Goal: Task Accomplishment & Management: Use online tool/utility

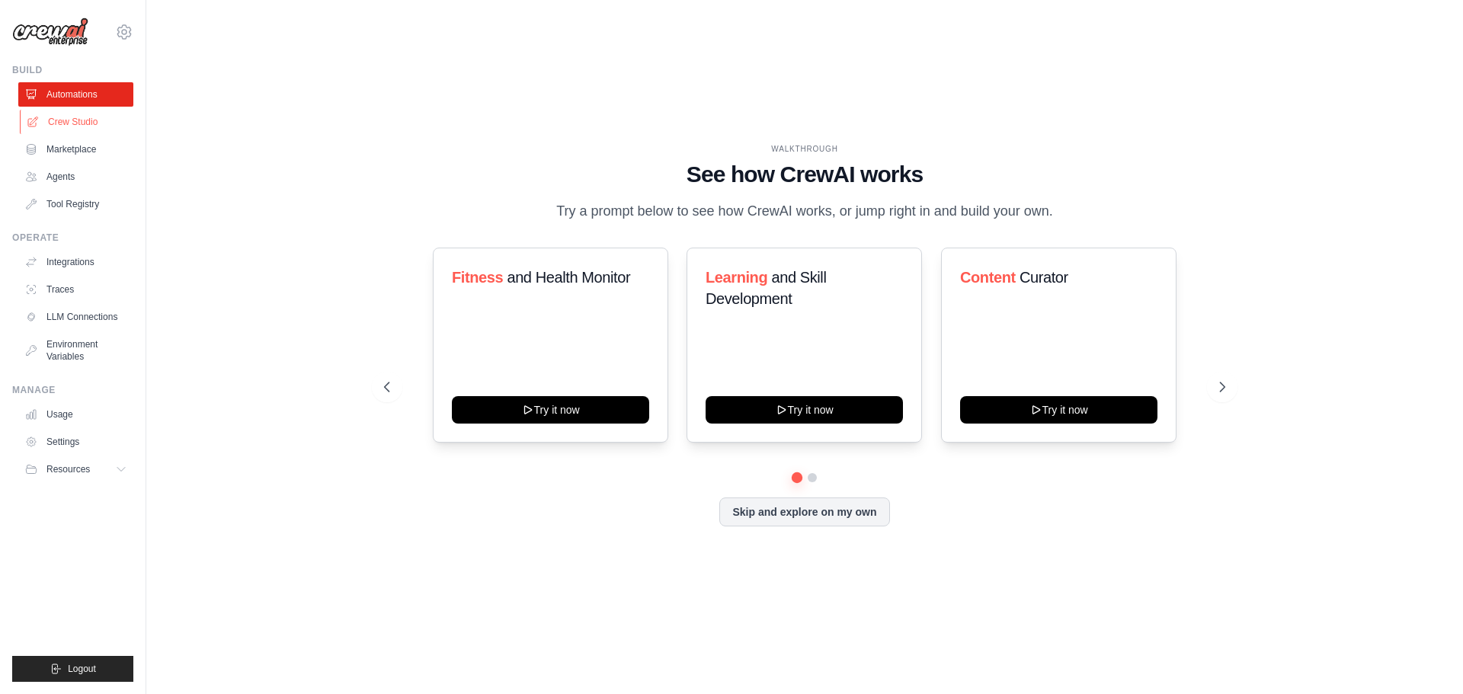
click at [91, 121] on link "Crew Studio" at bounding box center [77, 122] width 115 height 24
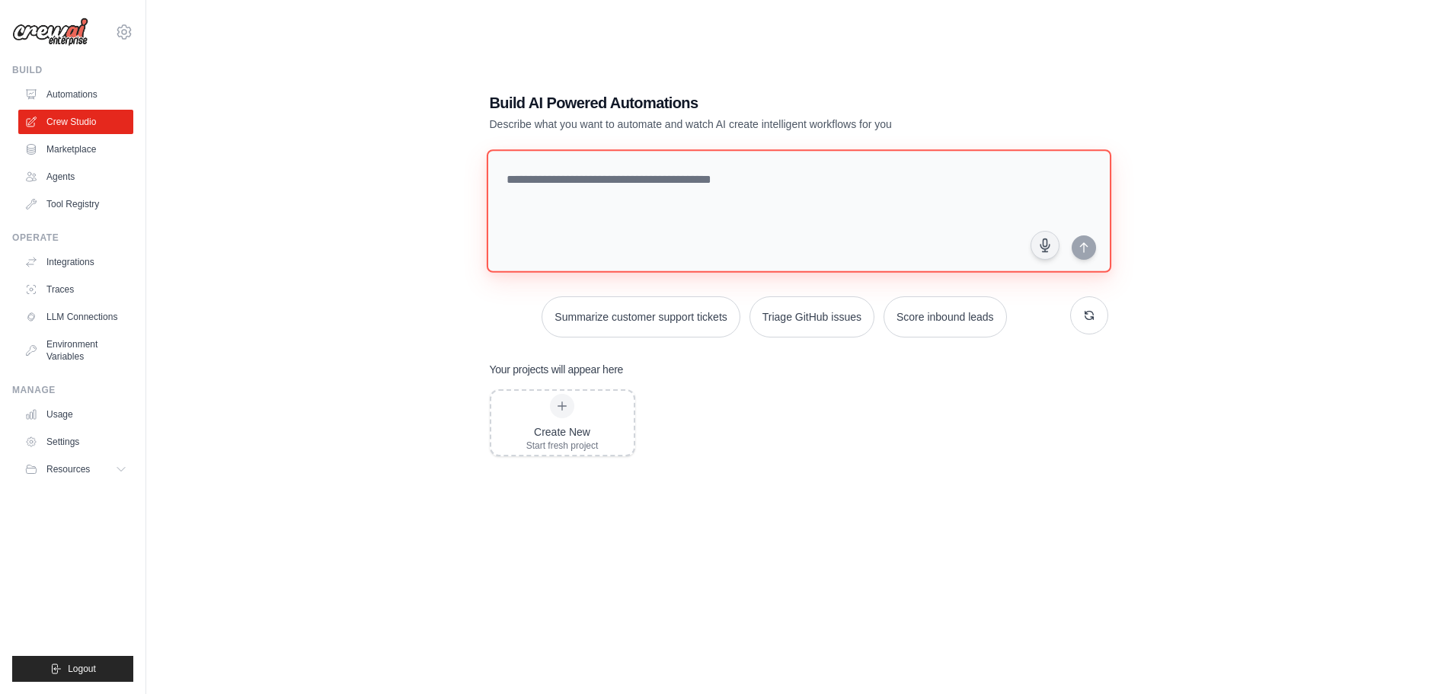
click at [573, 203] on textarea at bounding box center [798, 210] width 625 height 123
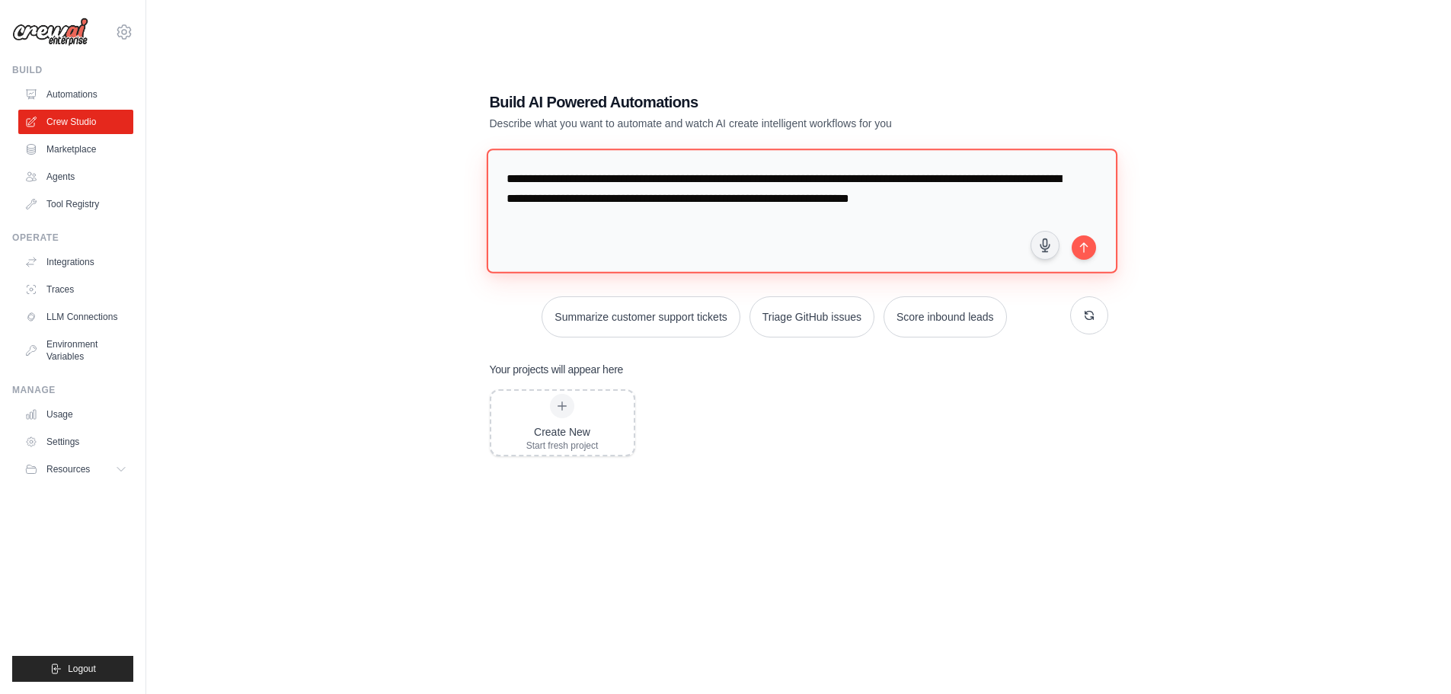
click at [822, 201] on textarea "**********" at bounding box center [801, 211] width 631 height 124
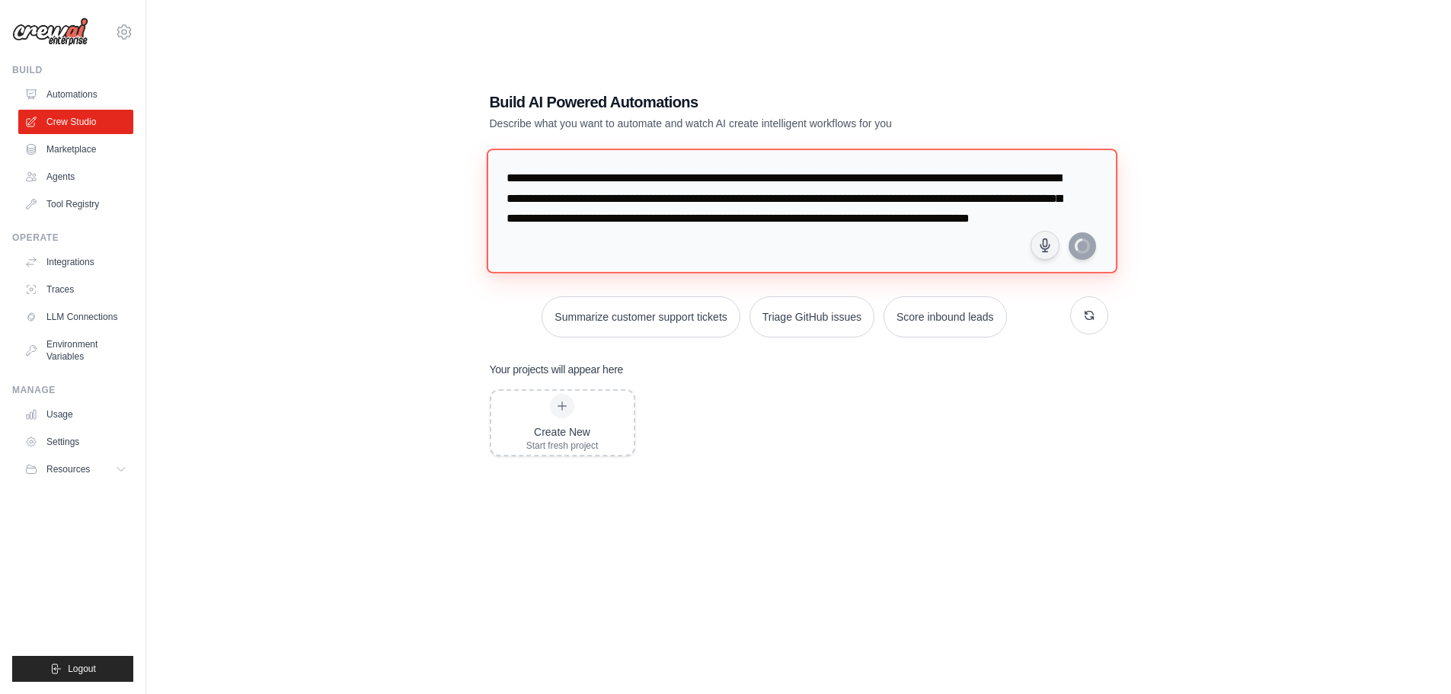
type textarea "**********"
click at [598, 250] on textarea "**********" at bounding box center [798, 210] width 625 height 123
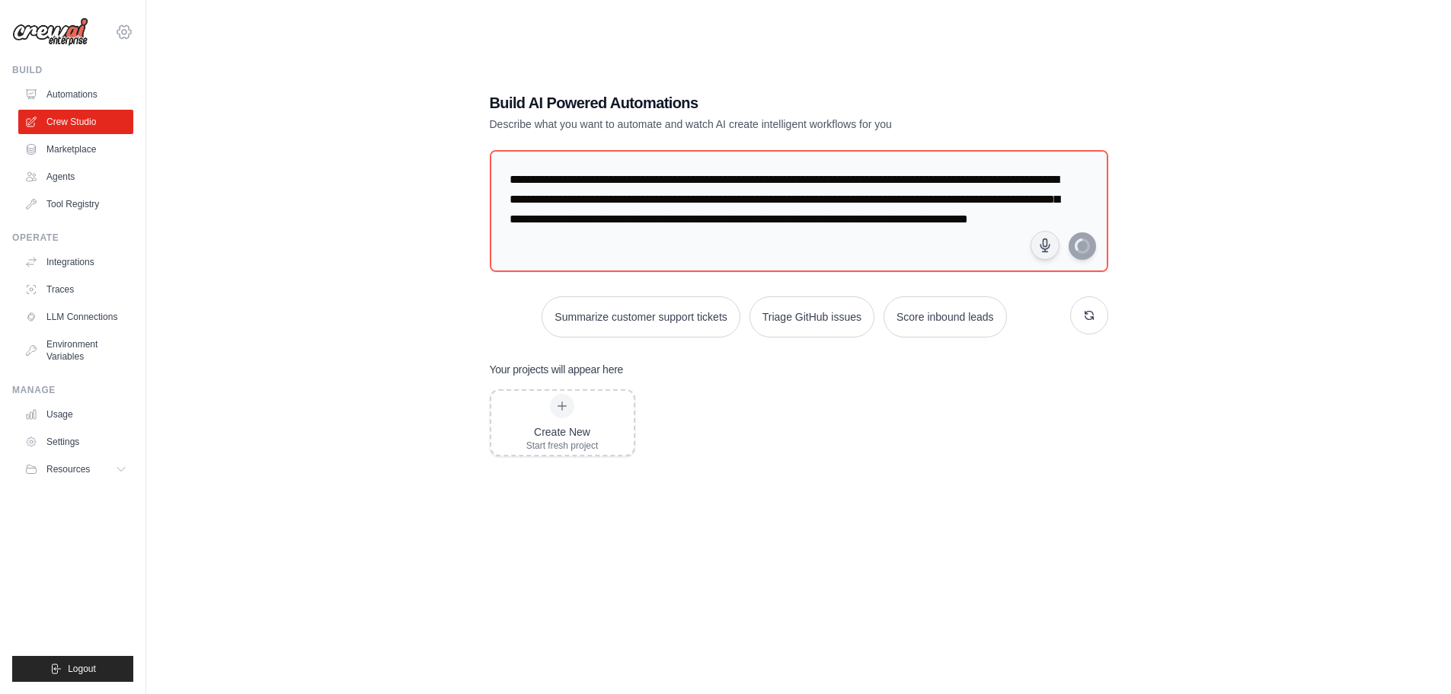
click at [123, 33] on icon at bounding box center [124, 32] width 18 height 18
click at [271, 59] on div "**********" at bounding box center [799, 362] width 1256 height 694
drag, startPoint x: 846, startPoint y: 206, endPoint x: 853, endPoint y: 206, distance: 7.7
click at [846, 206] on textarea "**********" at bounding box center [798, 210] width 625 height 123
click at [576, 411] on div "Create New Start fresh project" at bounding box center [562, 423] width 72 height 58
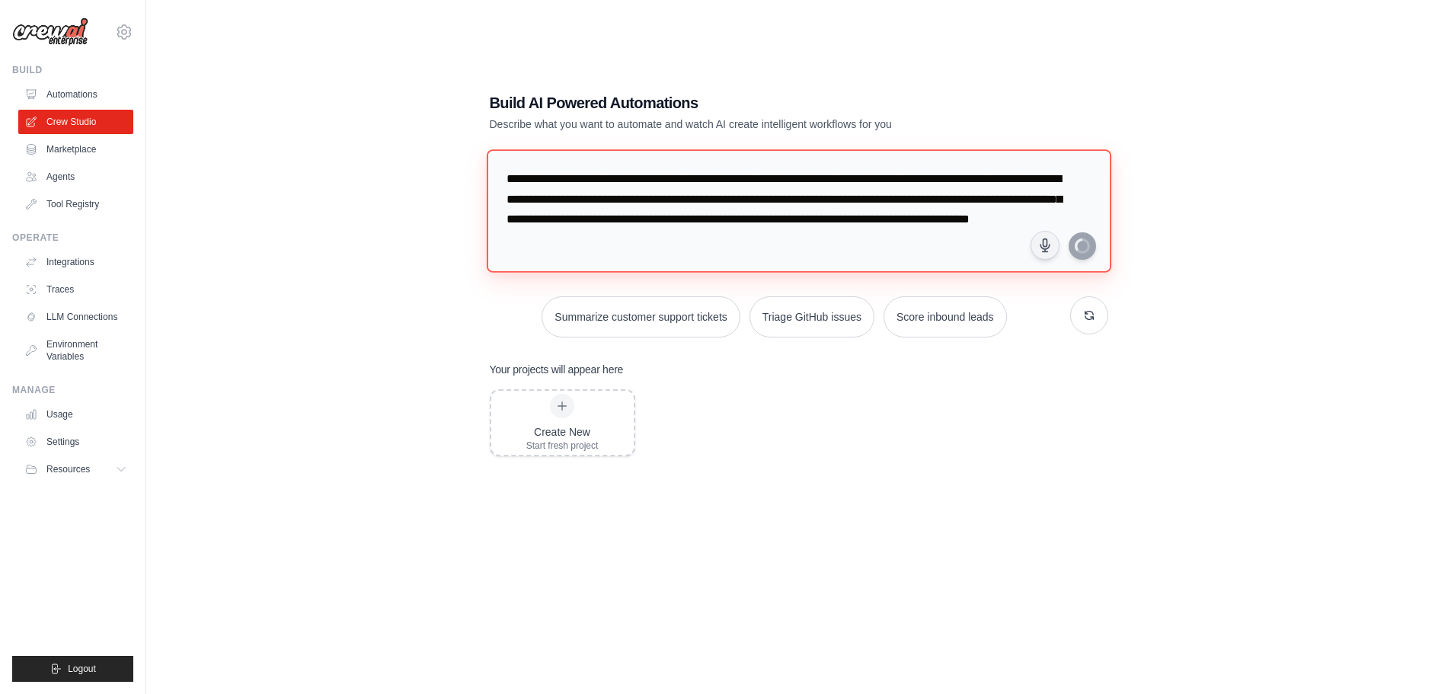
click at [904, 250] on textarea "**********" at bounding box center [798, 210] width 625 height 123
click at [995, 238] on textarea "**********" at bounding box center [798, 210] width 625 height 123
drag, startPoint x: 939, startPoint y: 229, endPoint x: 918, endPoint y: 227, distance: 20.6
click at [918, 227] on textarea "**********" at bounding box center [798, 210] width 625 height 123
drag, startPoint x: 820, startPoint y: 243, endPoint x: 341, endPoint y: 144, distance: 488.6
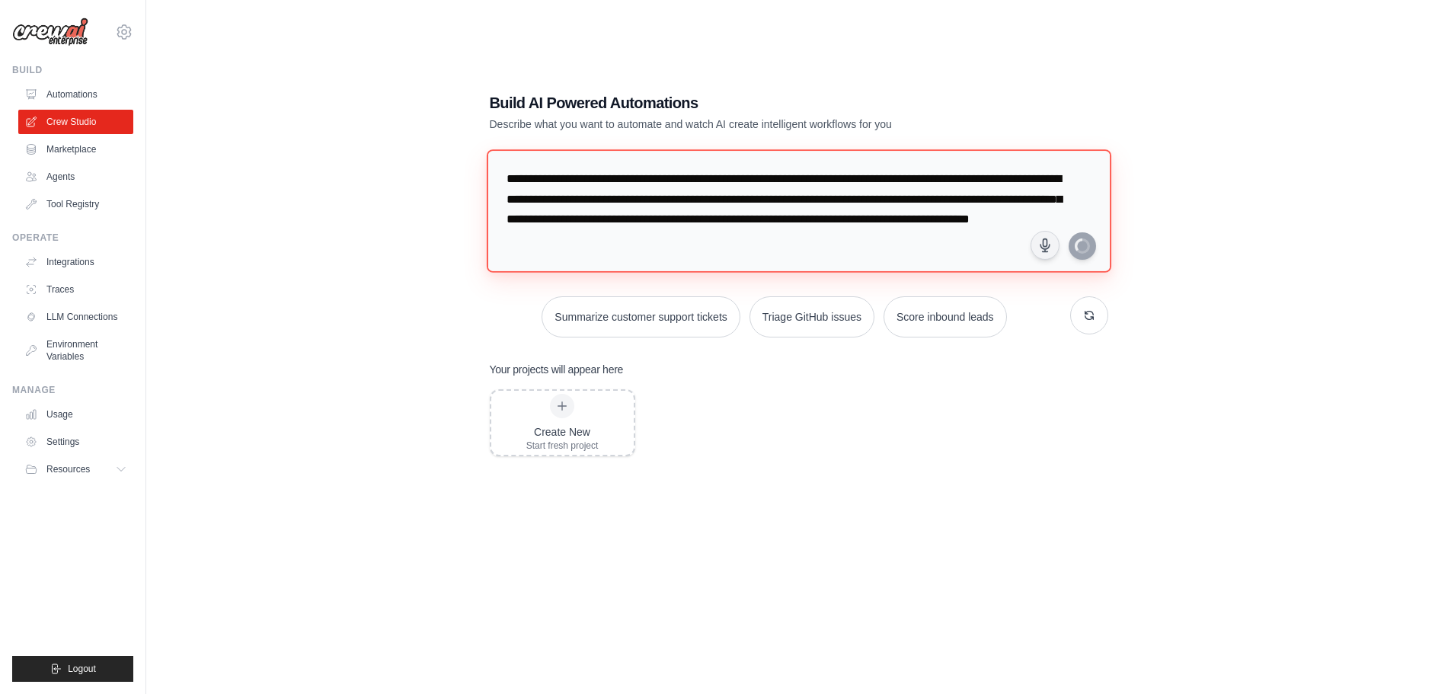
click at [341, 144] on div "**********" at bounding box center [799, 362] width 1256 height 694
click at [581, 405] on div "Create New Start fresh project" at bounding box center [562, 423] width 72 height 58
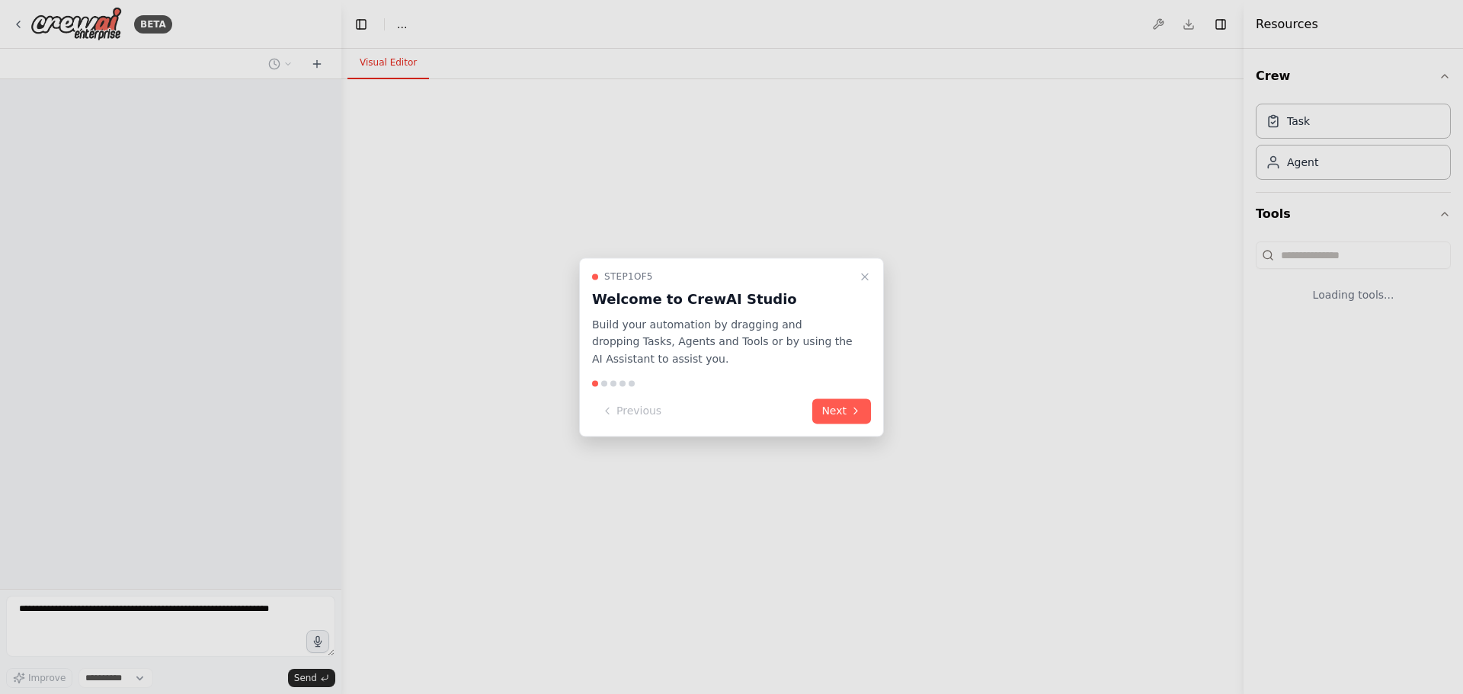
select select "****"
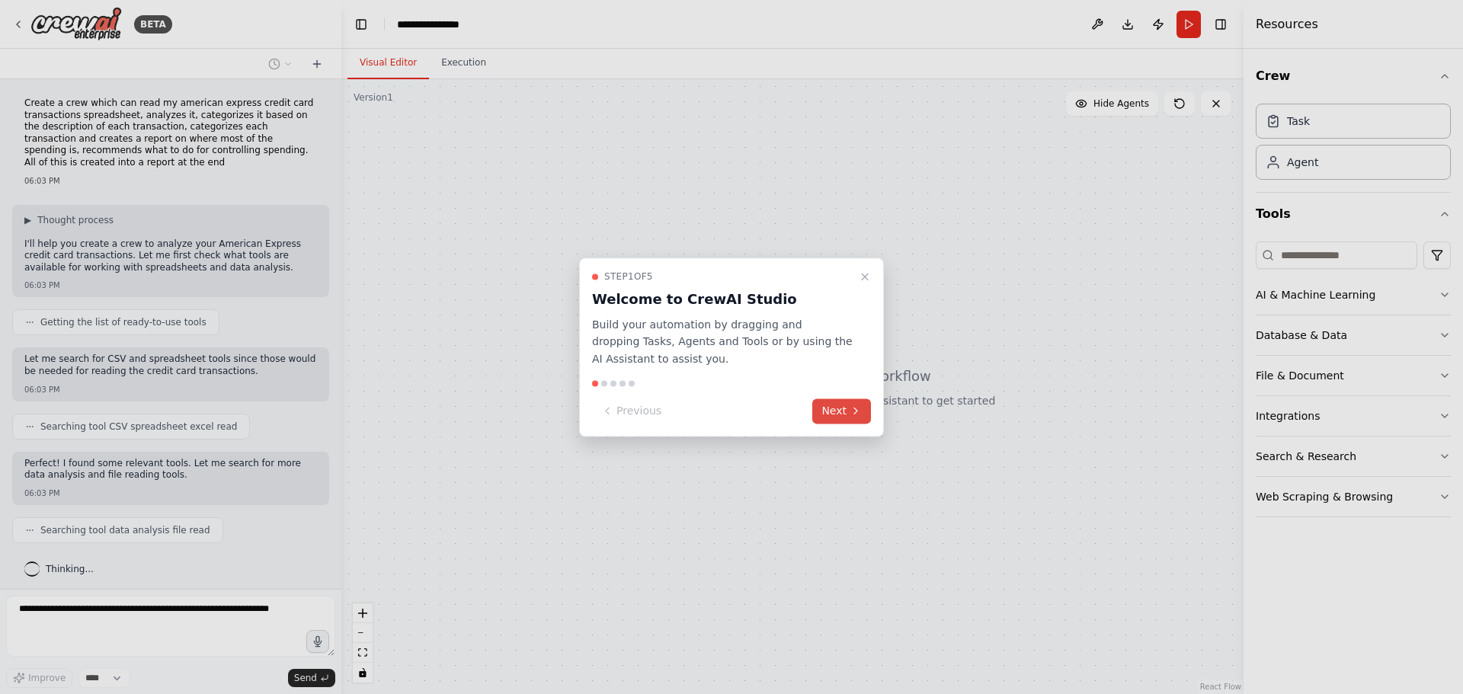
click at [843, 411] on button "Next" at bounding box center [841, 410] width 59 height 25
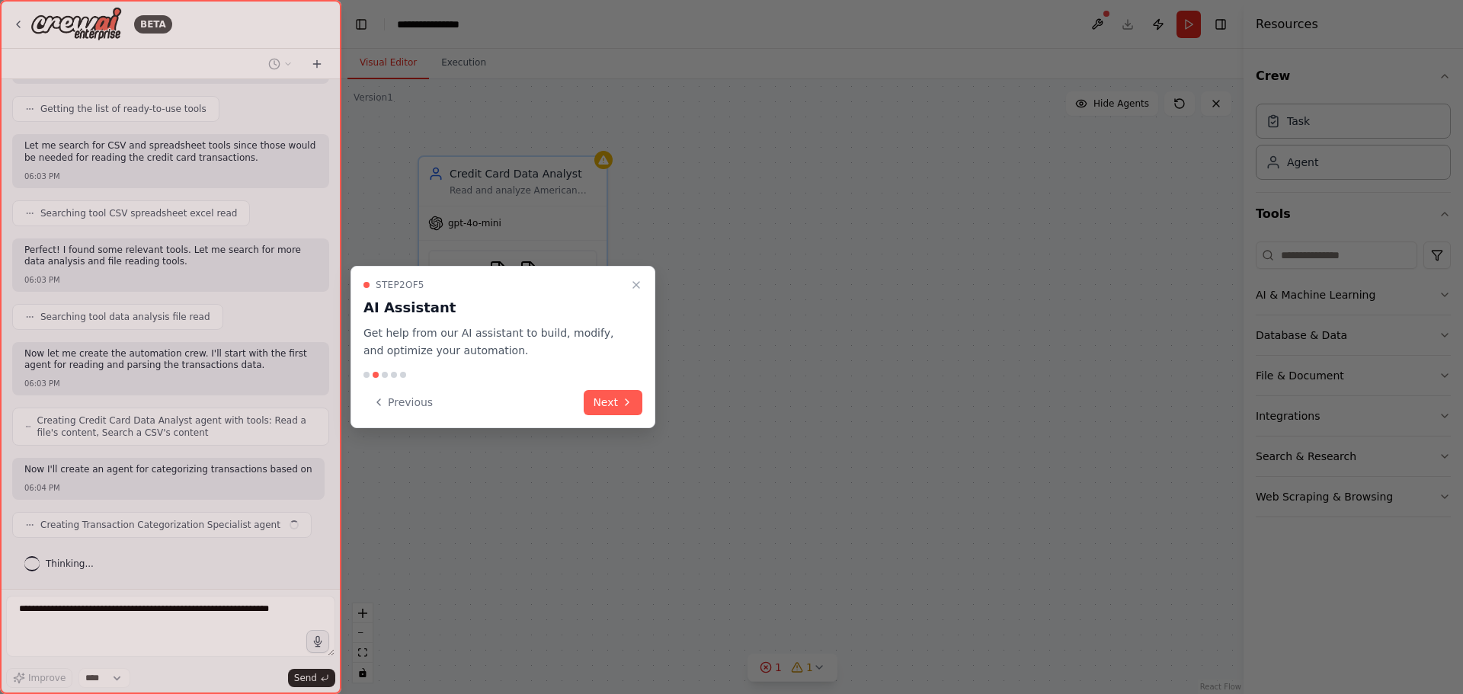
scroll to position [225, 0]
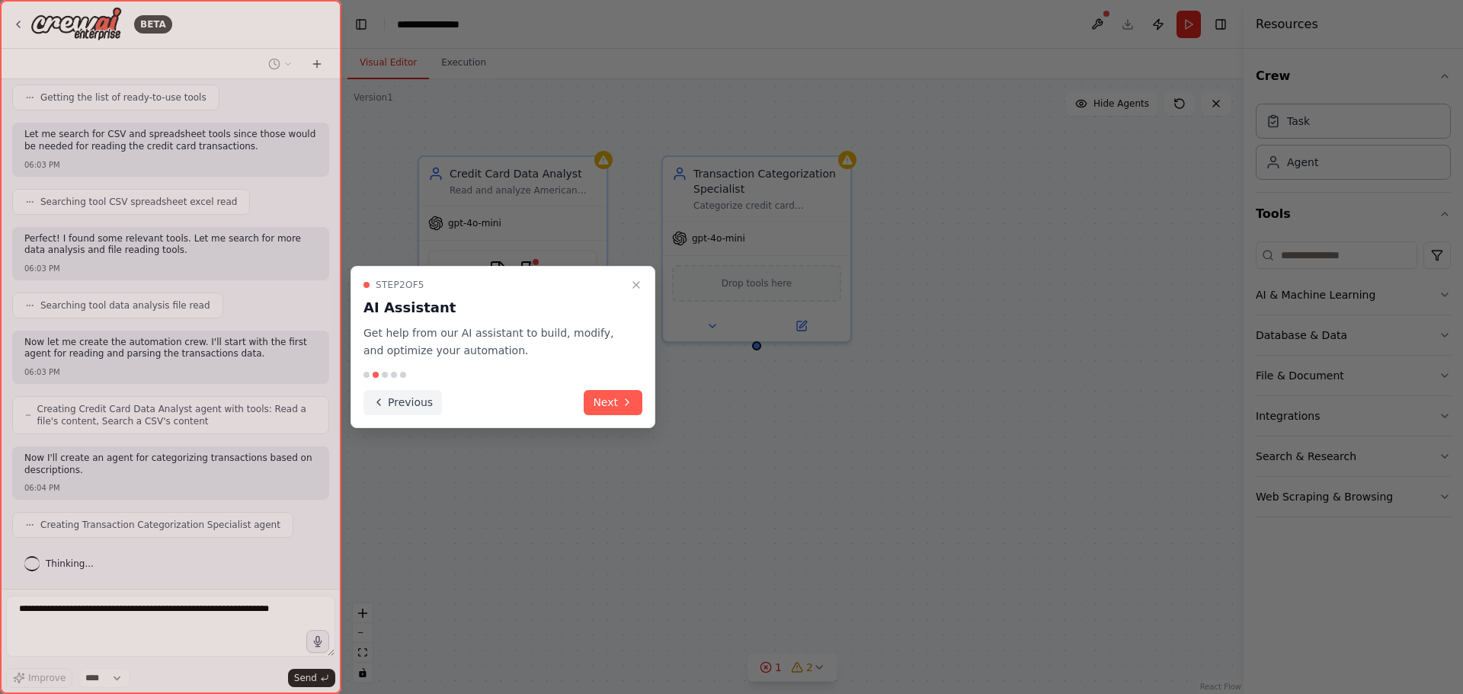
click at [378, 404] on icon at bounding box center [379, 402] width 12 height 12
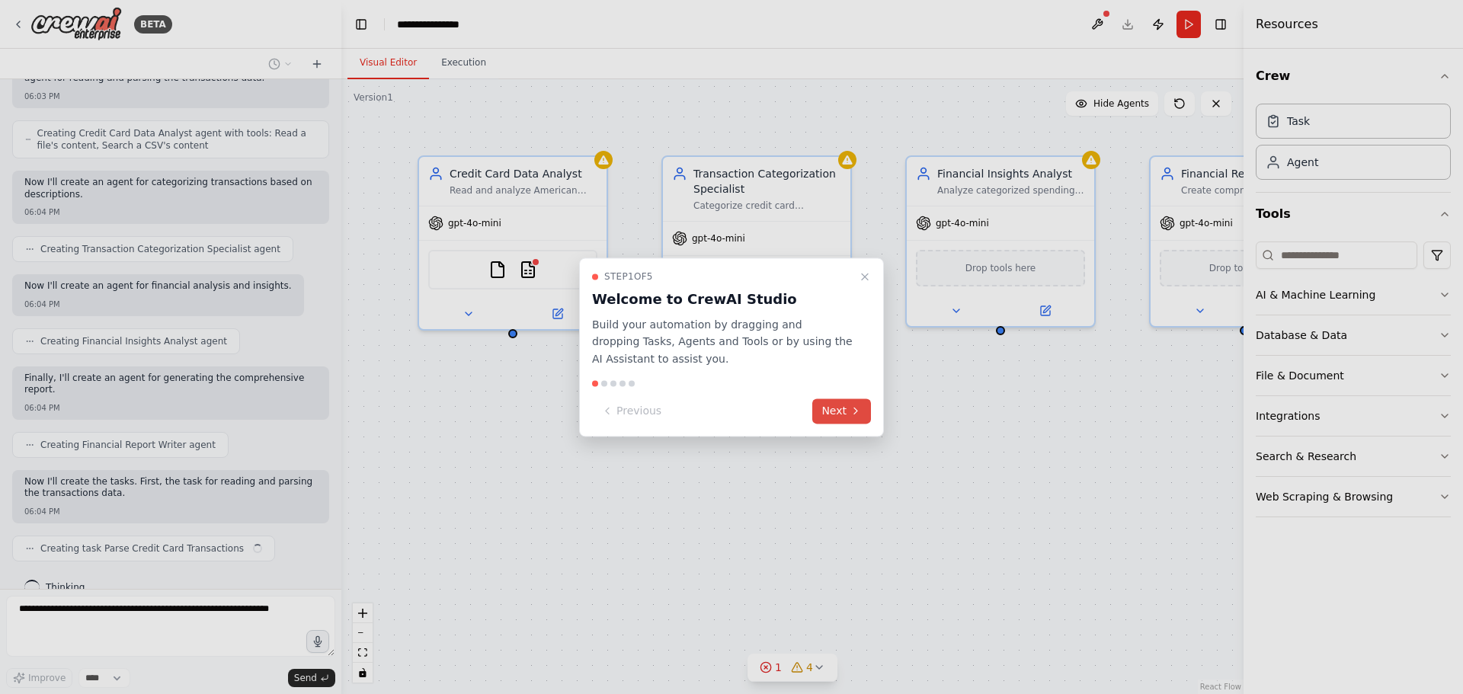
scroll to position [512, 0]
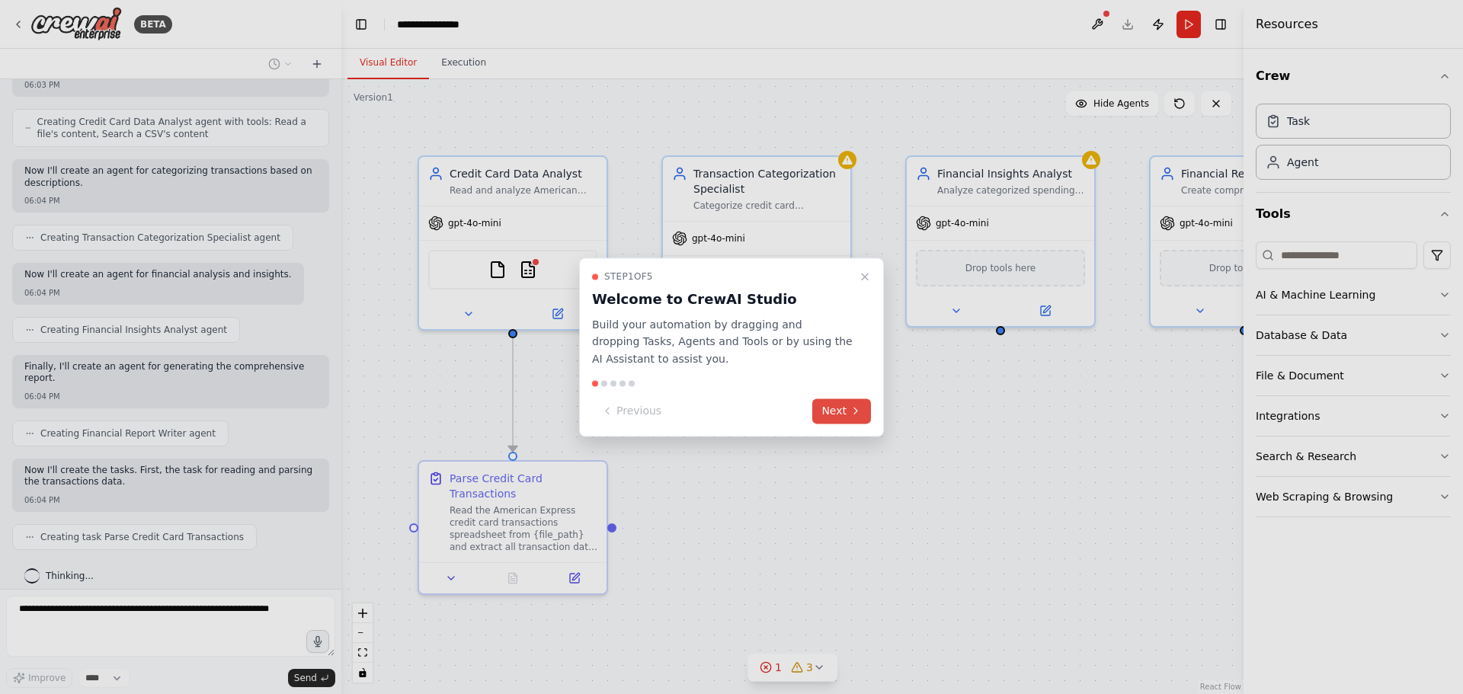
click at [844, 414] on button "Next" at bounding box center [841, 410] width 59 height 25
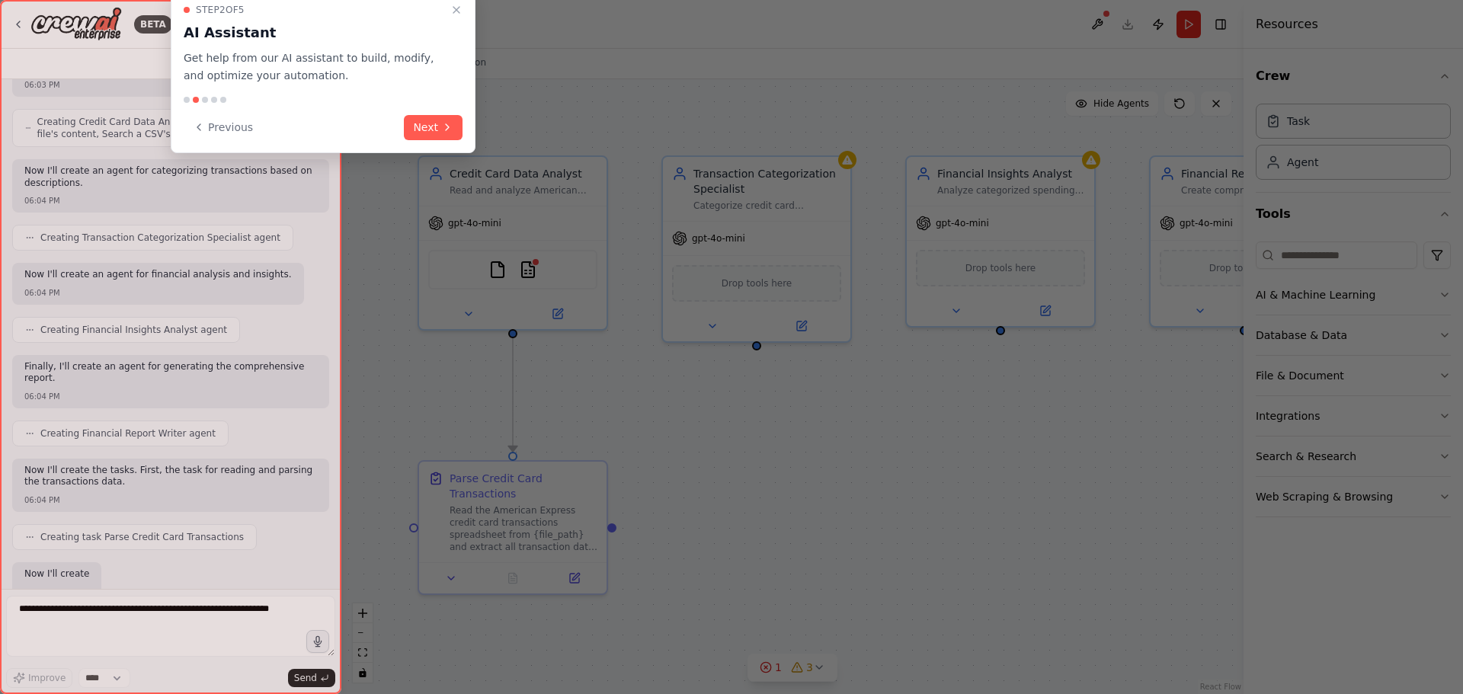
scroll to position [604, 0]
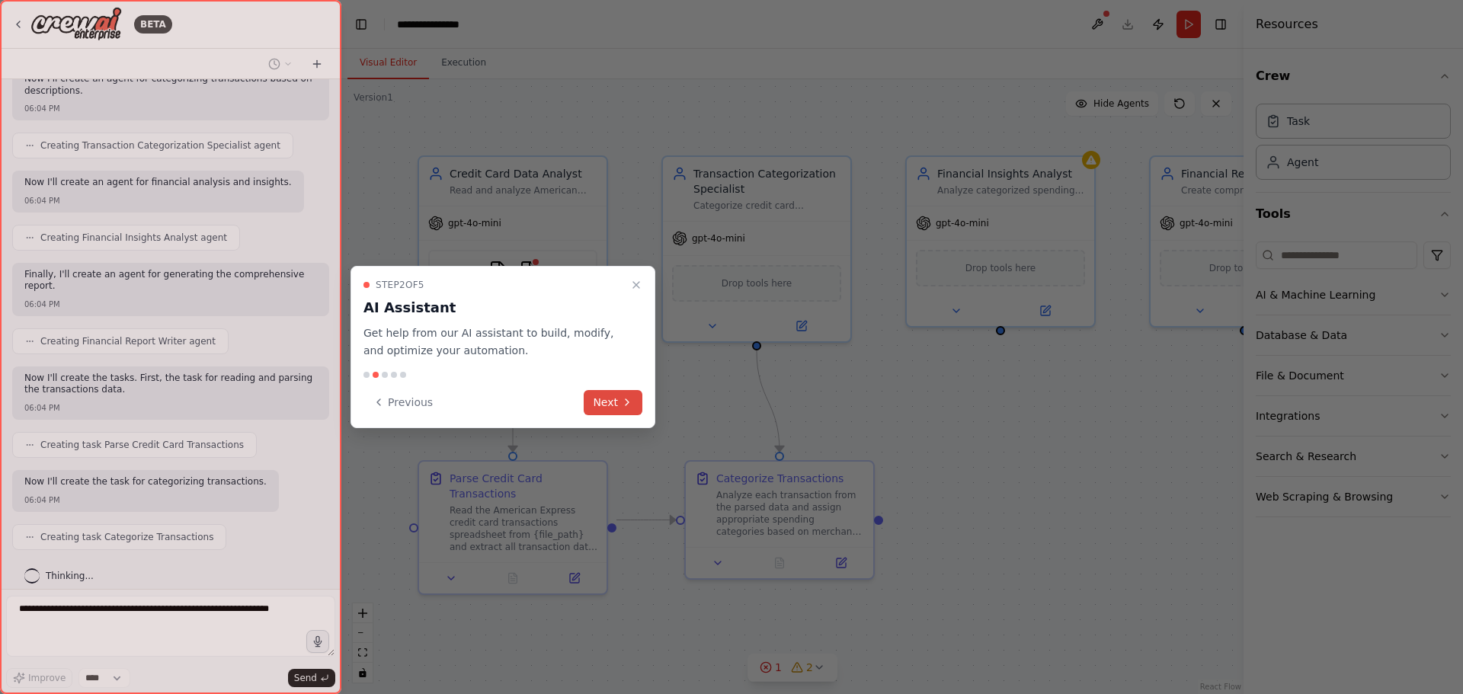
click at [613, 402] on button "Next" at bounding box center [613, 402] width 59 height 25
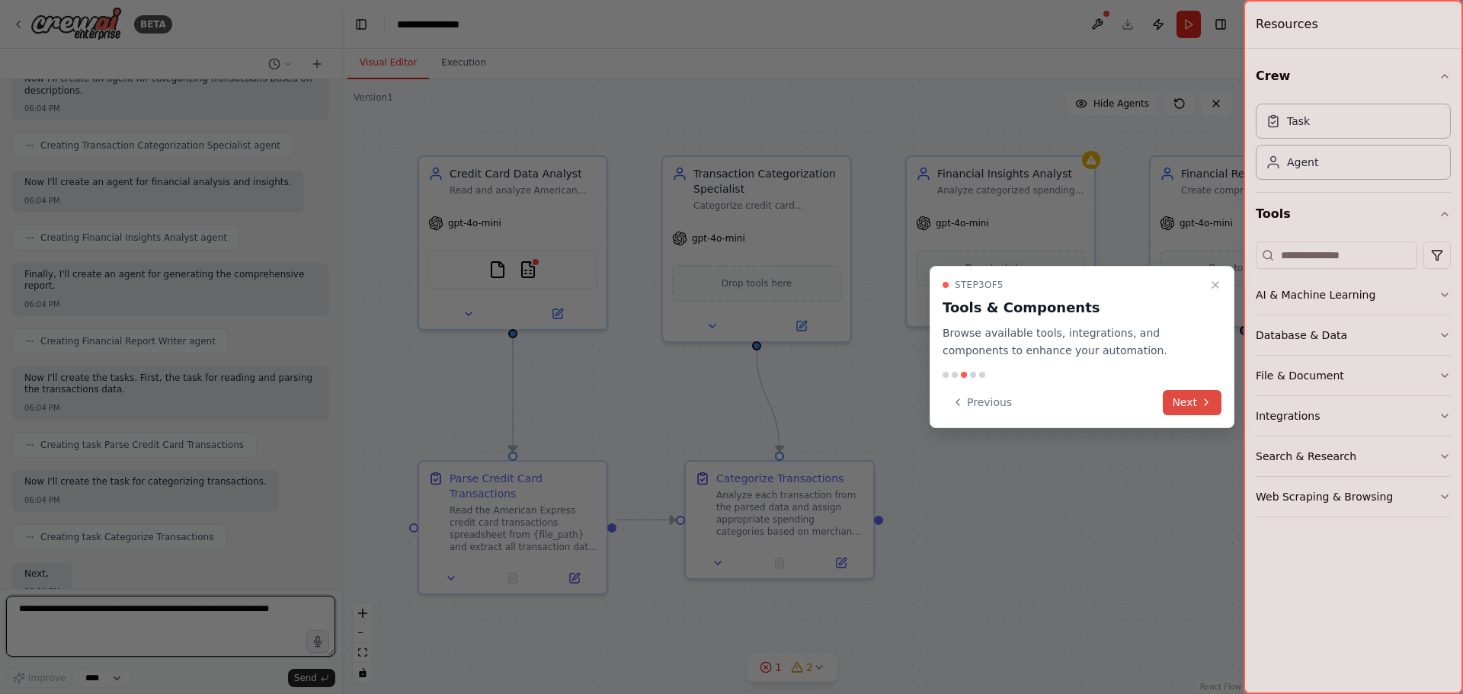
scroll to position [696, 0]
click at [1184, 393] on button "Next" at bounding box center [1192, 402] width 59 height 25
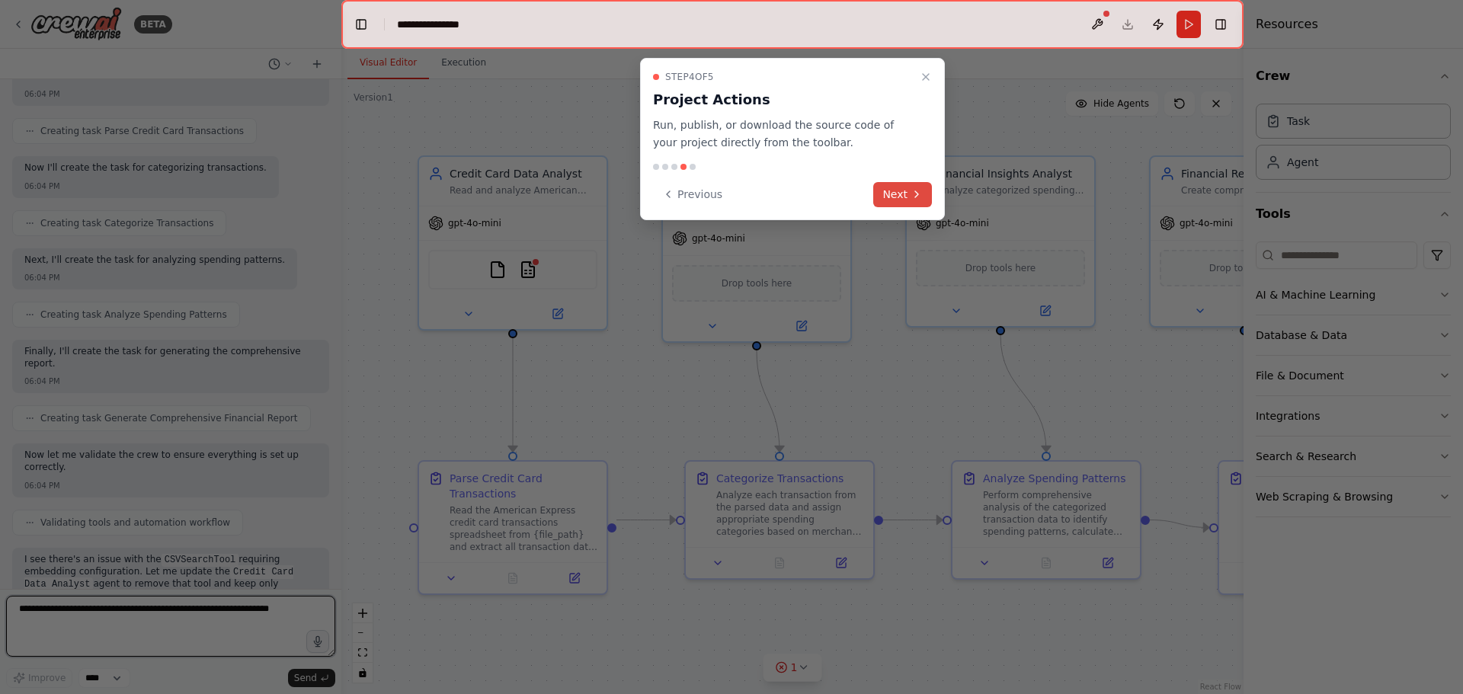
scroll to position [930, 0]
click at [901, 198] on button "Next" at bounding box center [902, 194] width 59 height 25
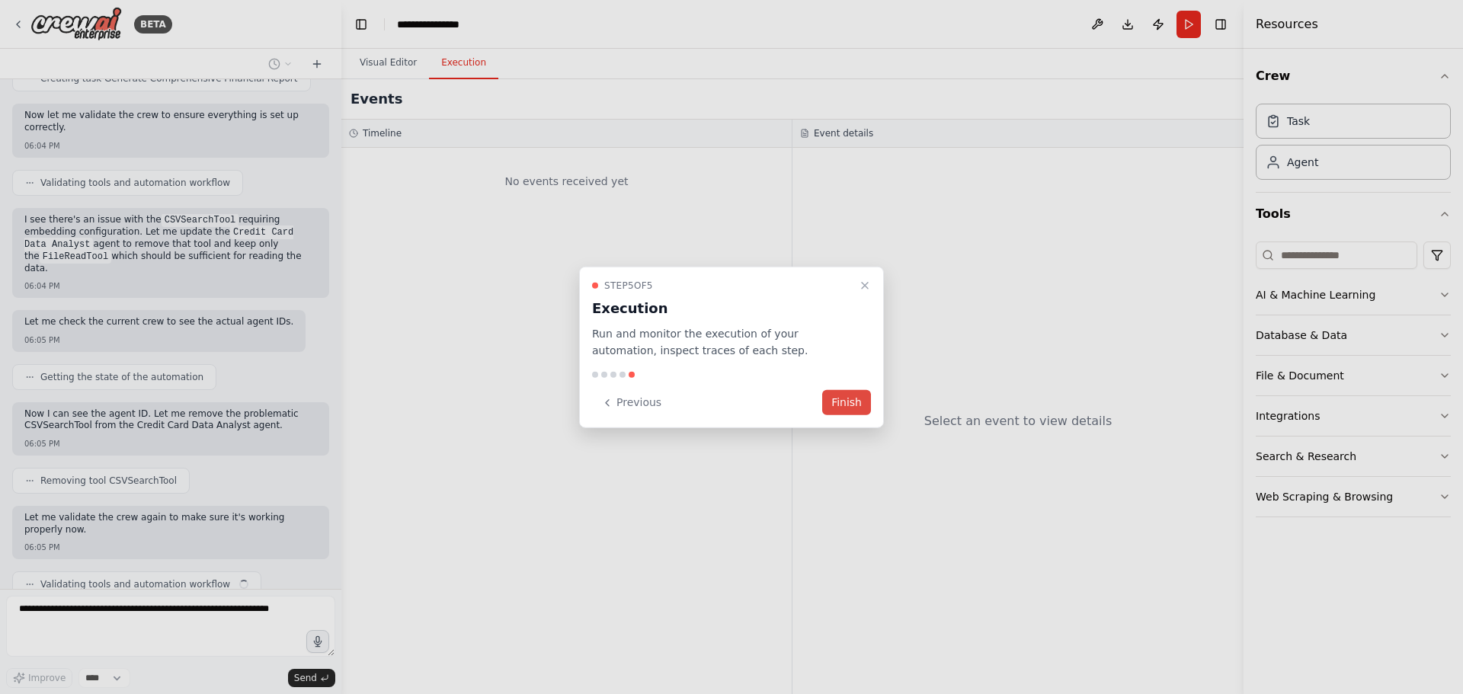
scroll to position [1269, 0]
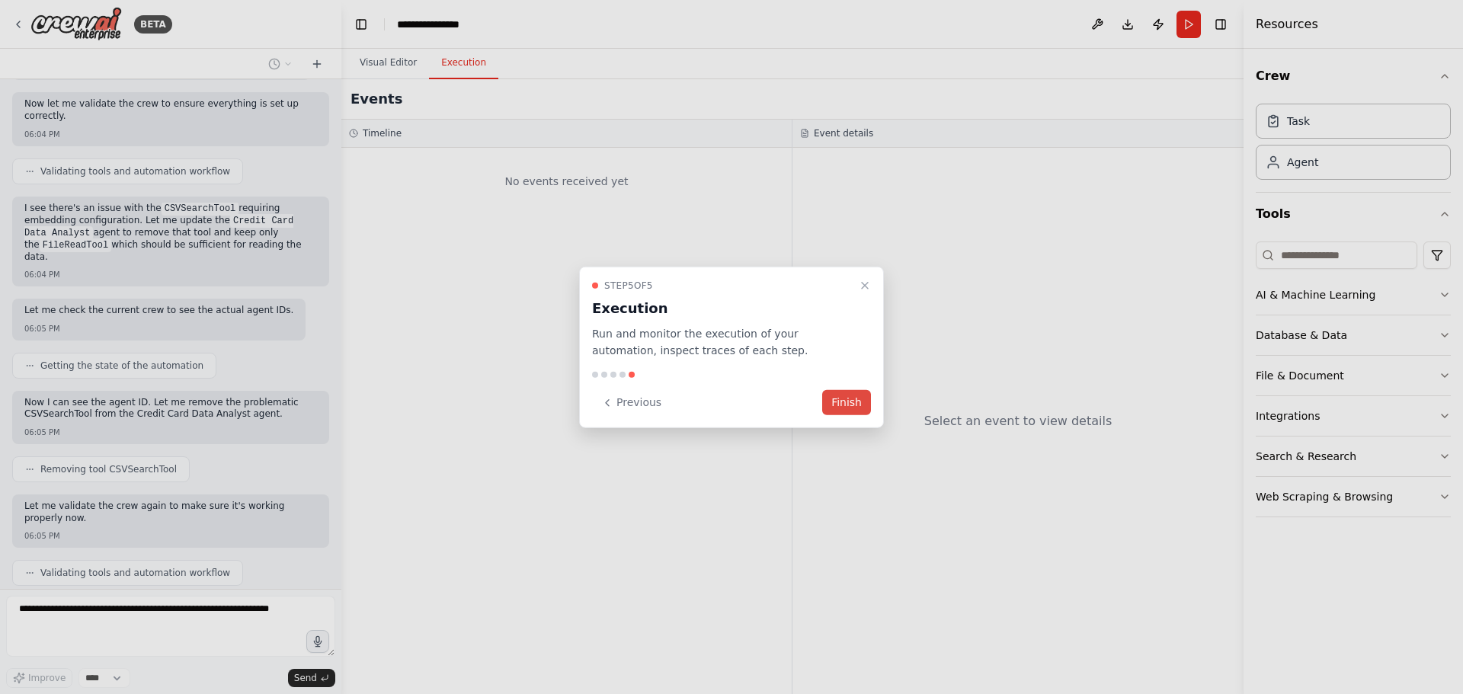
click at [855, 408] on button "Finish" at bounding box center [846, 402] width 49 height 25
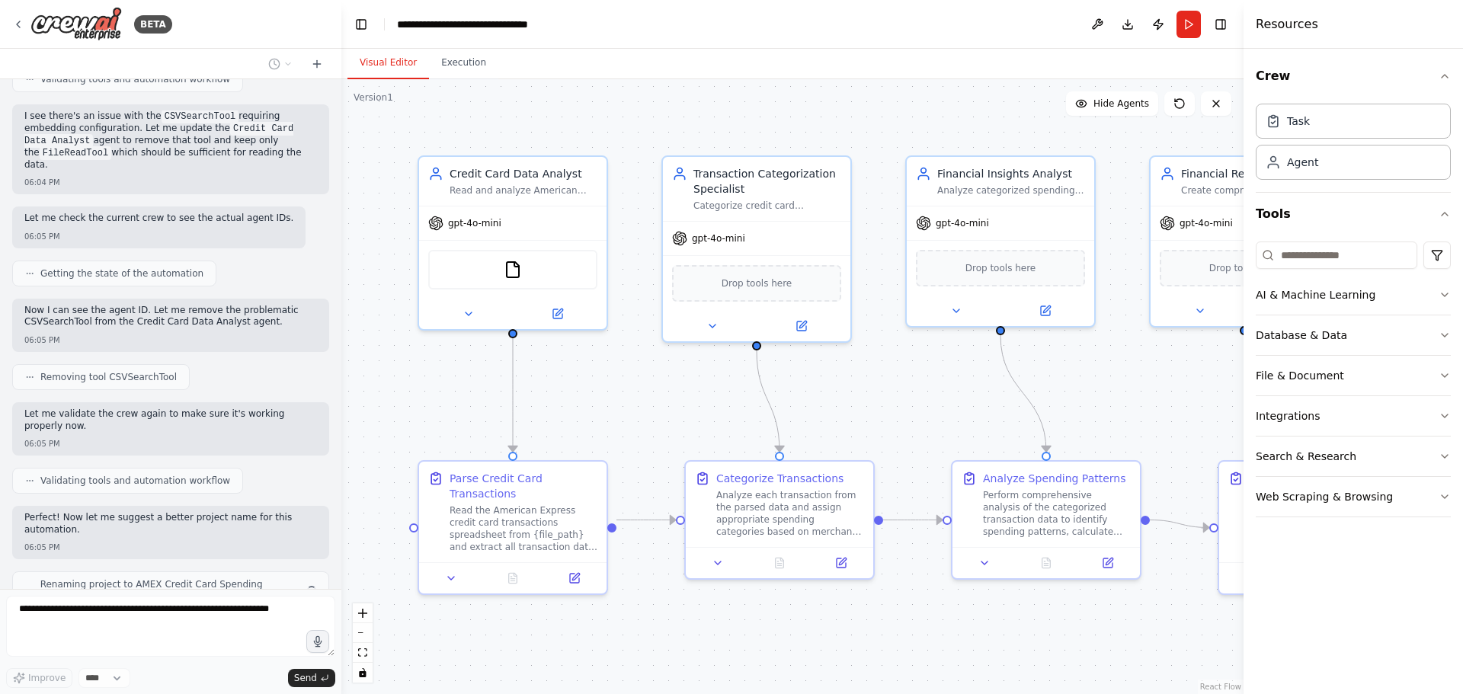
scroll to position [1374, 0]
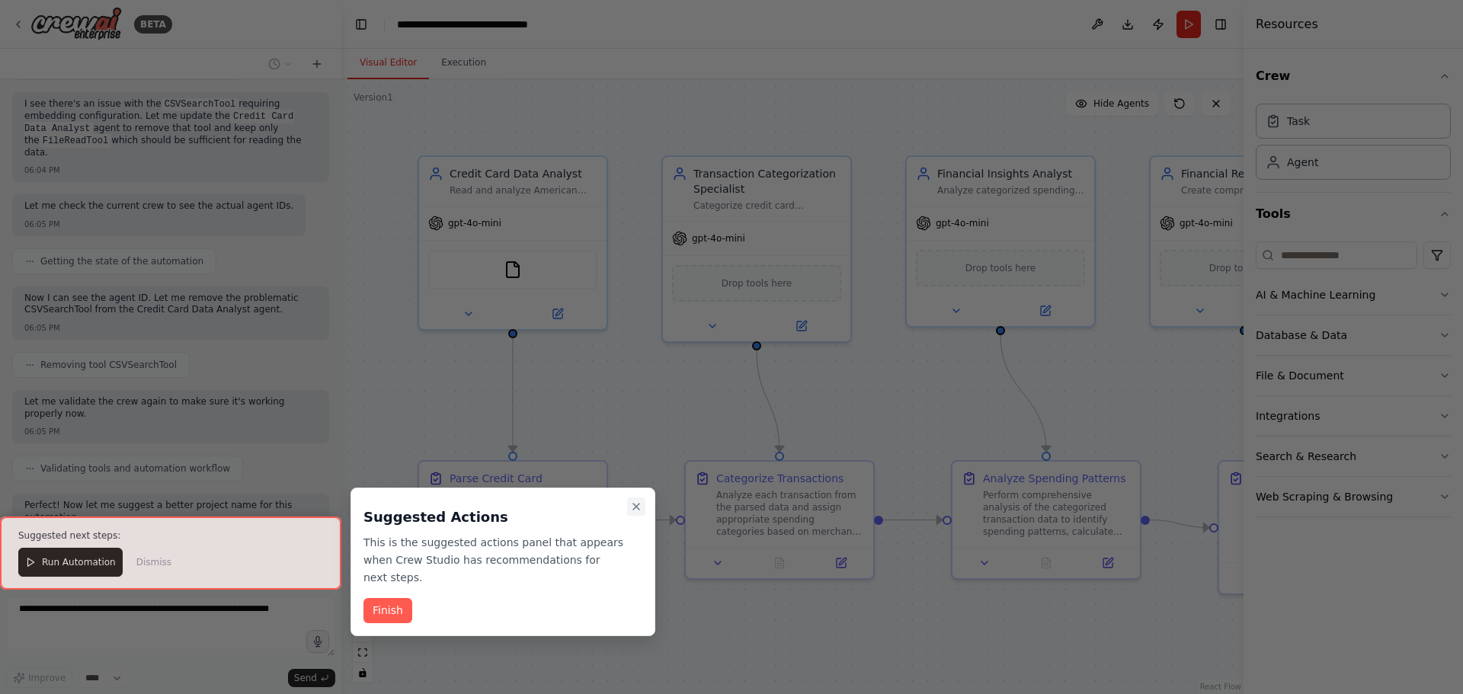
click at [637, 515] on button "Close walkthrough" at bounding box center [636, 507] width 18 height 18
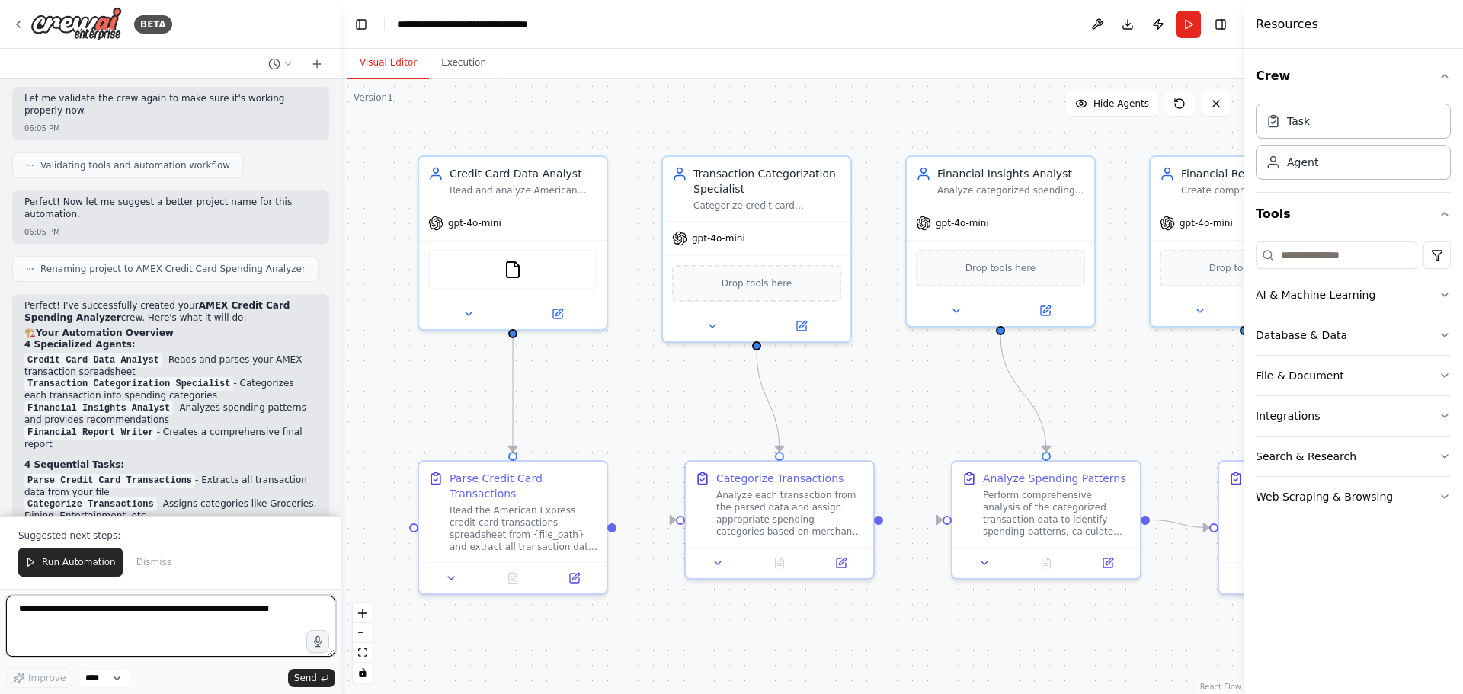
scroll to position [1660, 0]
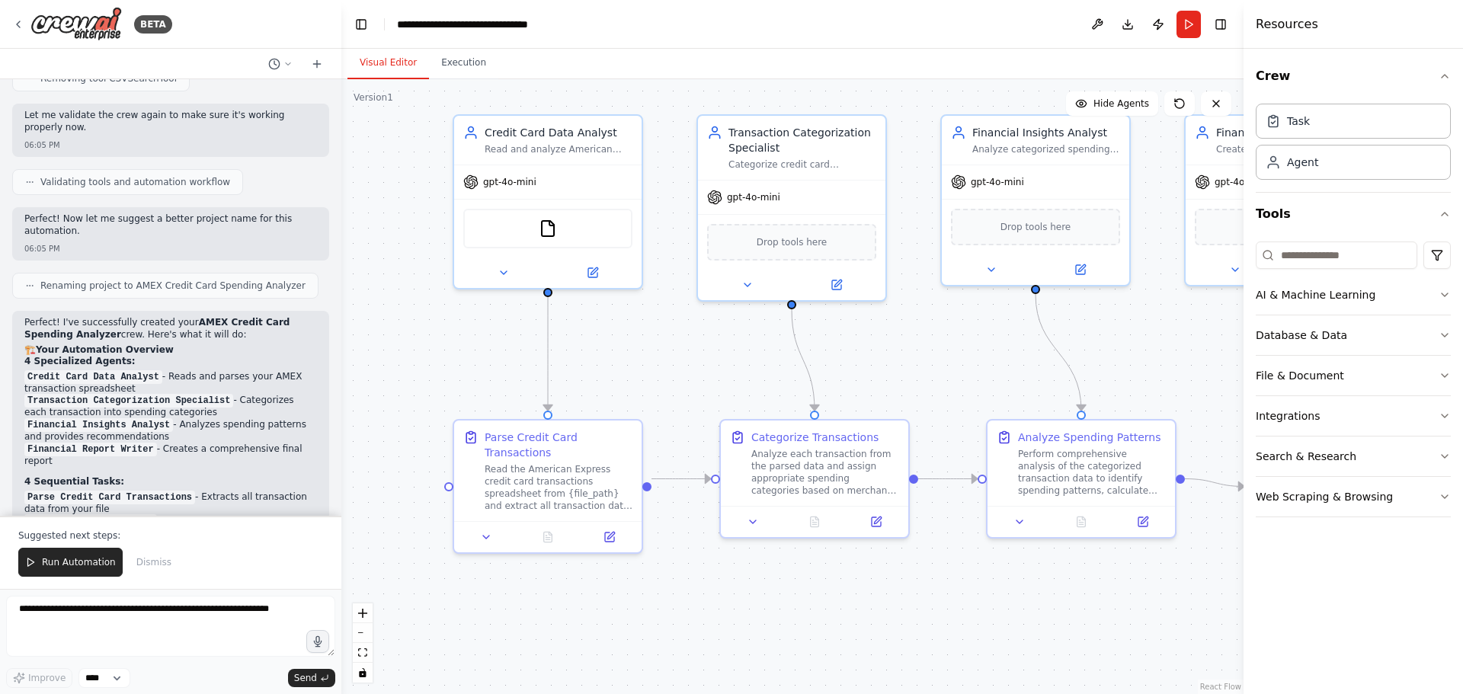
drag, startPoint x: 909, startPoint y: 366, endPoint x: 944, endPoint y: 325, distance: 54.0
click at [944, 325] on div ".deletable-edge-delete-btn { width: 20px; height: 20px; border: 0px solid #ffff…" at bounding box center [792, 386] width 902 height 615
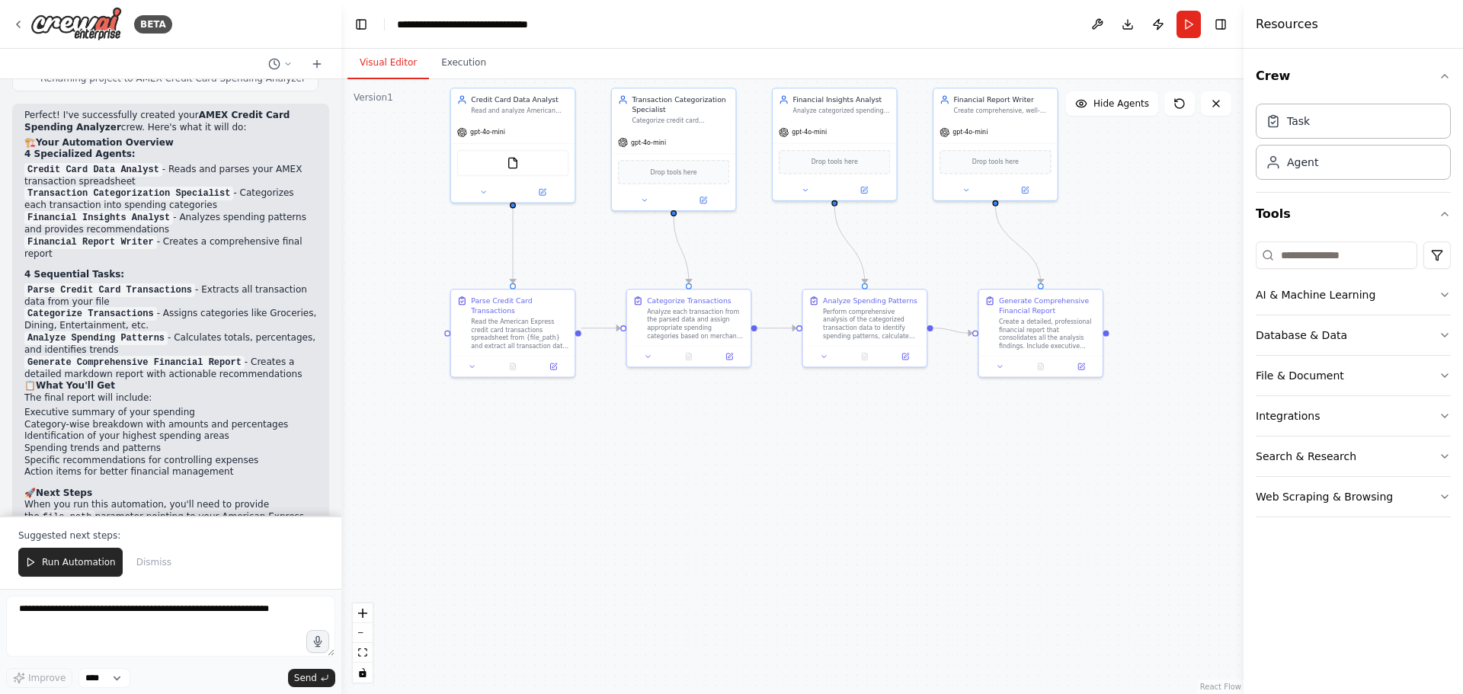
scroll to position [1889, 0]
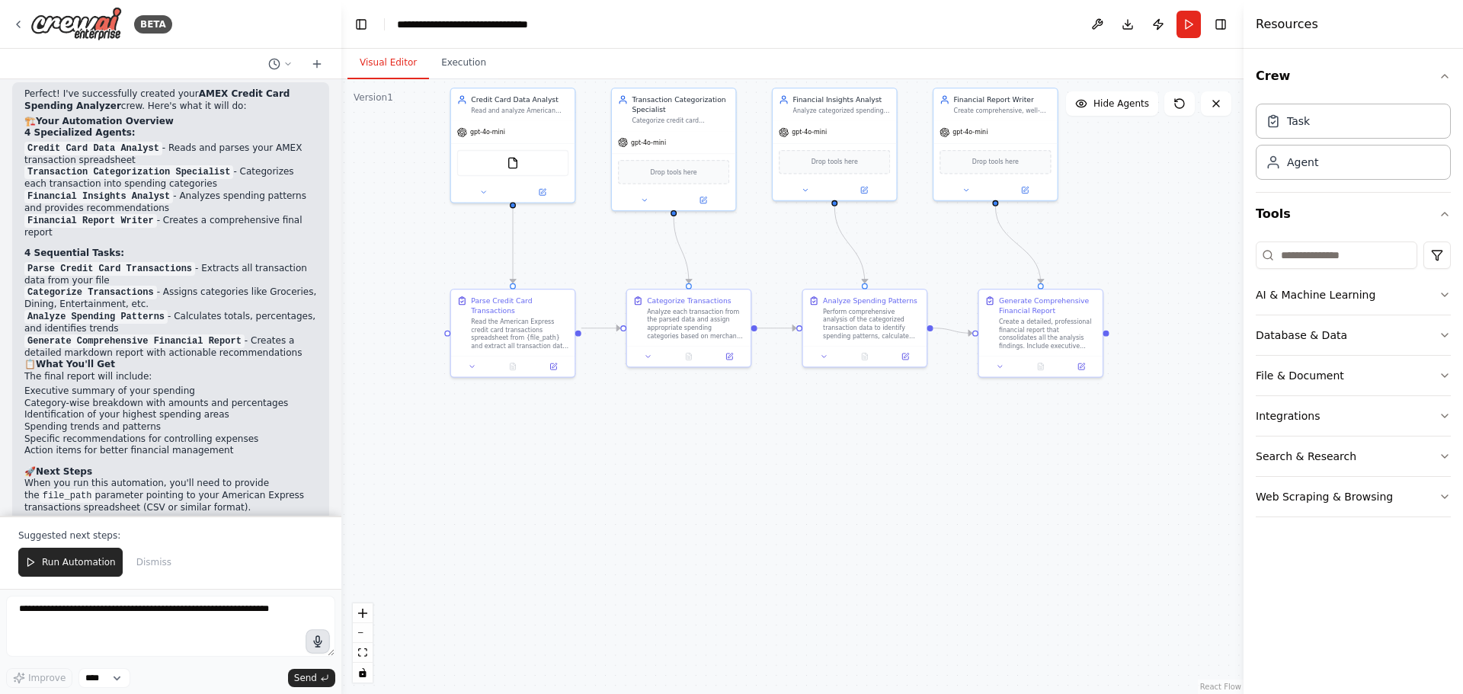
click at [324, 649] on button "button" at bounding box center [318, 641] width 24 height 24
click at [543, 193] on icon at bounding box center [542, 190] width 6 height 6
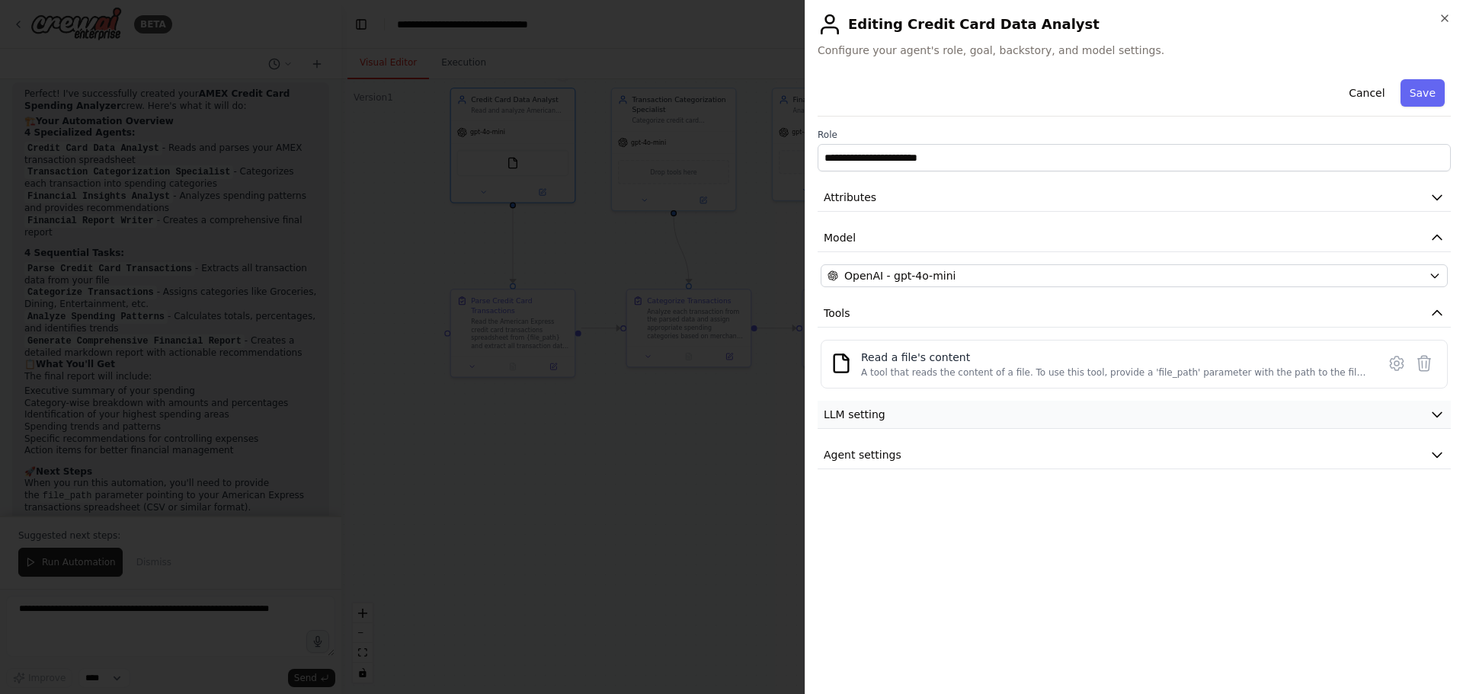
click at [1441, 422] on button "LLM setting" at bounding box center [1134, 415] width 633 height 28
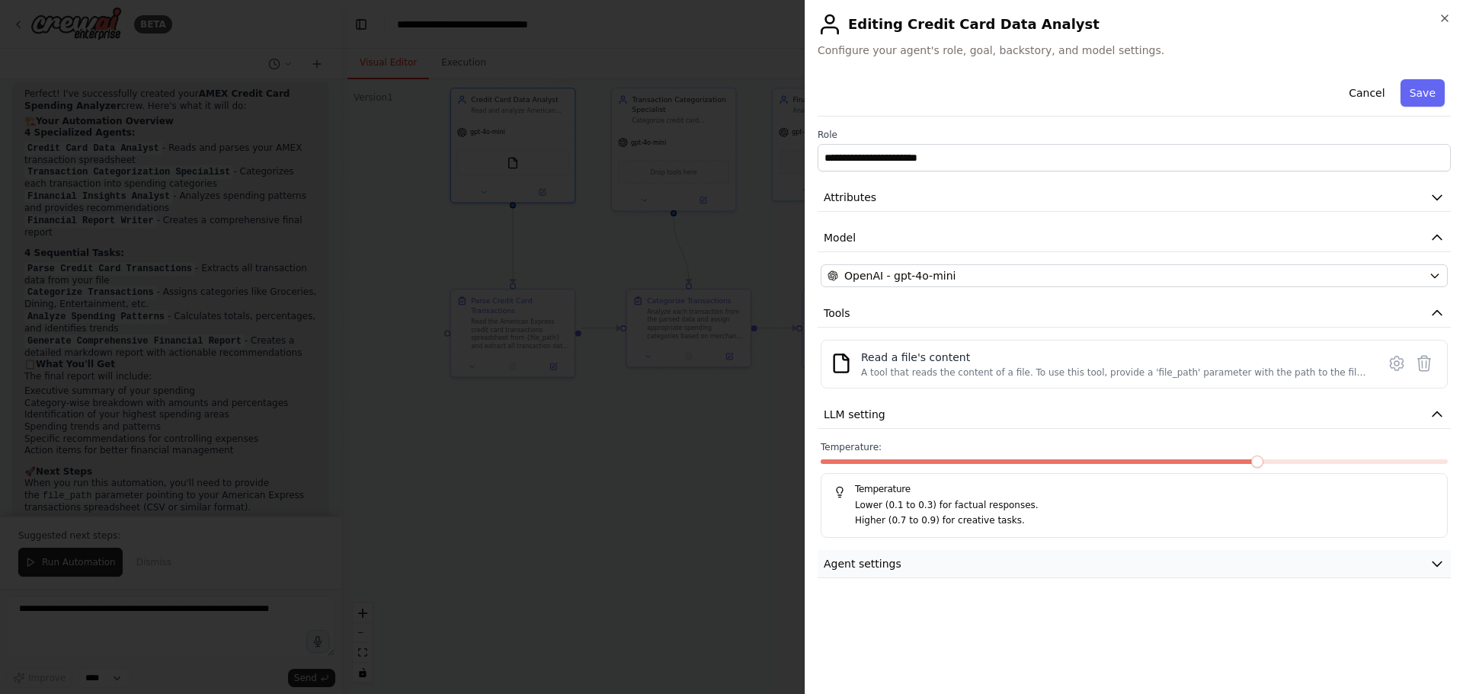
click at [1442, 565] on icon "button" at bounding box center [1436, 563] width 15 height 15
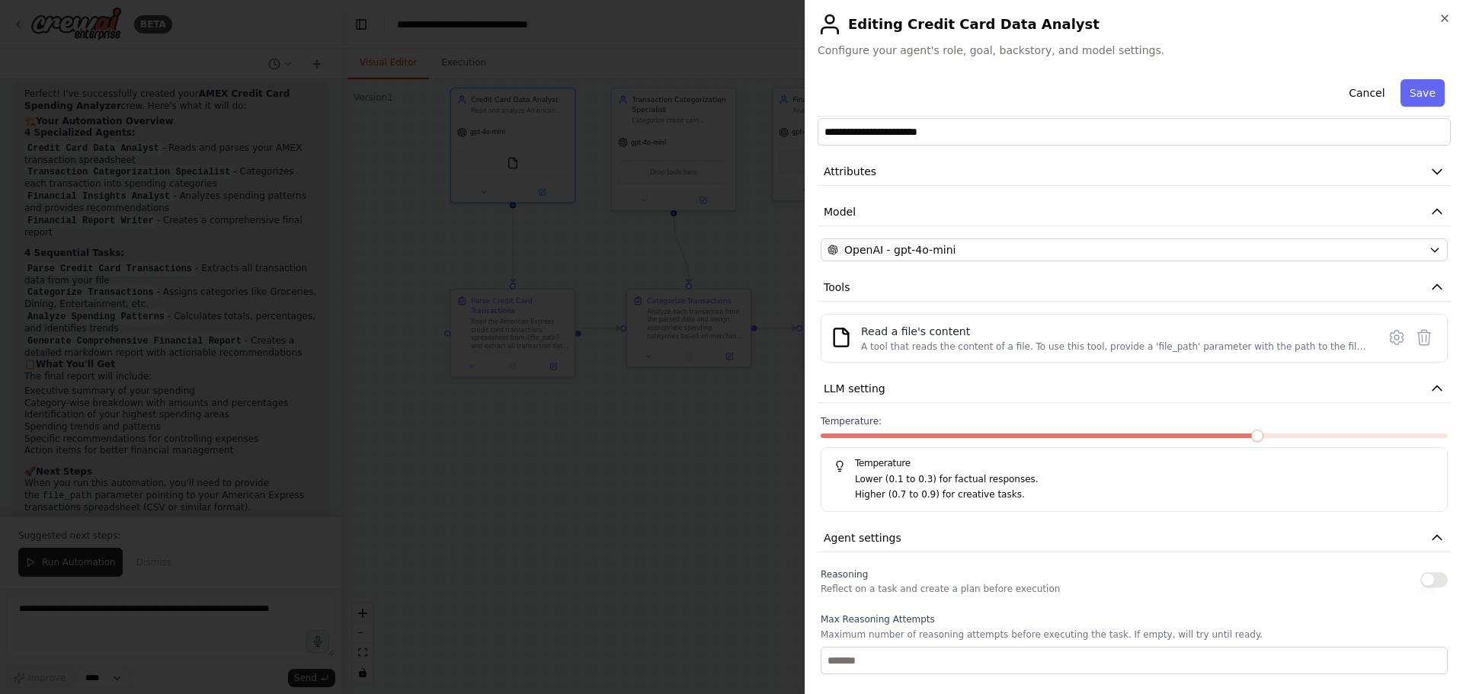
scroll to position [0, 0]
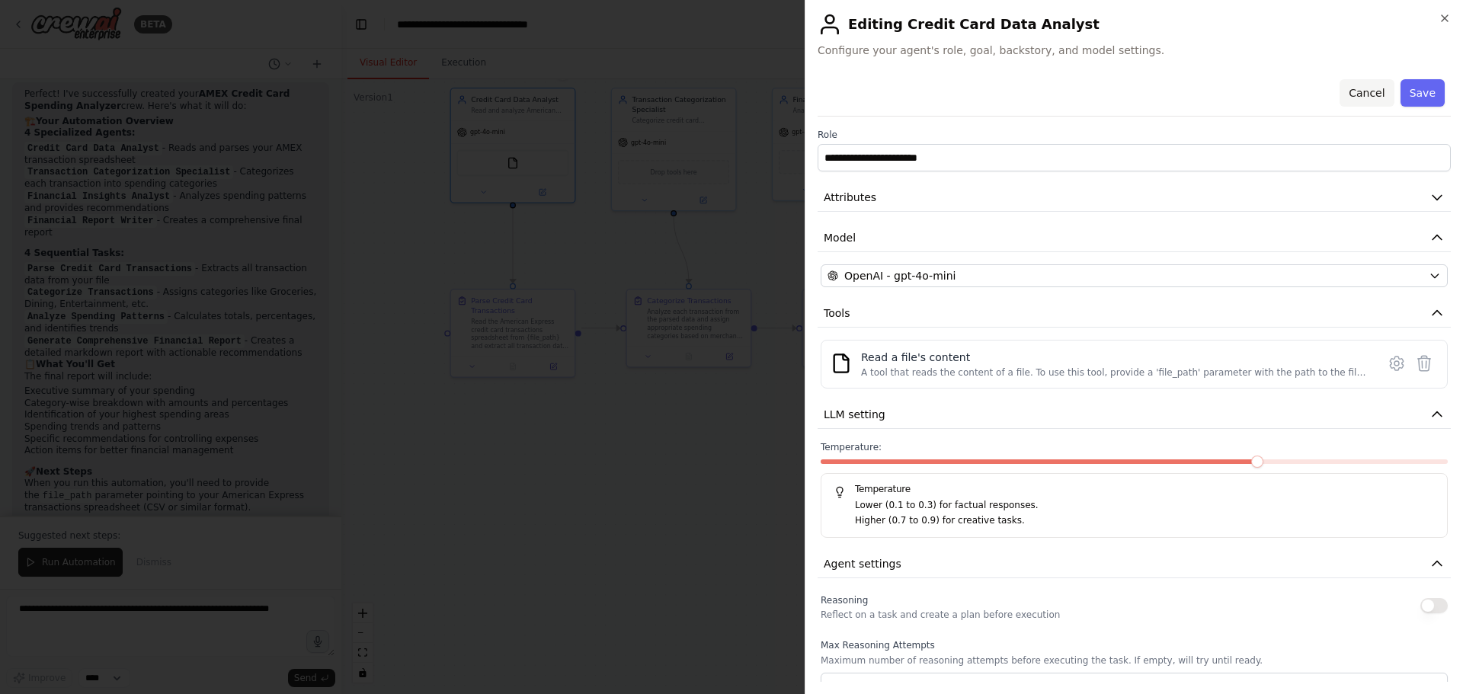
click at [1349, 94] on button "Cancel" at bounding box center [1366, 92] width 54 height 27
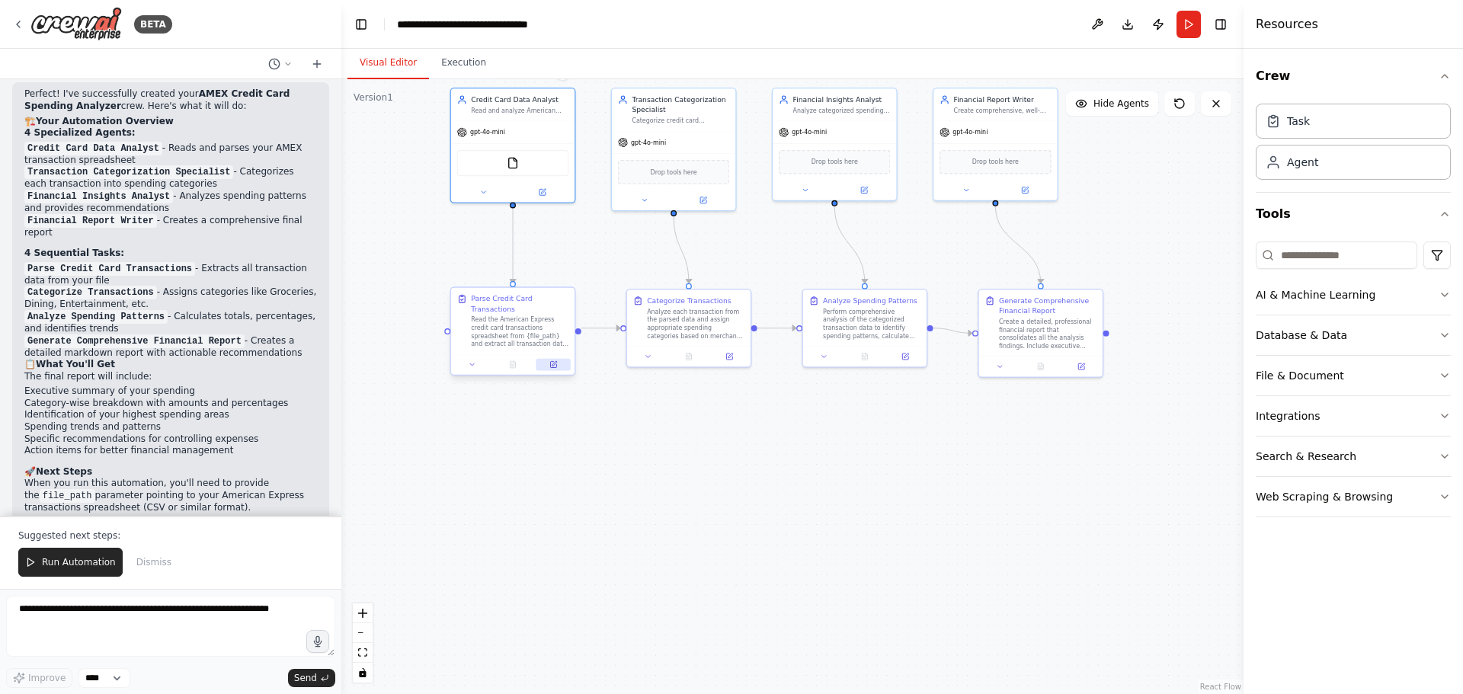
click at [556, 359] on button at bounding box center [553, 365] width 34 height 12
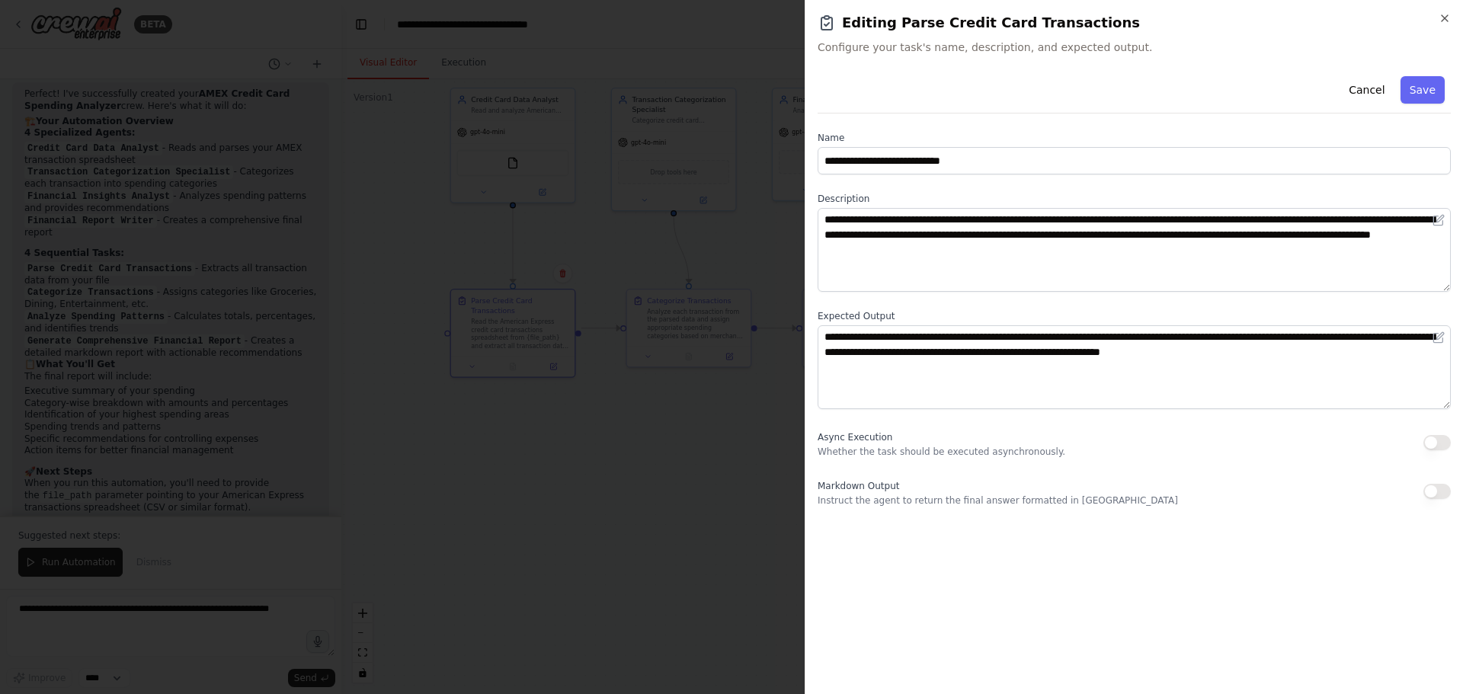
click at [664, 498] on div at bounding box center [731, 347] width 1463 height 694
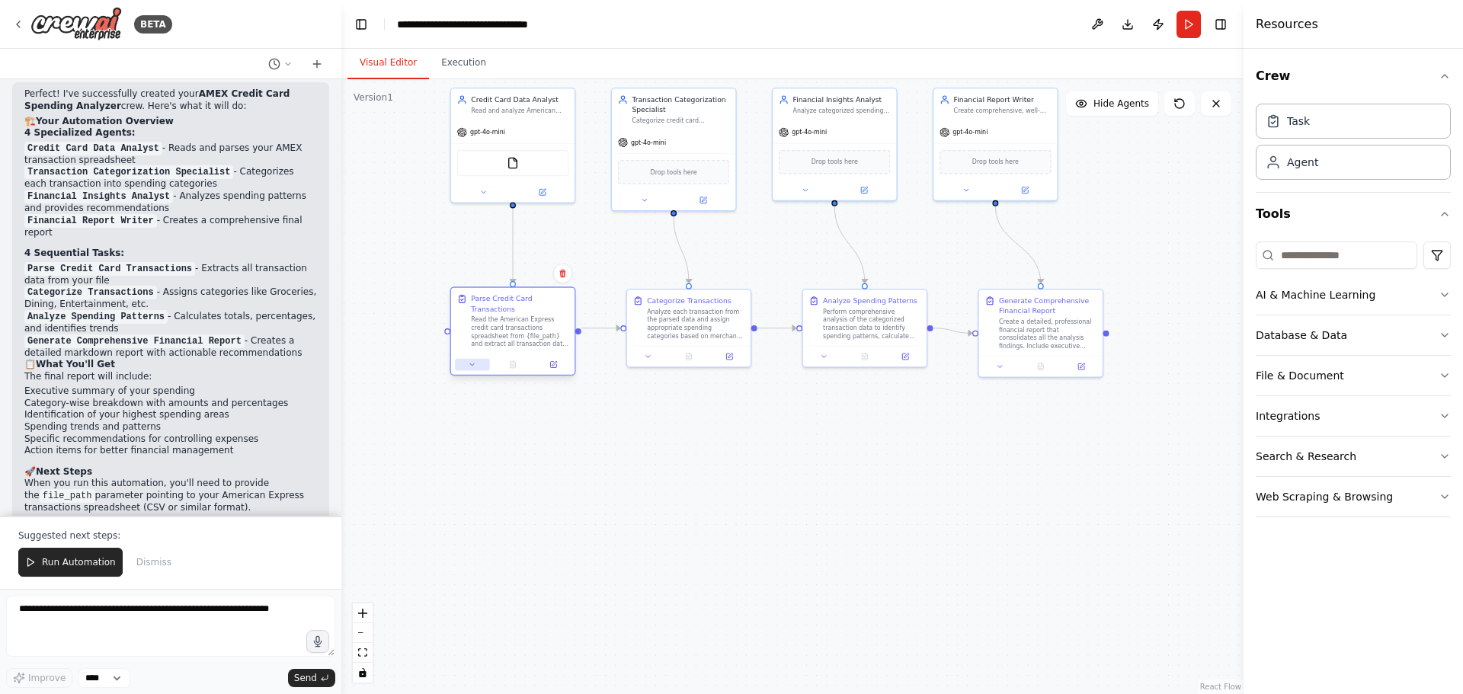
click at [469, 360] on icon at bounding box center [473, 364] width 8 height 8
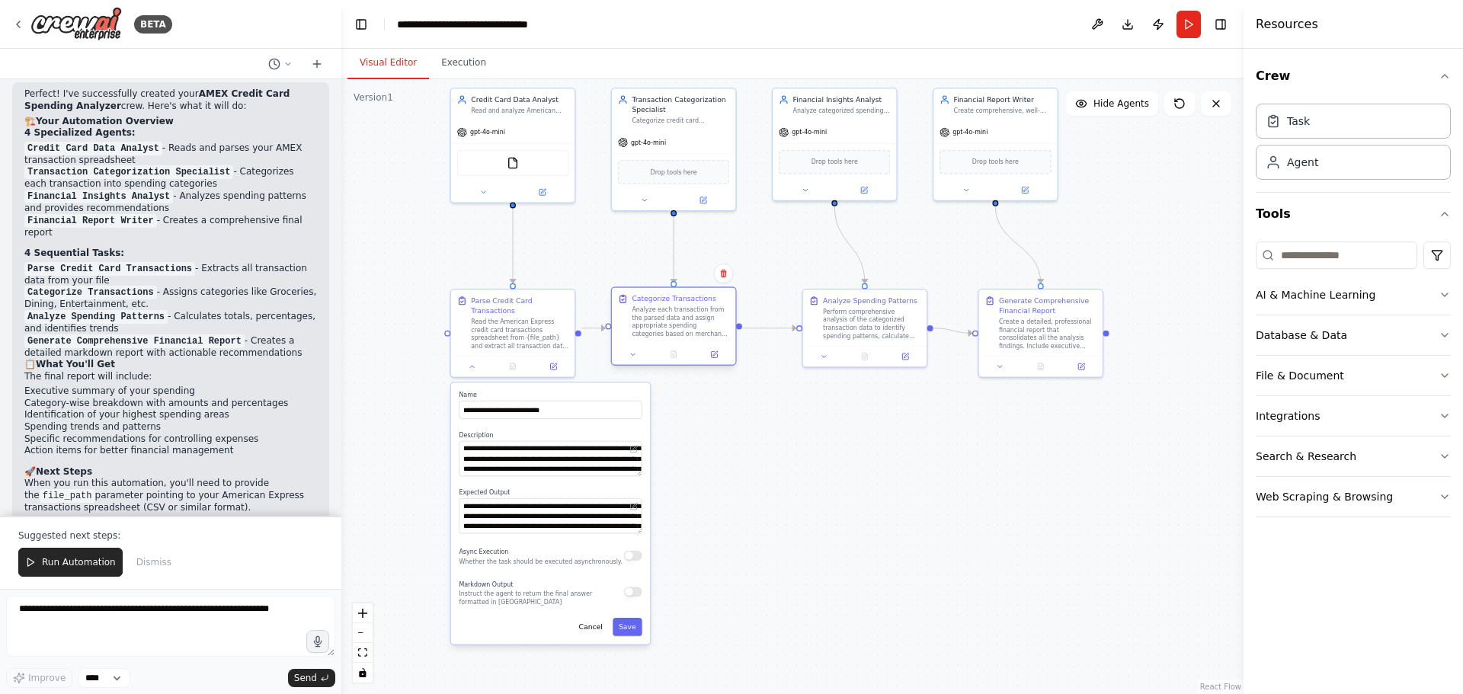
drag, startPoint x: 711, startPoint y: 325, endPoint x: 698, endPoint y: 325, distance: 13.0
click at [698, 325] on div "Analyze each transaction from the parsed data and assign appropriate spending c…" at bounding box center [681, 322] width 98 height 32
drag, startPoint x: 879, startPoint y: 322, endPoint x: 849, endPoint y: 325, distance: 30.6
click at [849, 325] on div "Perform comprehensive analysis of the categorized transaction data to identify …" at bounding box center [842, 322] width 98 height 32
drag, startPoint x: 1070, startPoint y: 330, endPoint x: 1023, endPoint y: 322, distance: 47.1
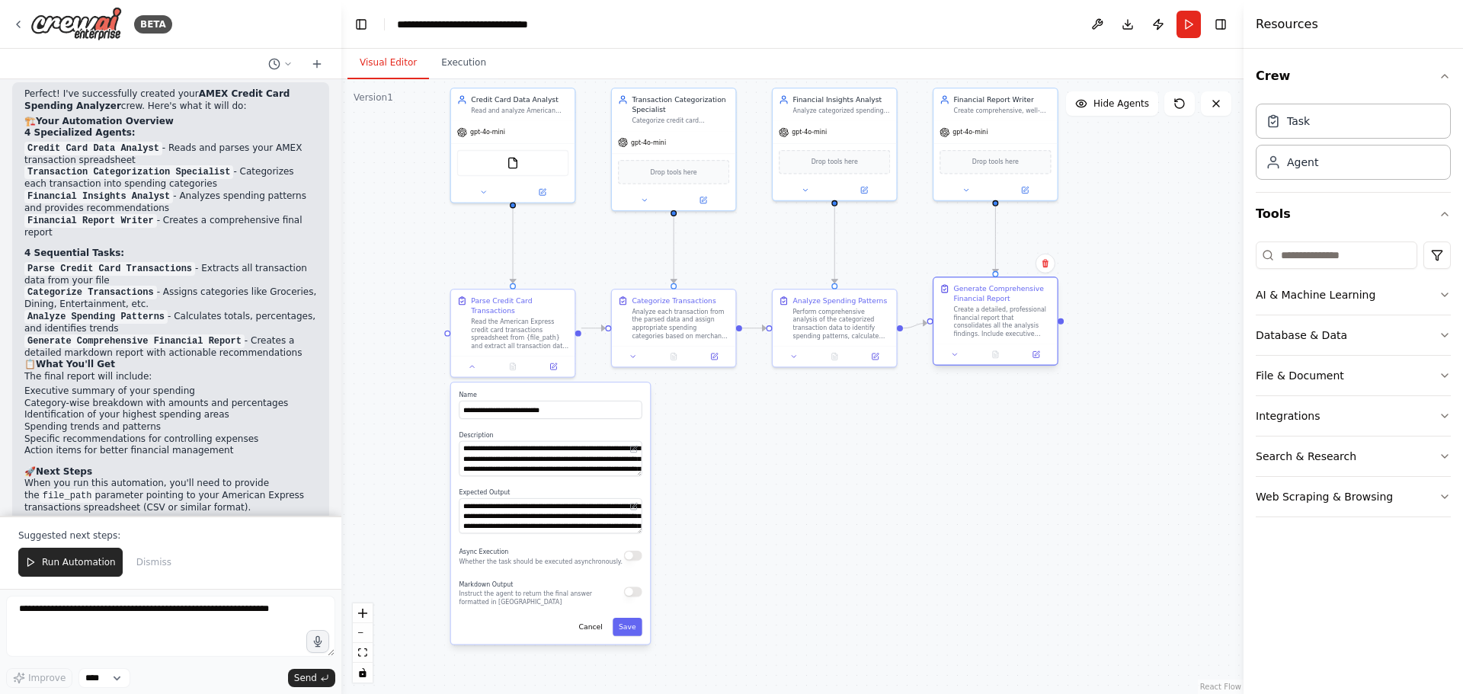
click at [1023, 322] on div "Create a detailed, professional financial report that consolidates all the anal…" at bounding box center [1003, 322] width 98 height 32
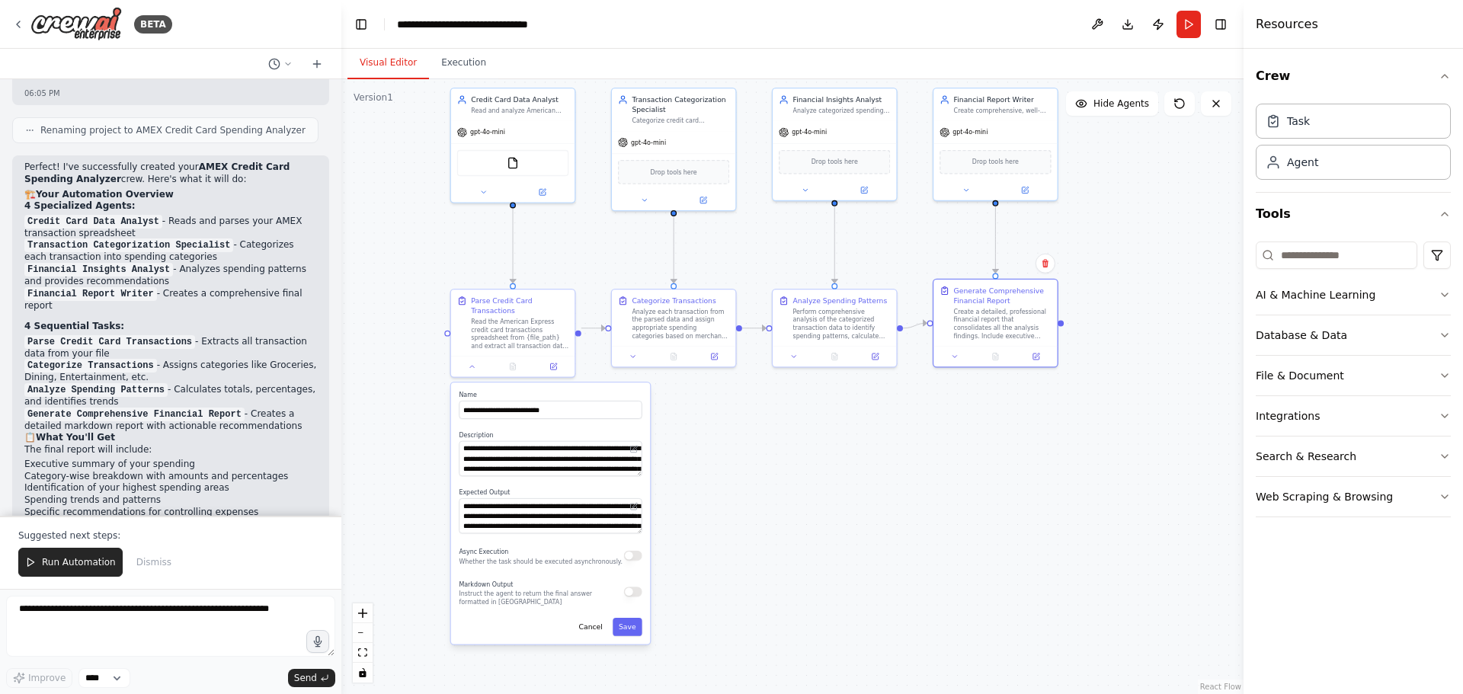
scroll to position [1889, 0]
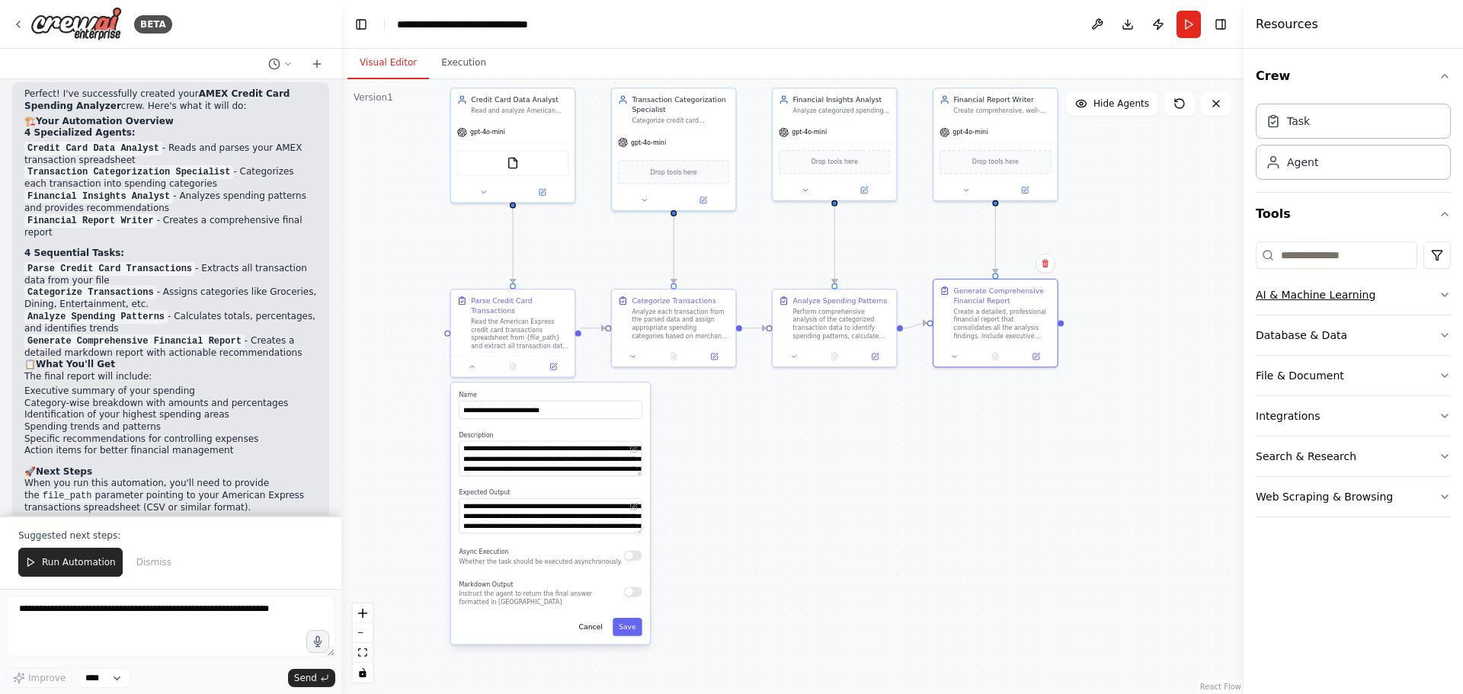
click at [1447, 298] on icon "button" at bounding box center [1444, 295] width 12 height 12
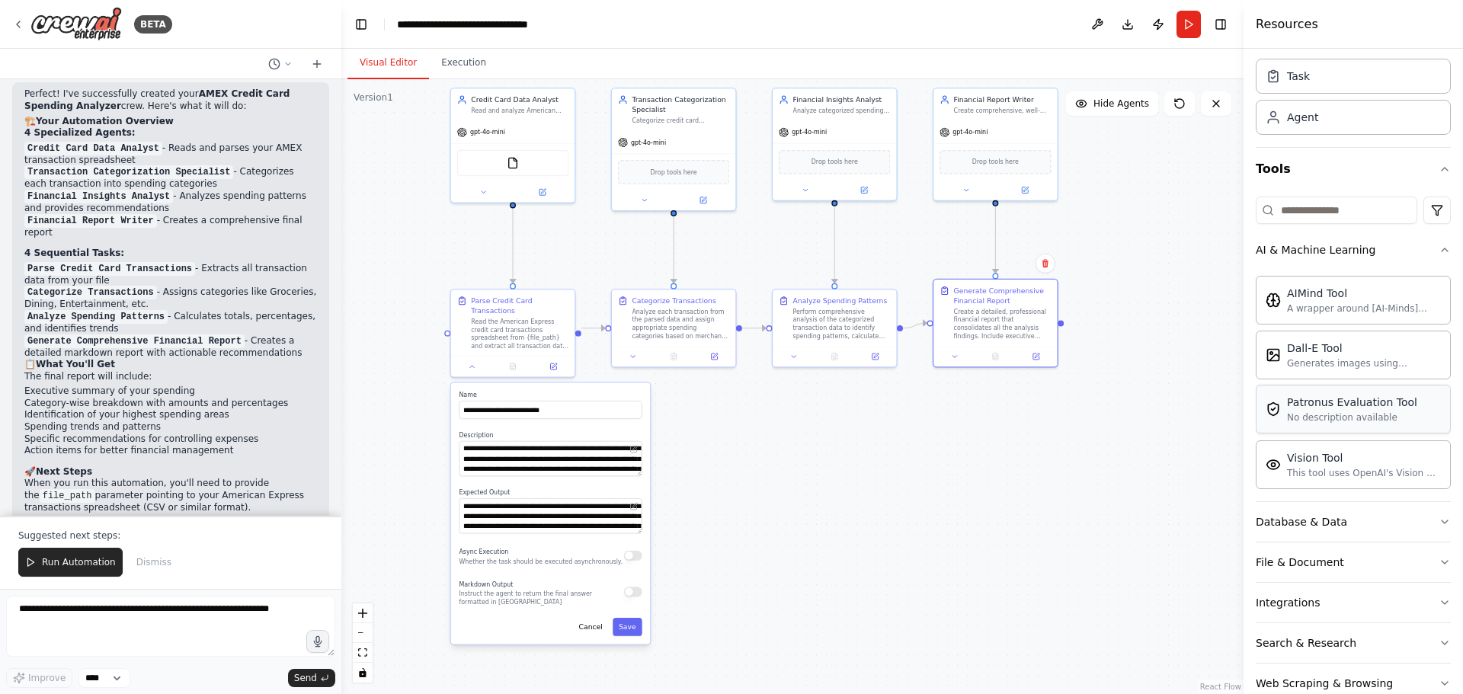
scroll to position [79, 0]
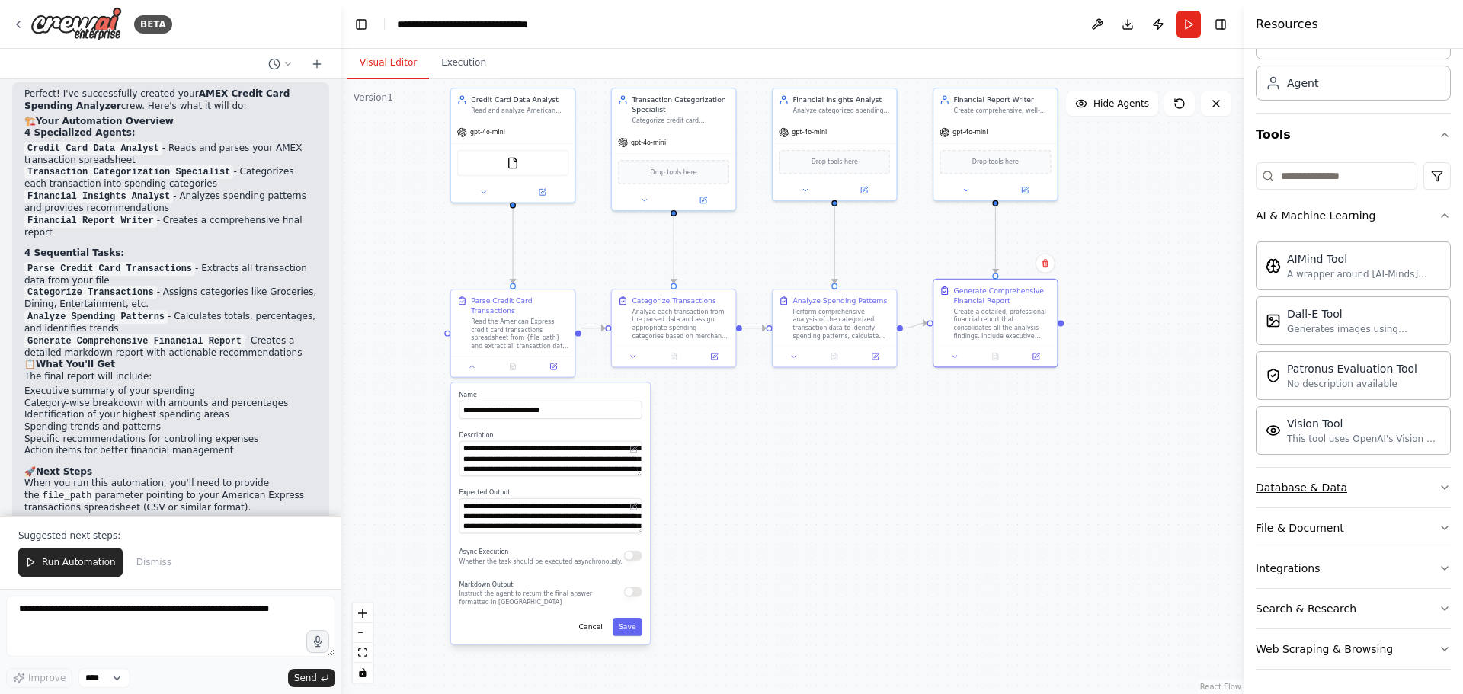
click at [1438, 488] on icon "button" at bounding box center [1444, 488] width 12 height 12
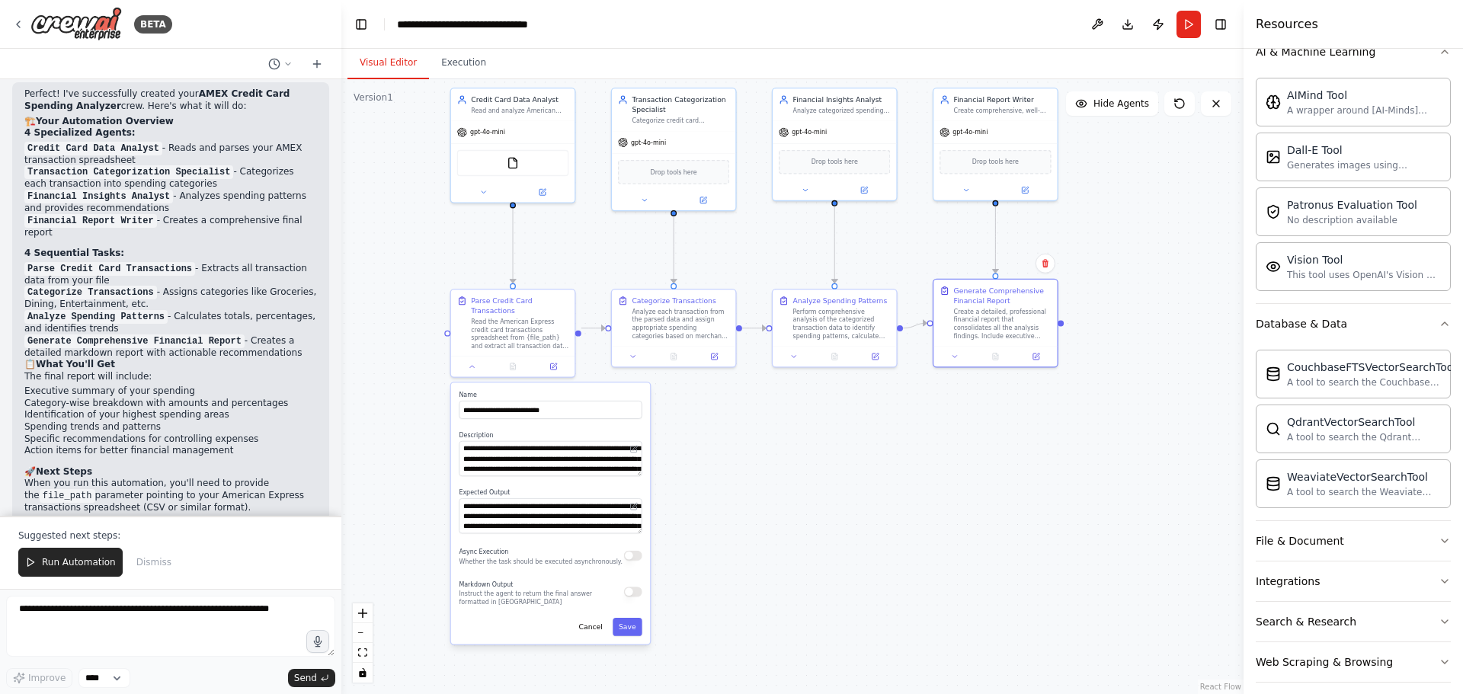
scroll to position [256, 0]
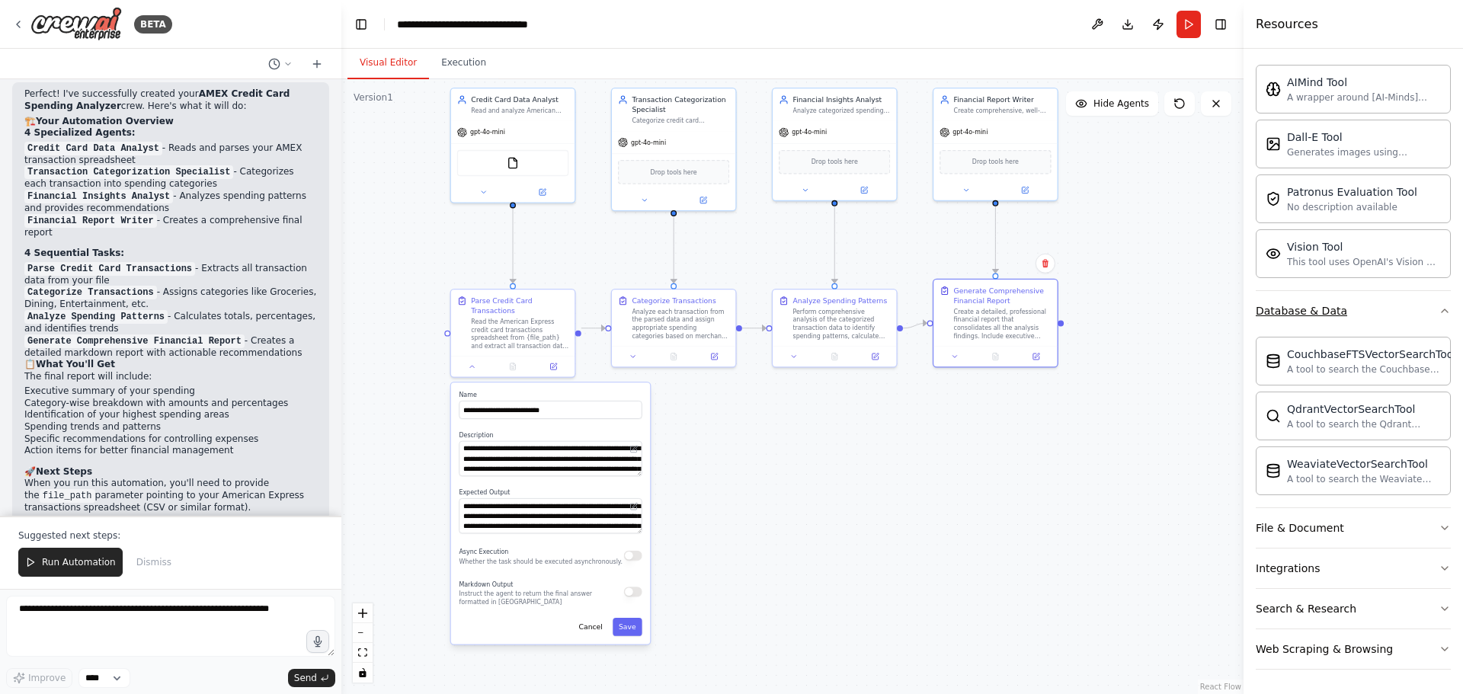
click at [1438, 308] on icon "button" at bounding box center [1444, 311] width 12 height 12
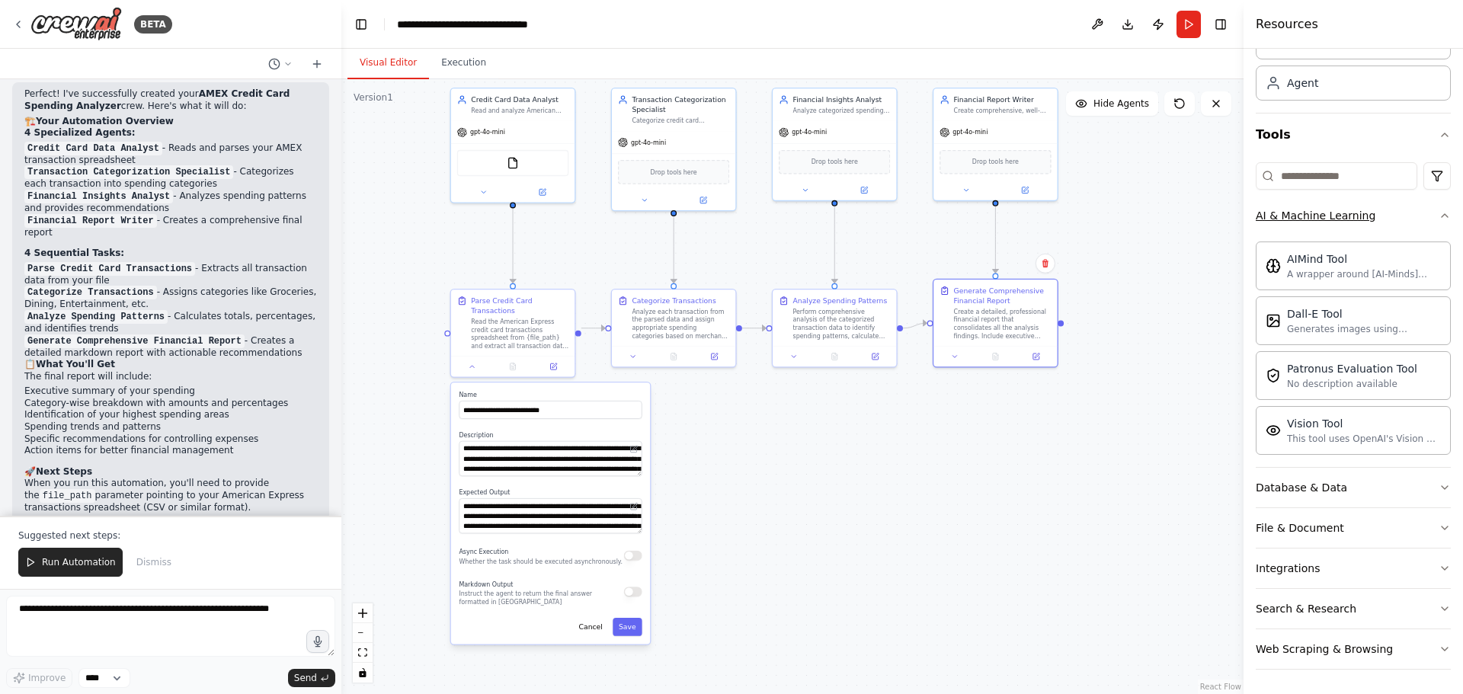
click at [1438, 213] on icon "button" at bounding box center [1444, 216] width 12 height 12
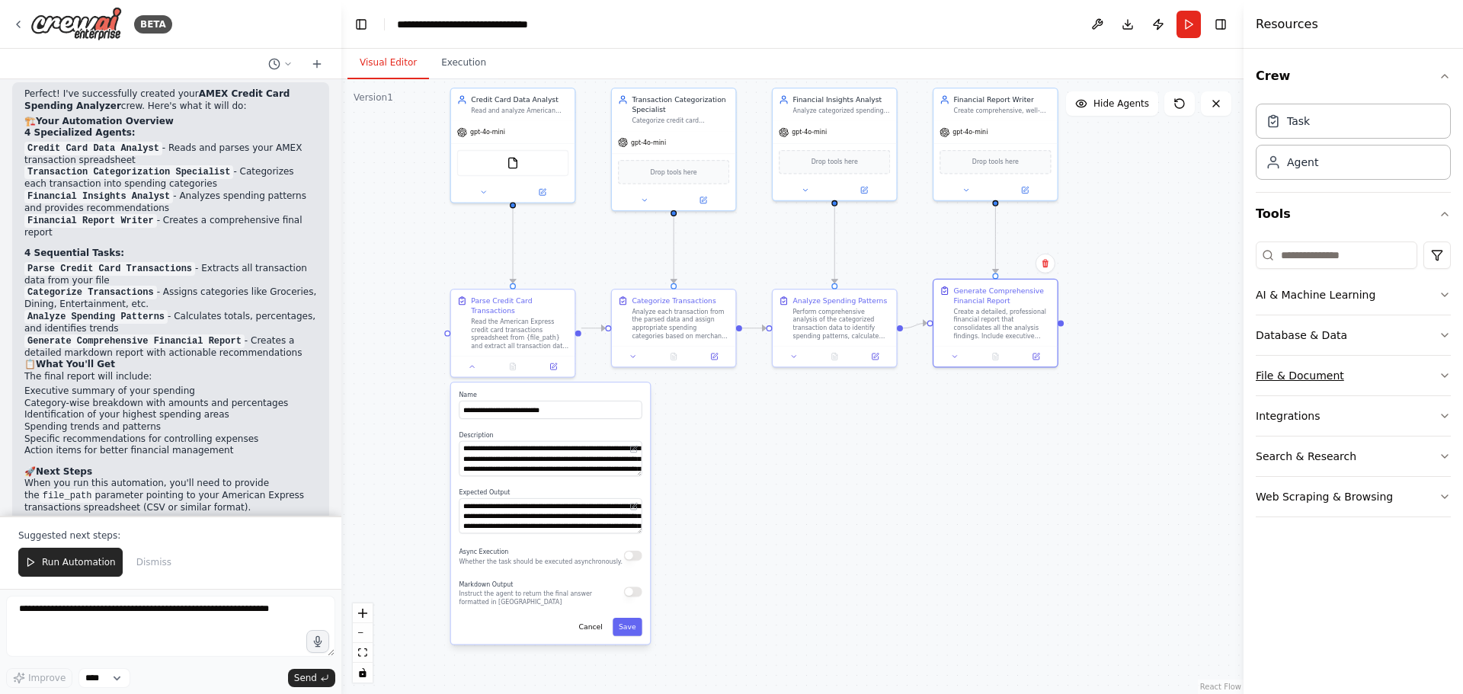
click at [1441, 379] on icon "button" at bounding box center [1444, 376] width 12 height 12
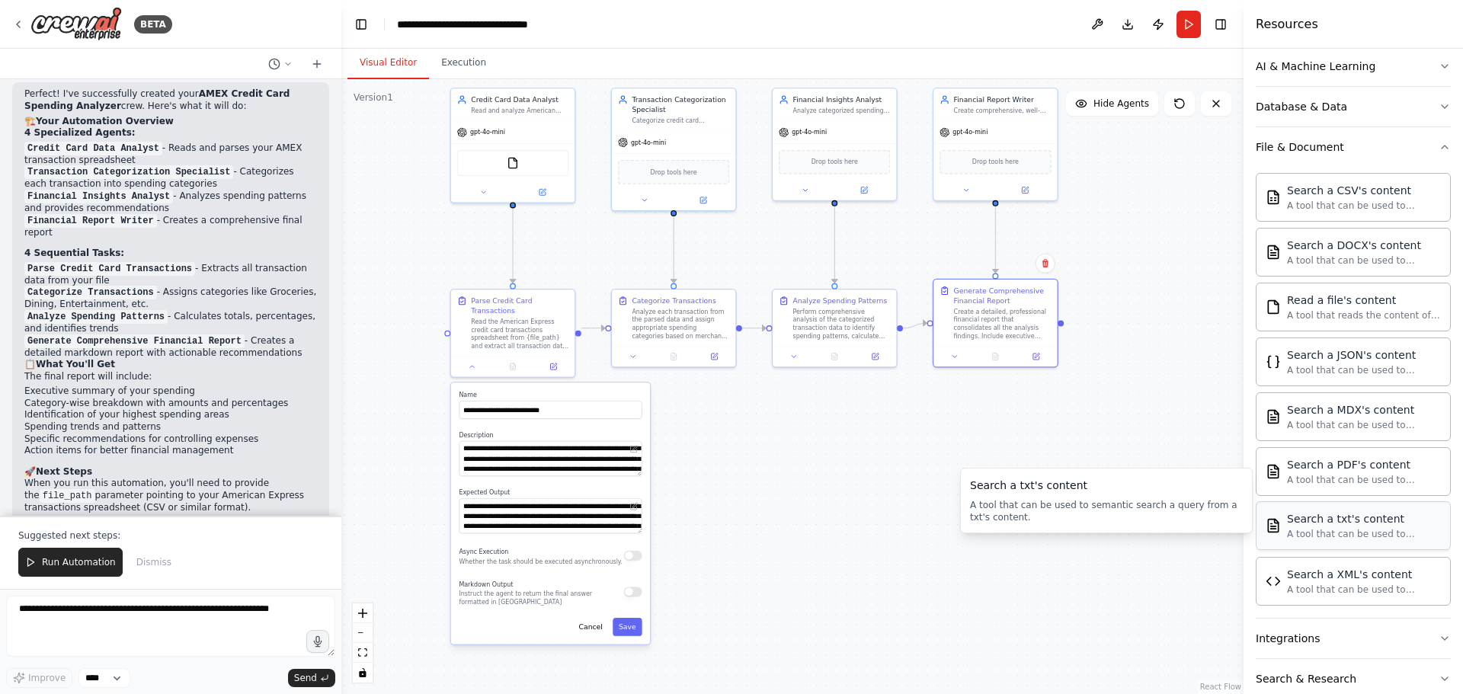
scroll to position [299, 0]
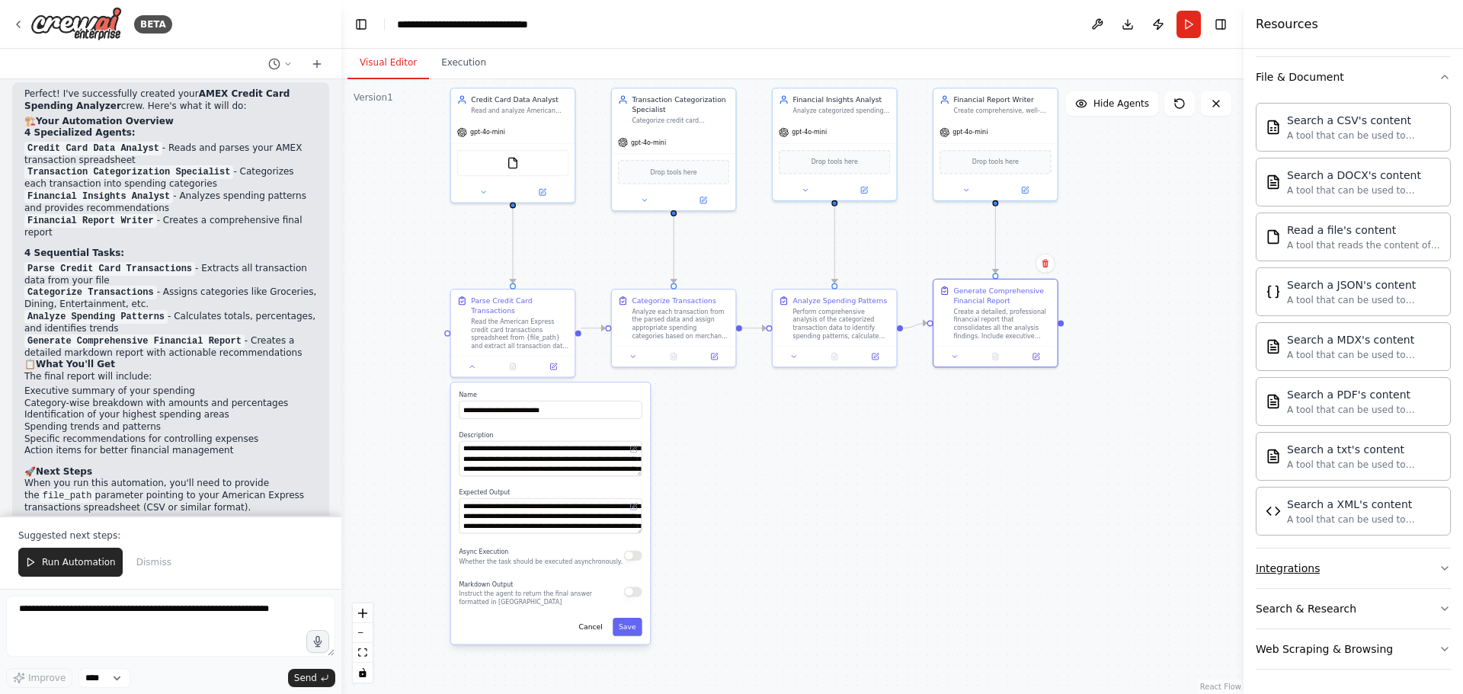
click at [1429, 574] on button "Integrations" at bounding box center [1353, 569] width 195 height 40
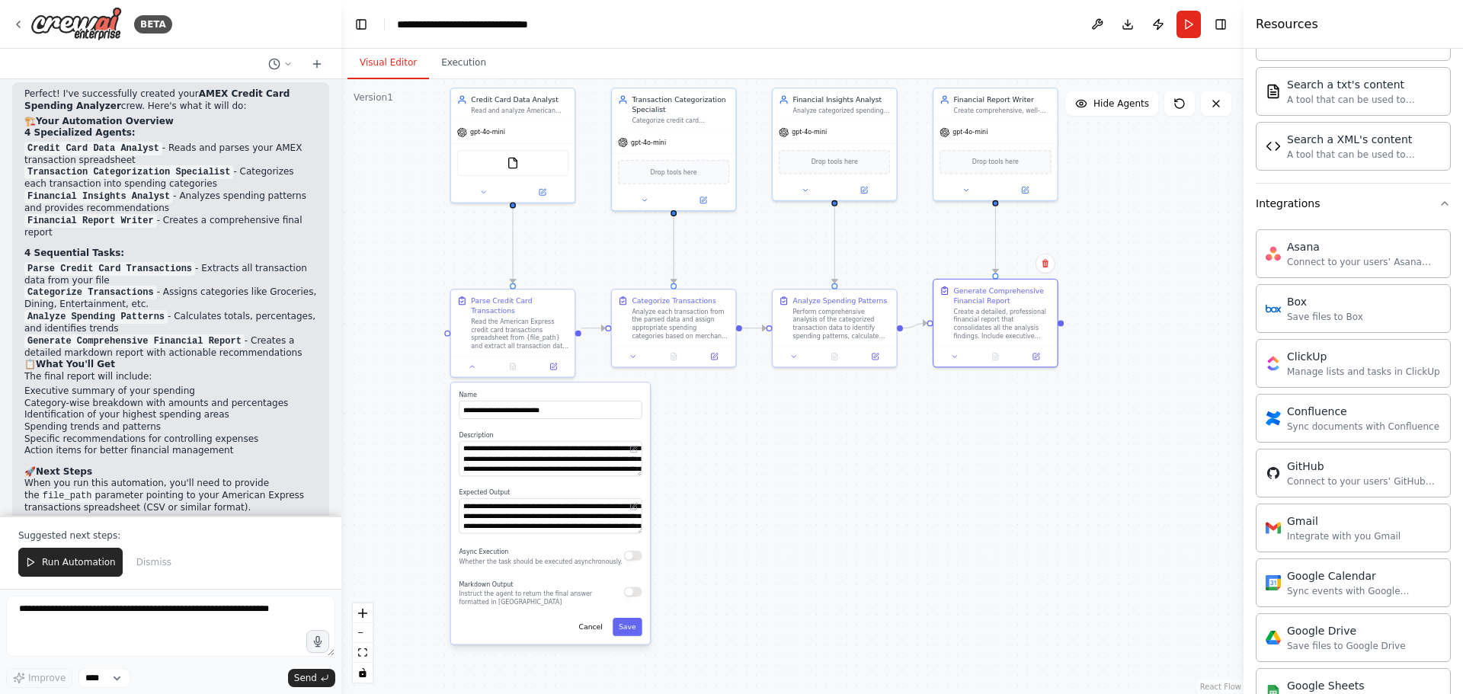
scroll to position [680, 0]
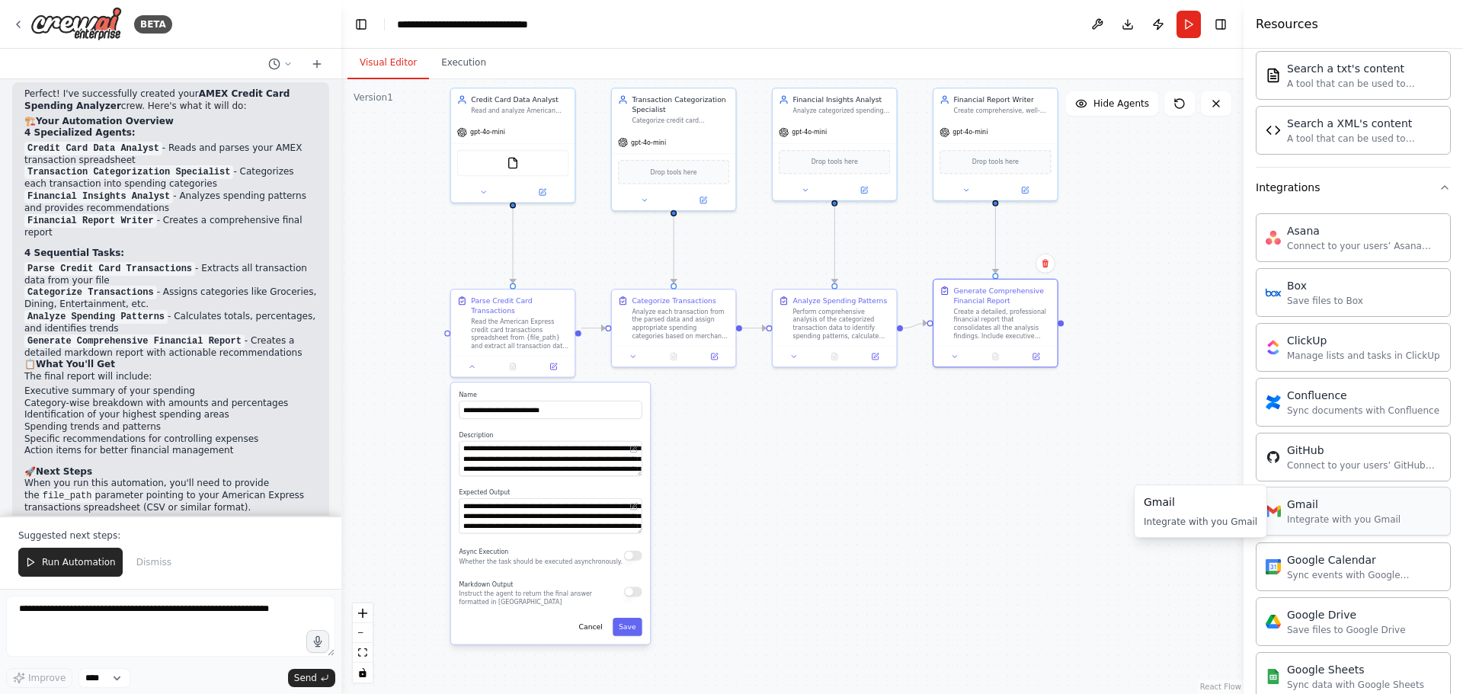
click at [1362, 510] on div "Gmail" at bounding box center [1344, 504] width 114 height 15
click at [1016, 162] on div "Gmail" at bounding box center [994, 161] width 111 height 26
click at [1030, 196] on button at bounding box center [1025, 190] width 57 height 12
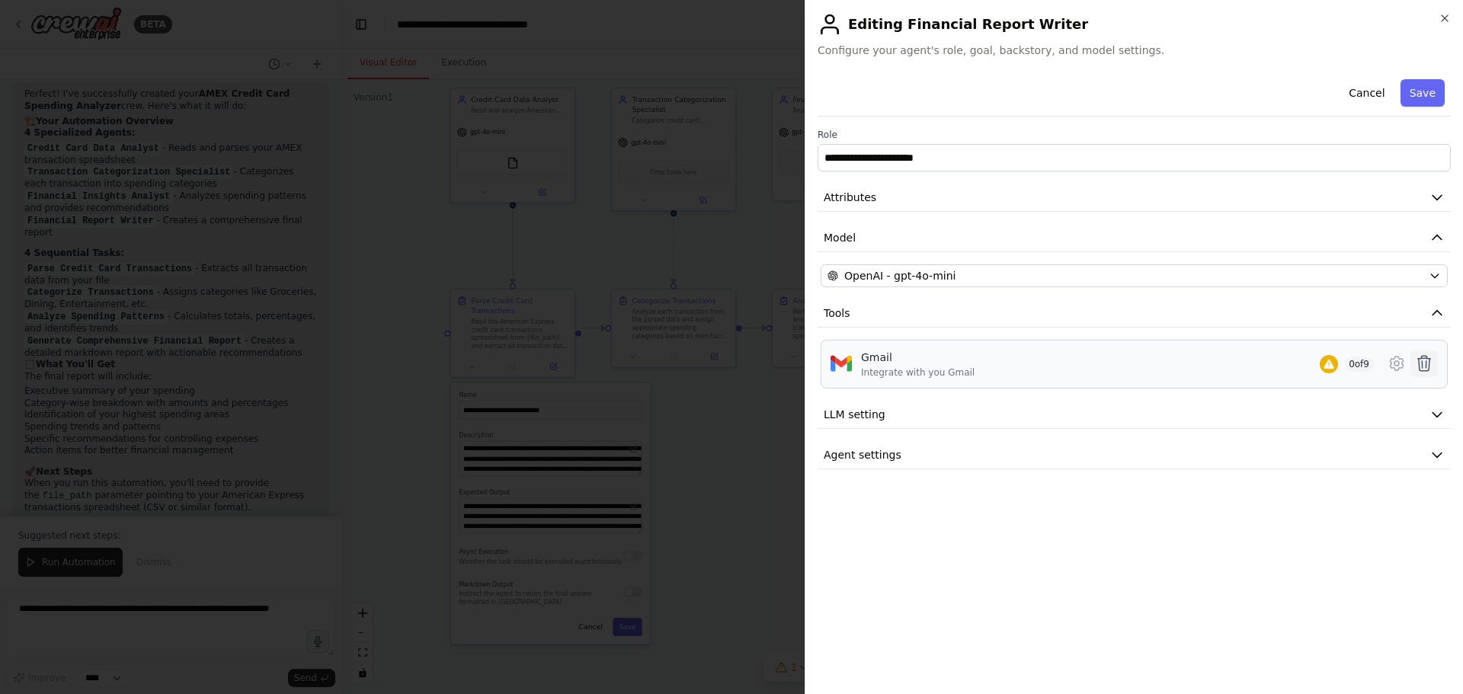
click at [1425, 361] on icon at bounding box center [1424, 363] width 18 height 18
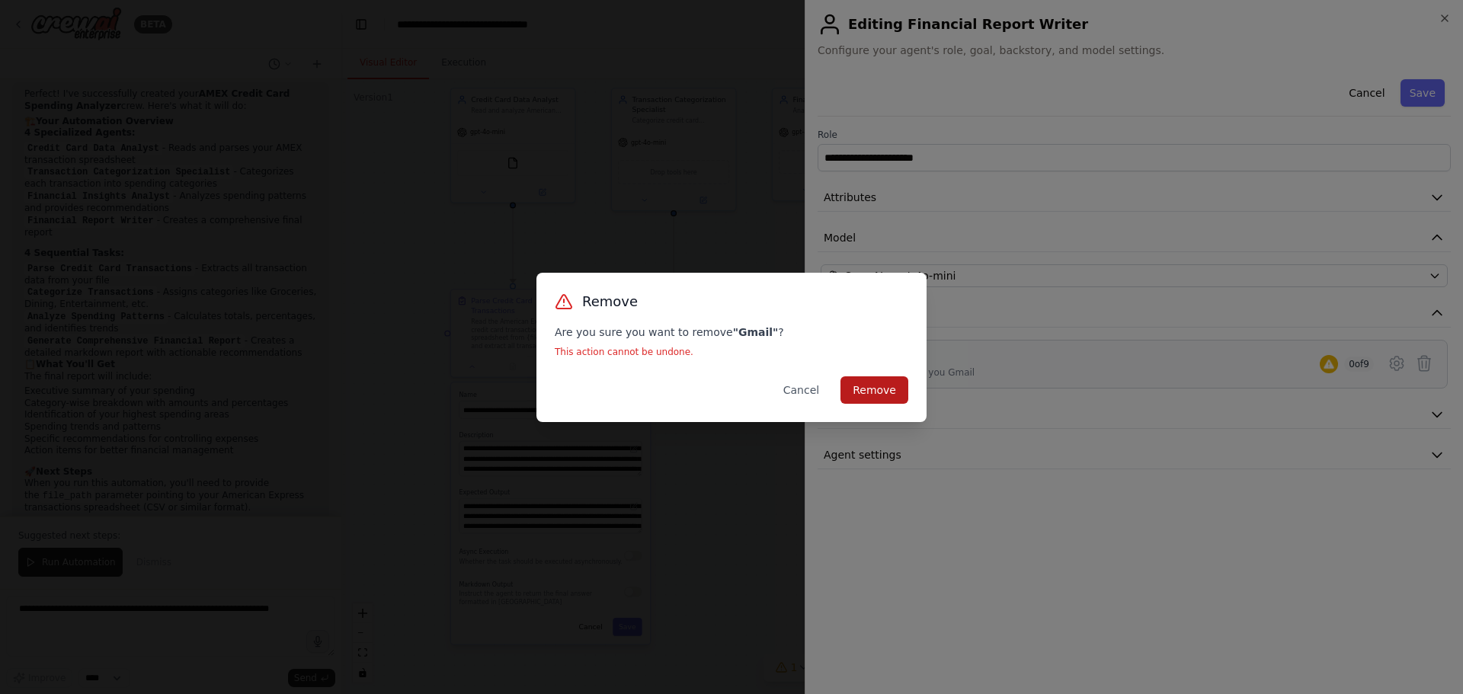
click at [852, 378] on button "Remove" at bounding box center [874, 389] width 68 height 27
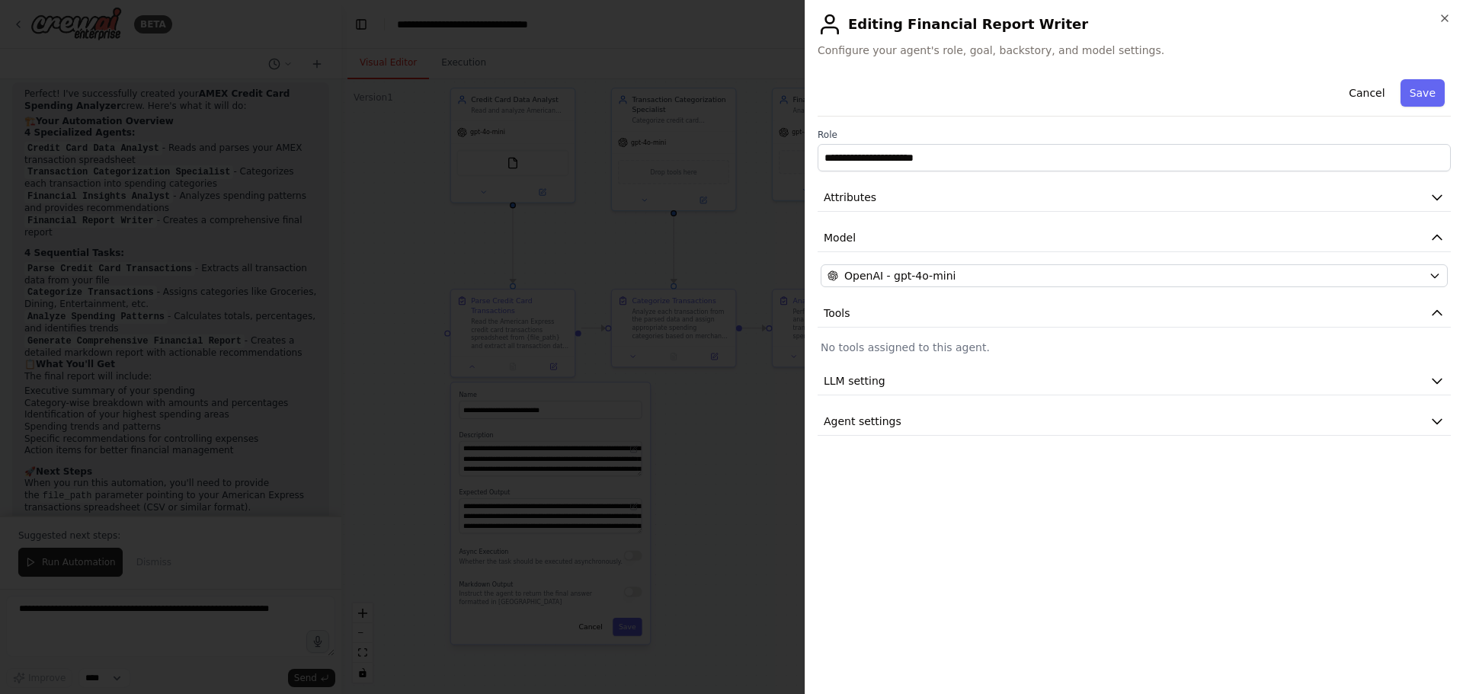
click at [744, 42] on div at bounding box center [731, 347] width 1463 height 694
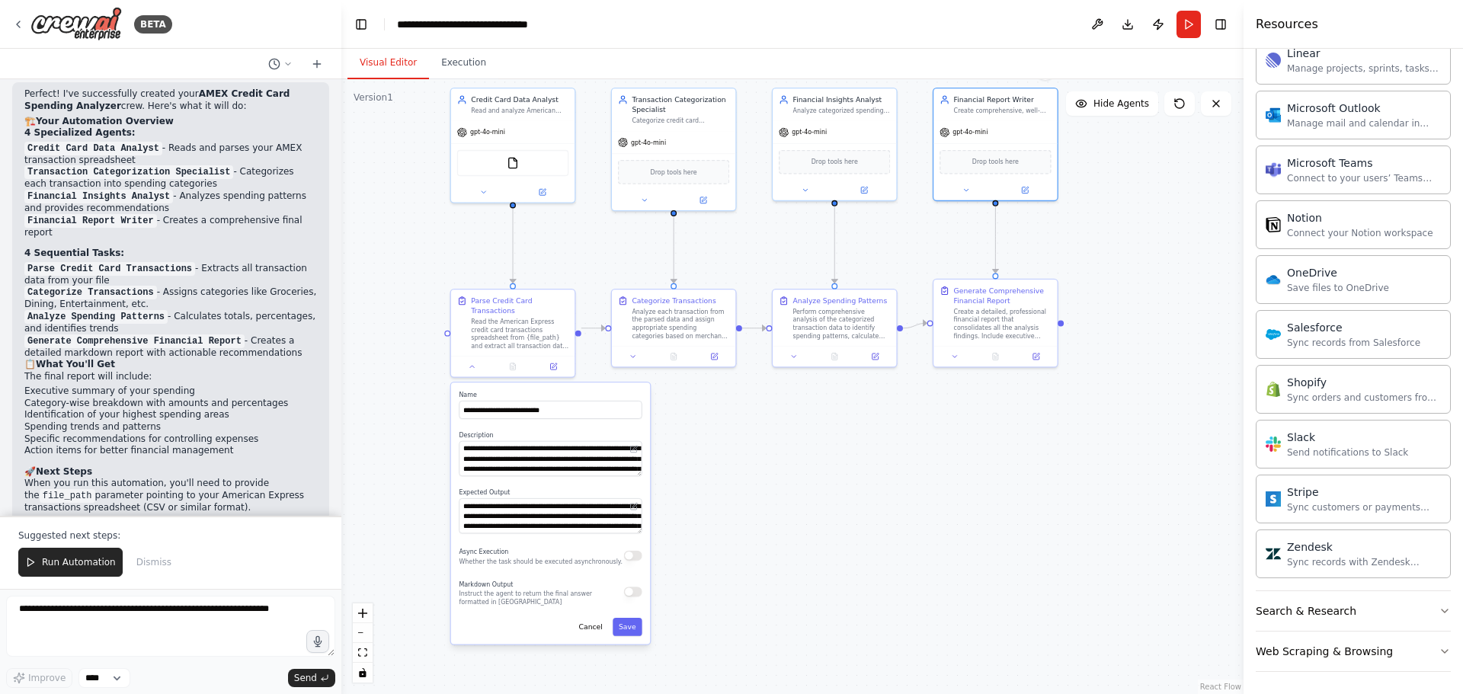
scroll to position [1463, 0]
click at [1426, 607] on button "Search & Research" at bounding box center [1353, 609] width 195 height 40
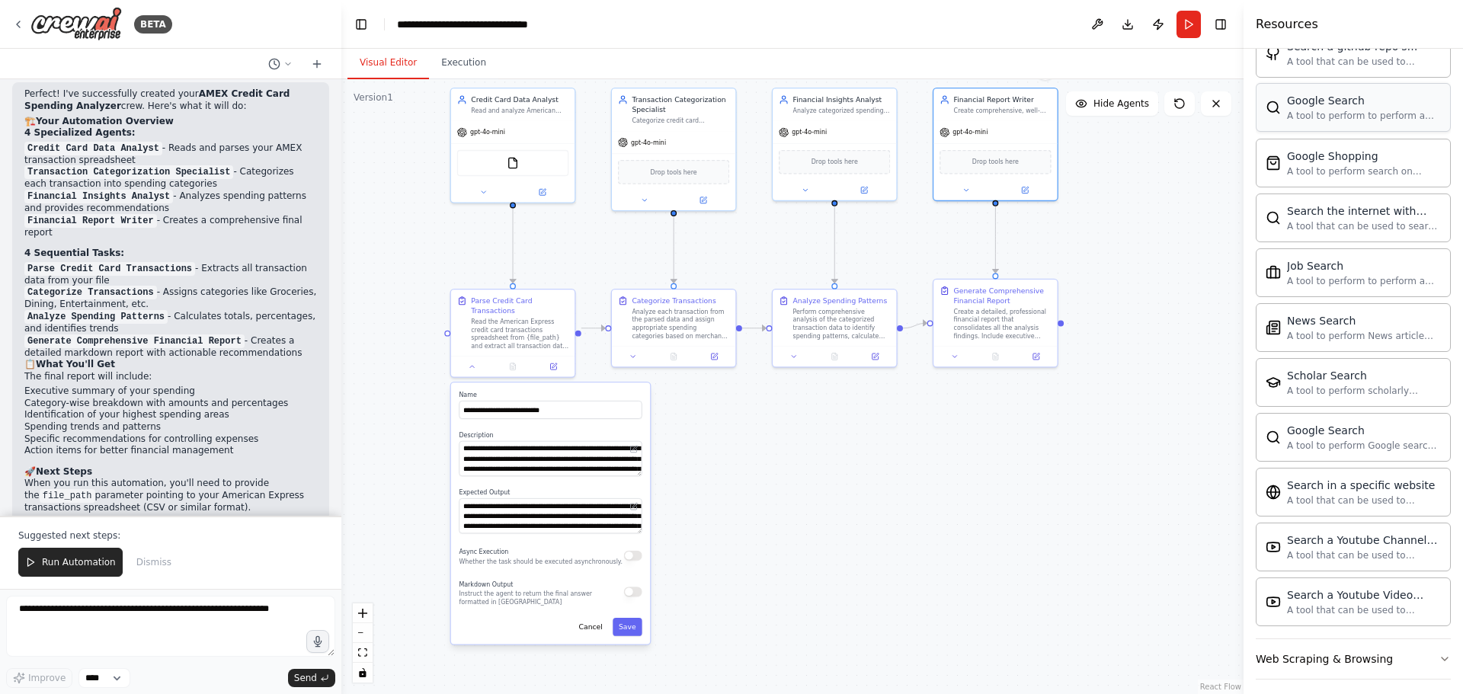
scroll to position [2243, 0]
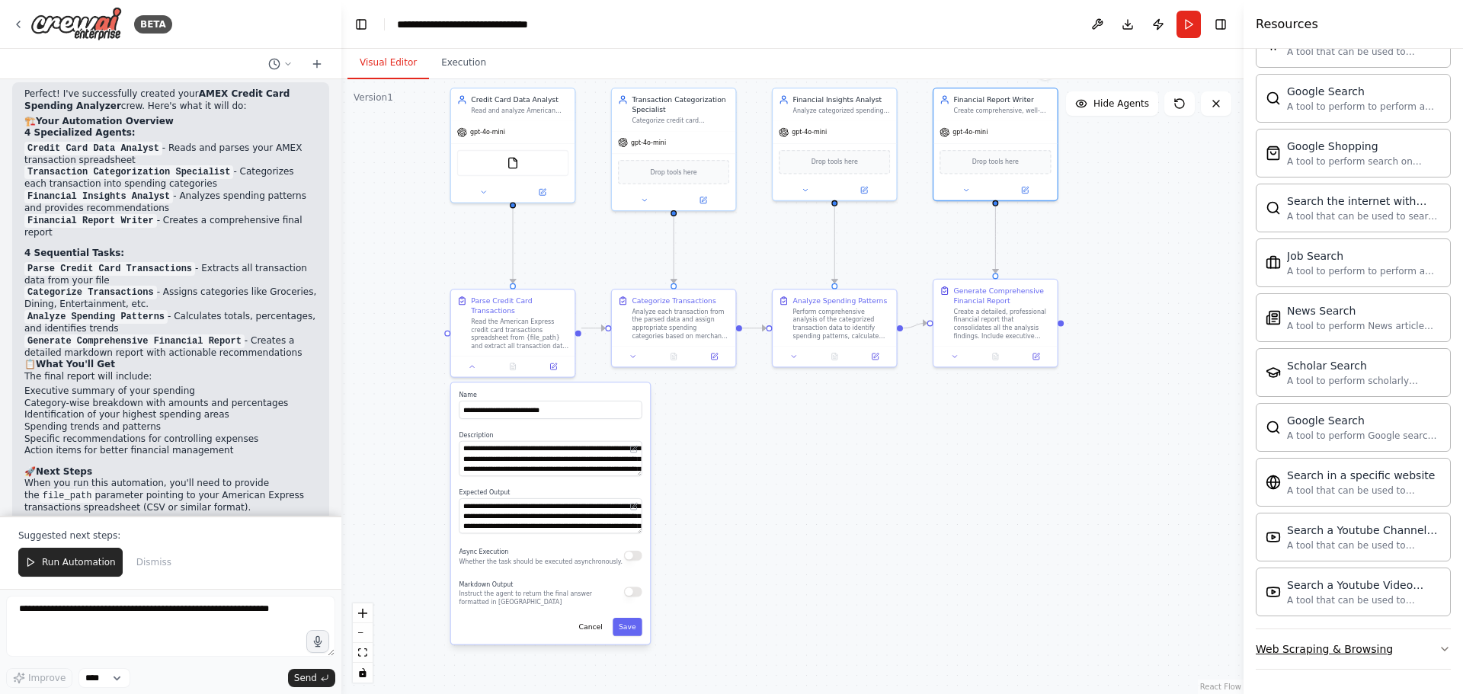
click at [1438, 651] on icon "button" at bounding box center [1444, 649] width 12 height 12
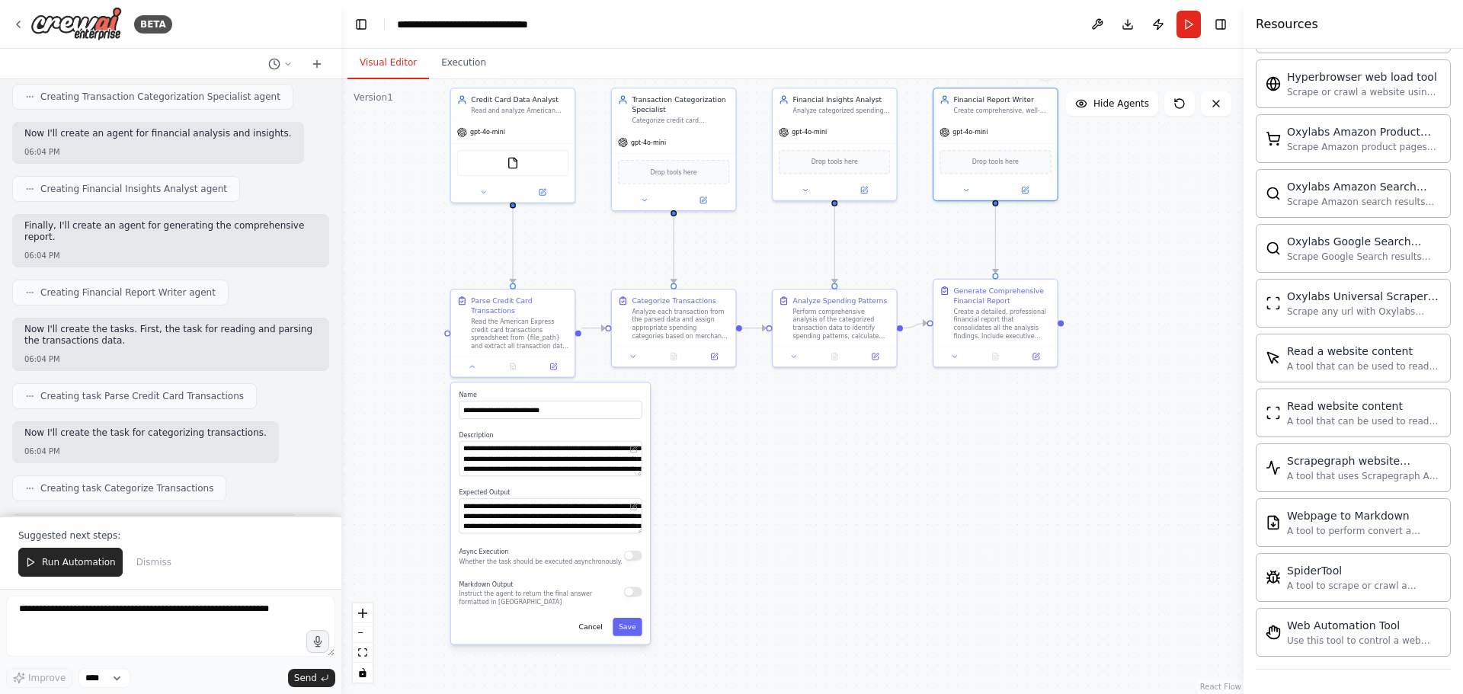
scroll to position [0, 0]
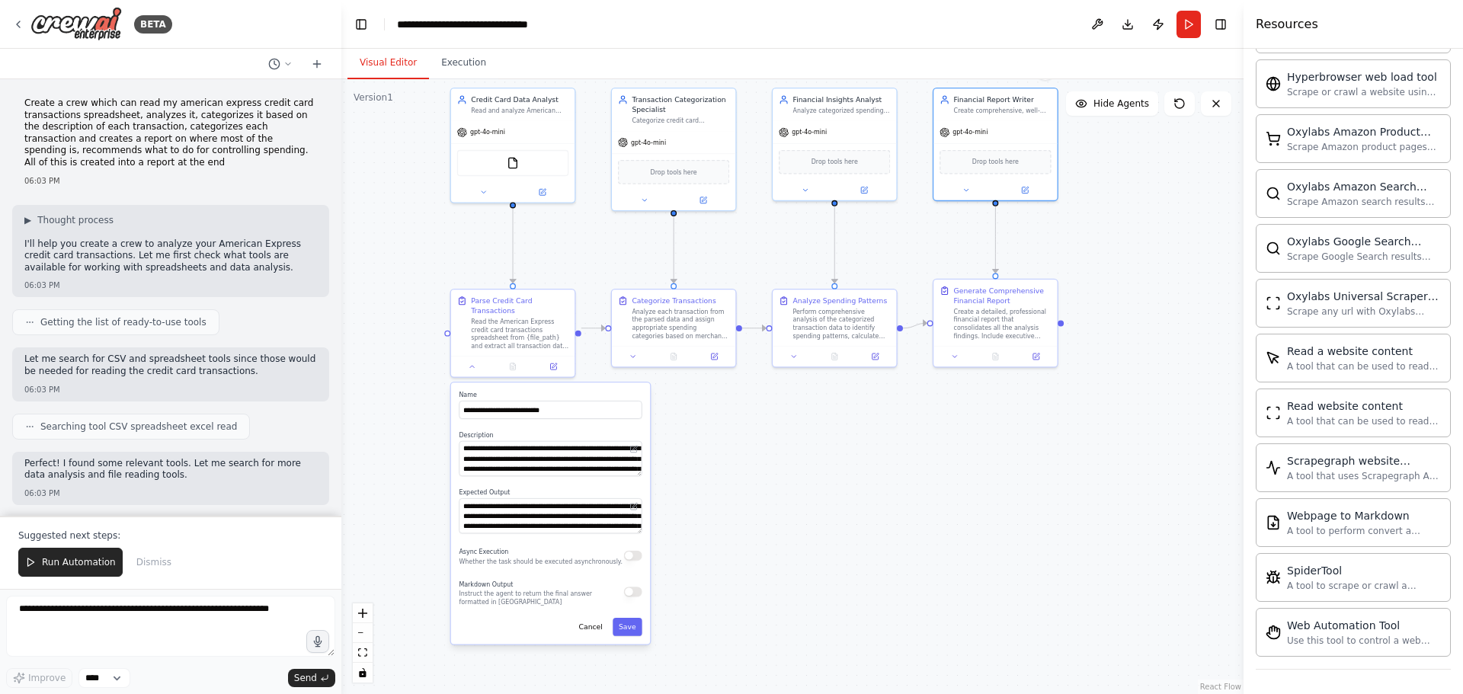
click at [718, 583] on div ".deletable-edge-delete-btn { width: 20px; height: 20px; border: 0px solid #ffff…" at bounding box center [792, 386] width 902 height 615
click at [596, 618] on button "Cancel" at bounding box center [591, 627] width 36 height 18
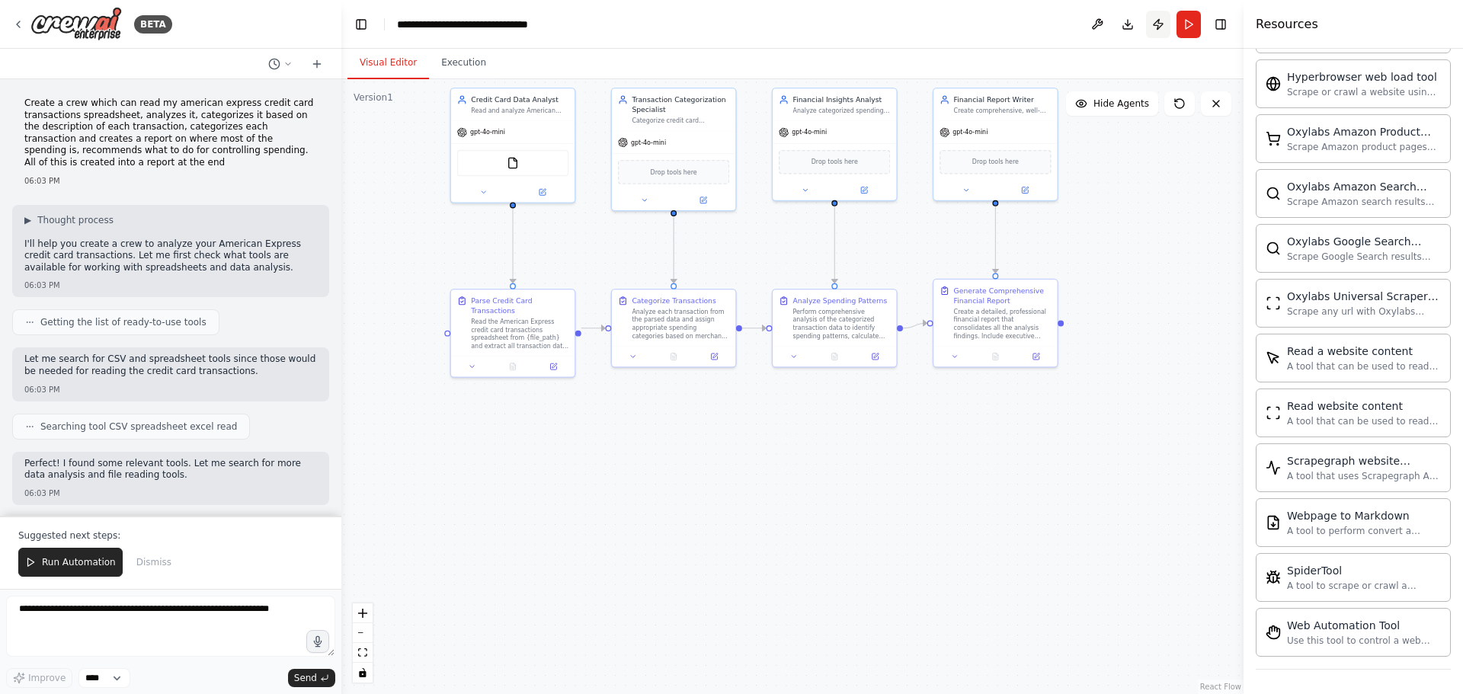
click at [1152, 29] on button "Publish" at bounding box center [1158, 24] width 24 height 27
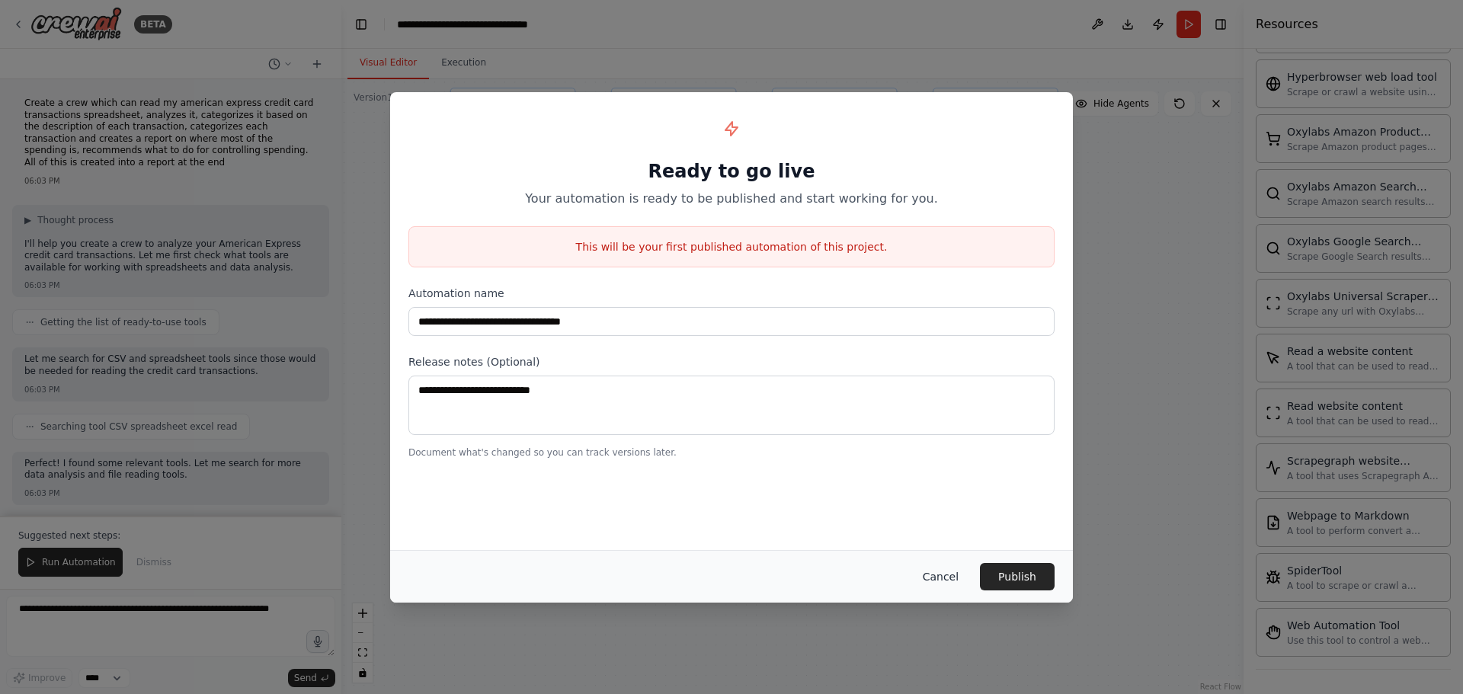
click at [945, 577] on button "Cancel" at bounding box center [940, 576] width 60 height 27
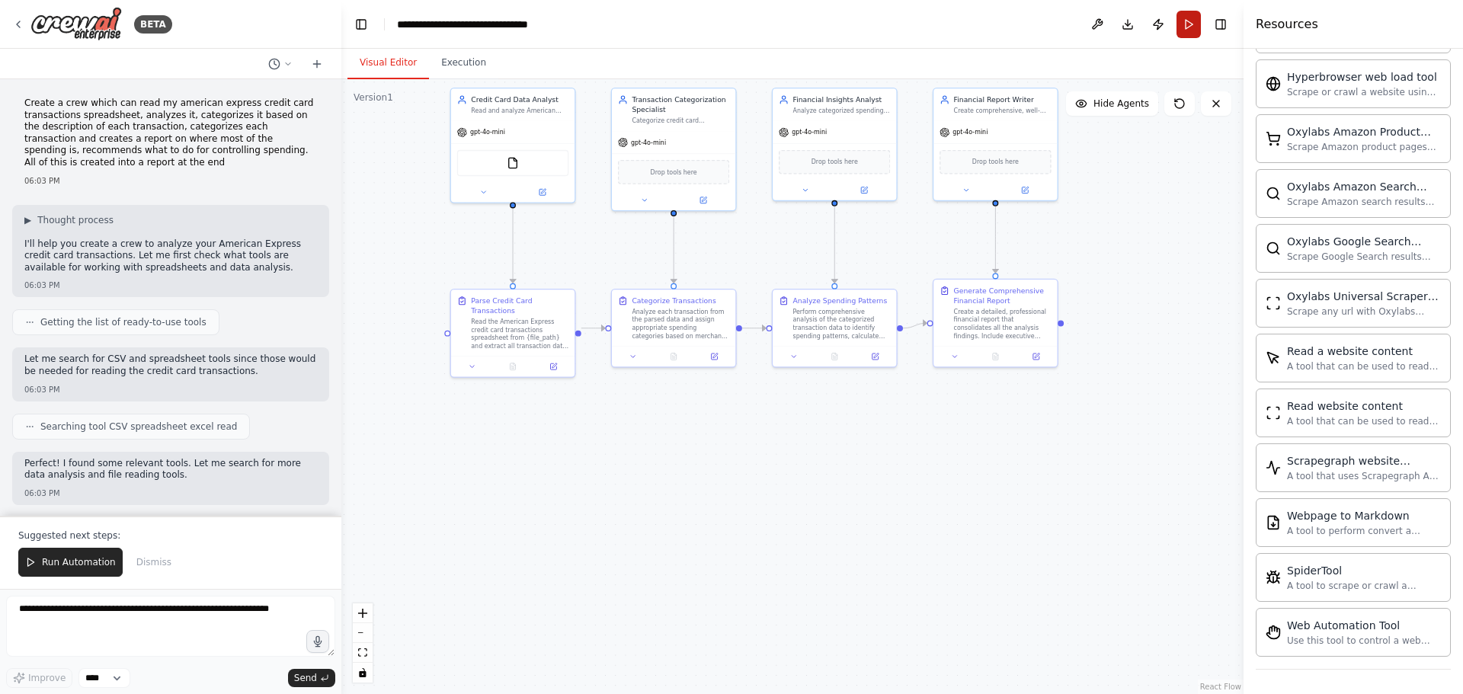
click at [1189, 19] on button "Run" at bounding box center [1188, 24] width 24 height 27
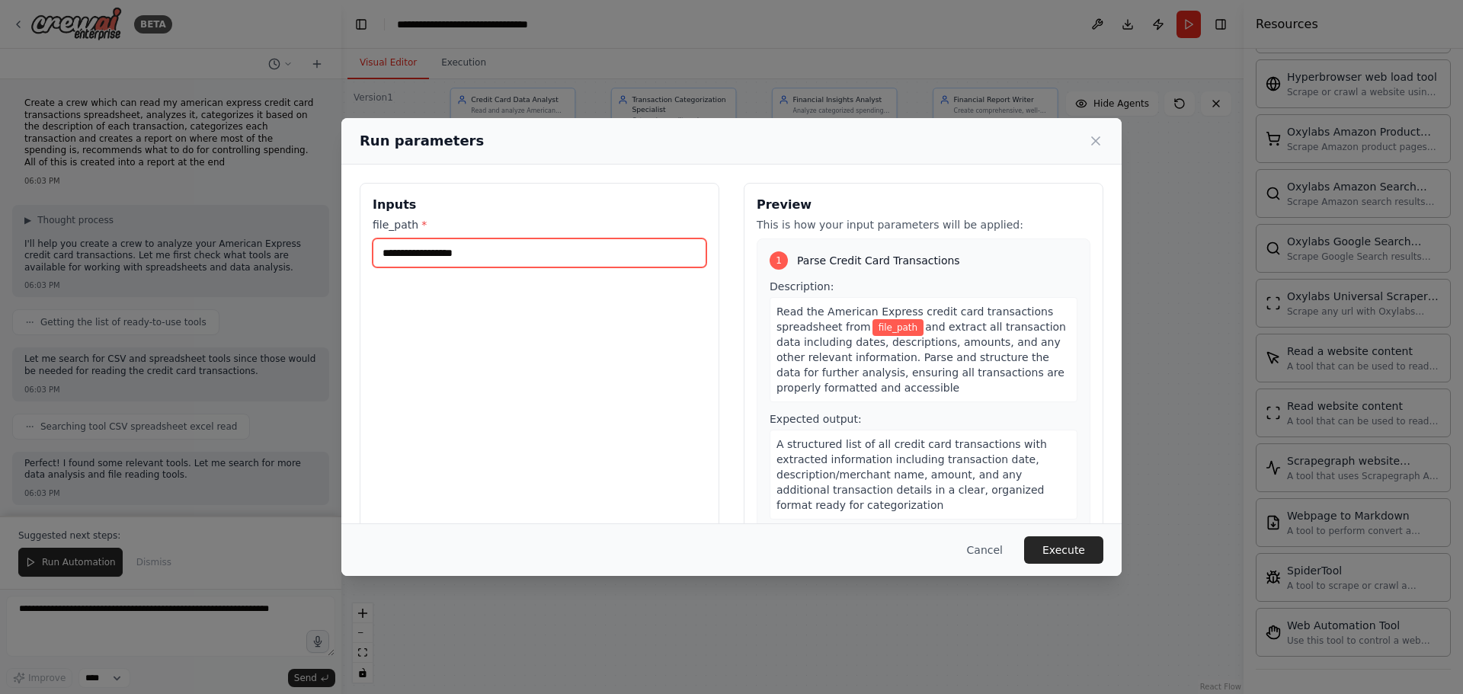
click at [493, 246] on input "file_path *" at bounding box center [540, 252] width 334 height 29
click at [508, 259] on input "file_path *" at bounding box center [540, 252] width 334 height 29
click at [508, 250] on input "file_path *" at bounding box center [540, 252] width 334 height 29
click at [993, 549] on button "Cancel" at bounding box center [985, 549] width 60 height 27
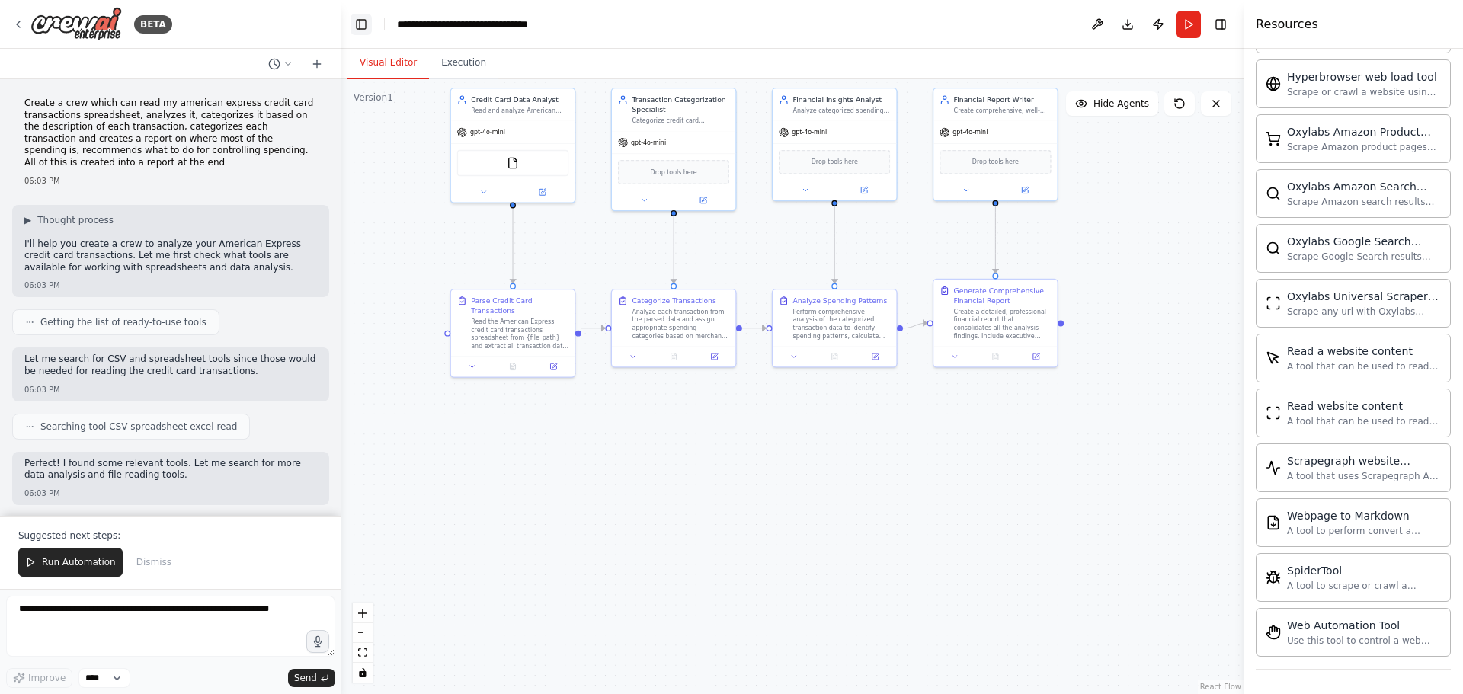
click at [363, 24] on button "Toggle Left Sidebar" at bounding box center [360, 24] width 21 height 21
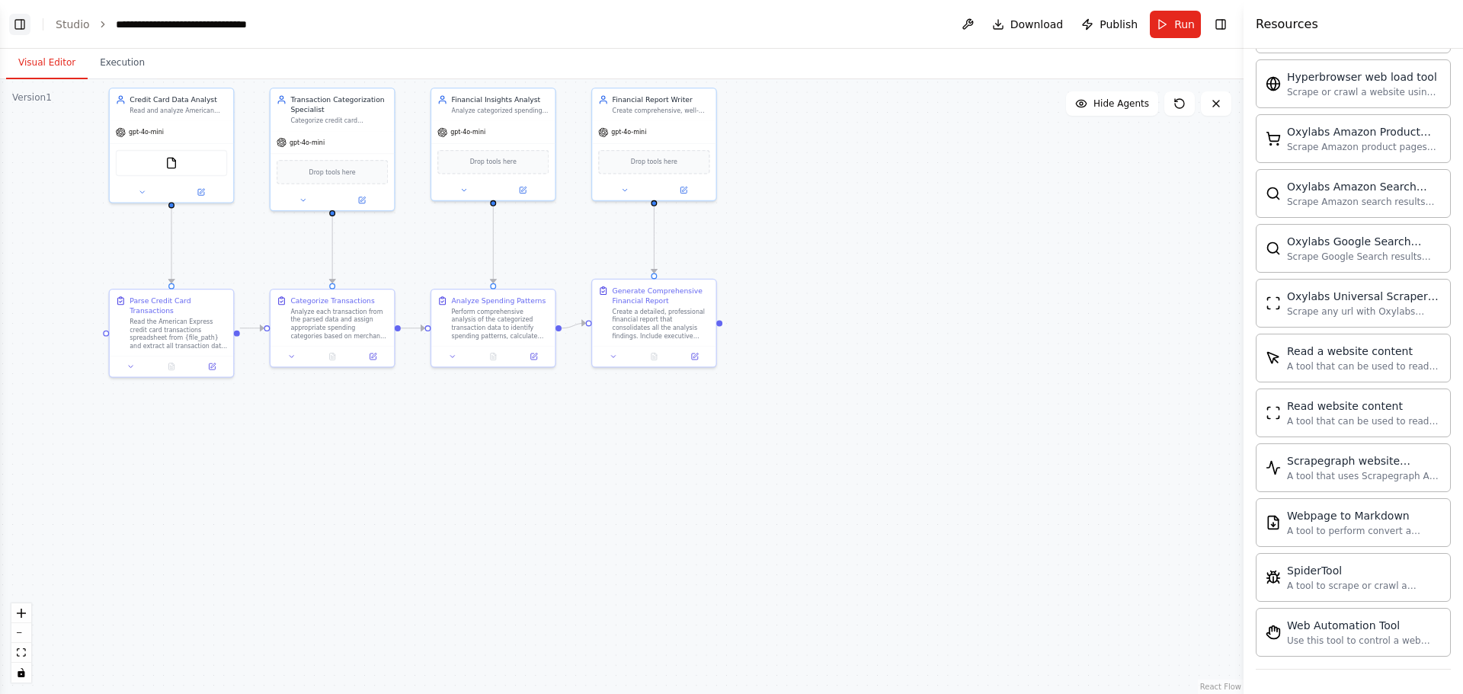
click at [9, 22] on button "Toggle Left Sidebar" at bounding box center [19, 24] width 21 height 21
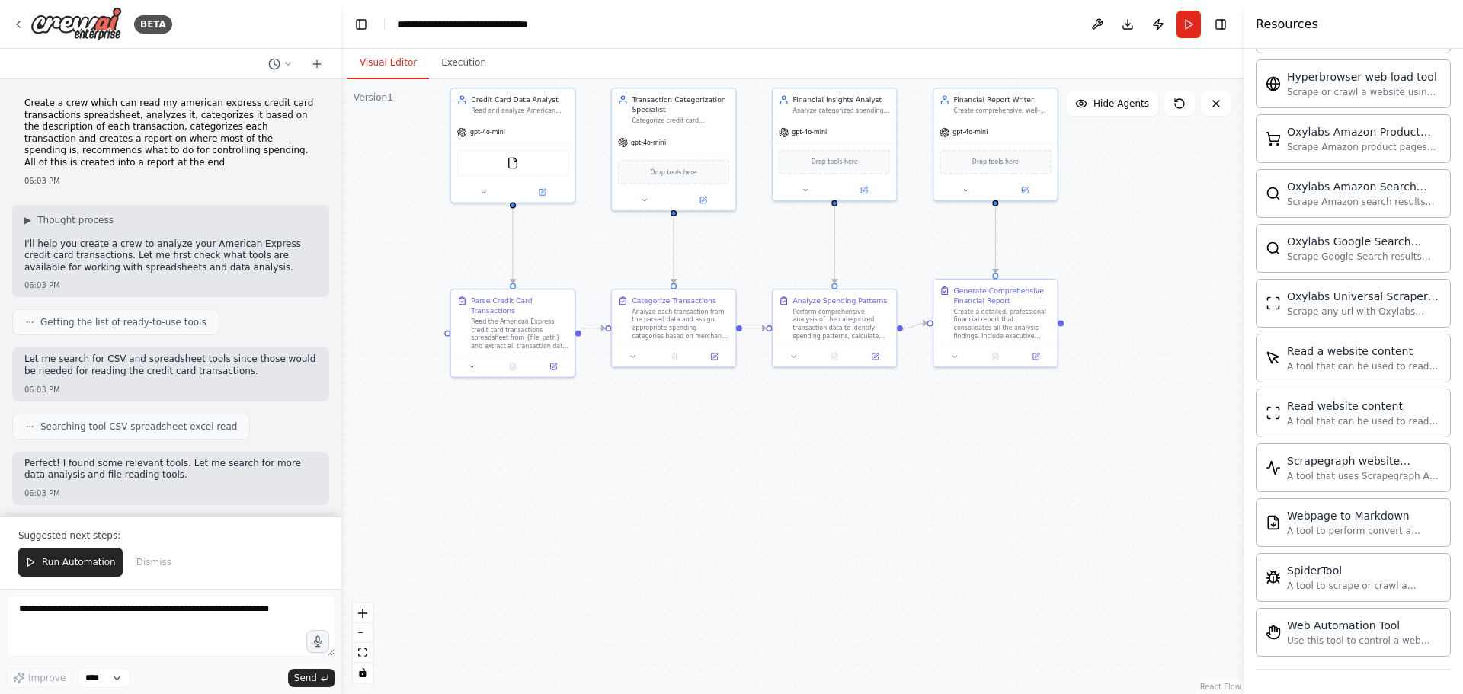
click at [839, 17] on header "**********" at bounding box center [792, 24] width 902 height 49
click at [637, 418] on div ".deletable-edge-delete-btn { width: 20px; height: 20px; border: 0px solid #ffff…" at bounding box center [792, 386] width 902 height 615
click at [14, 21] on icon at bounding box center [18, 24] width 12 height 12
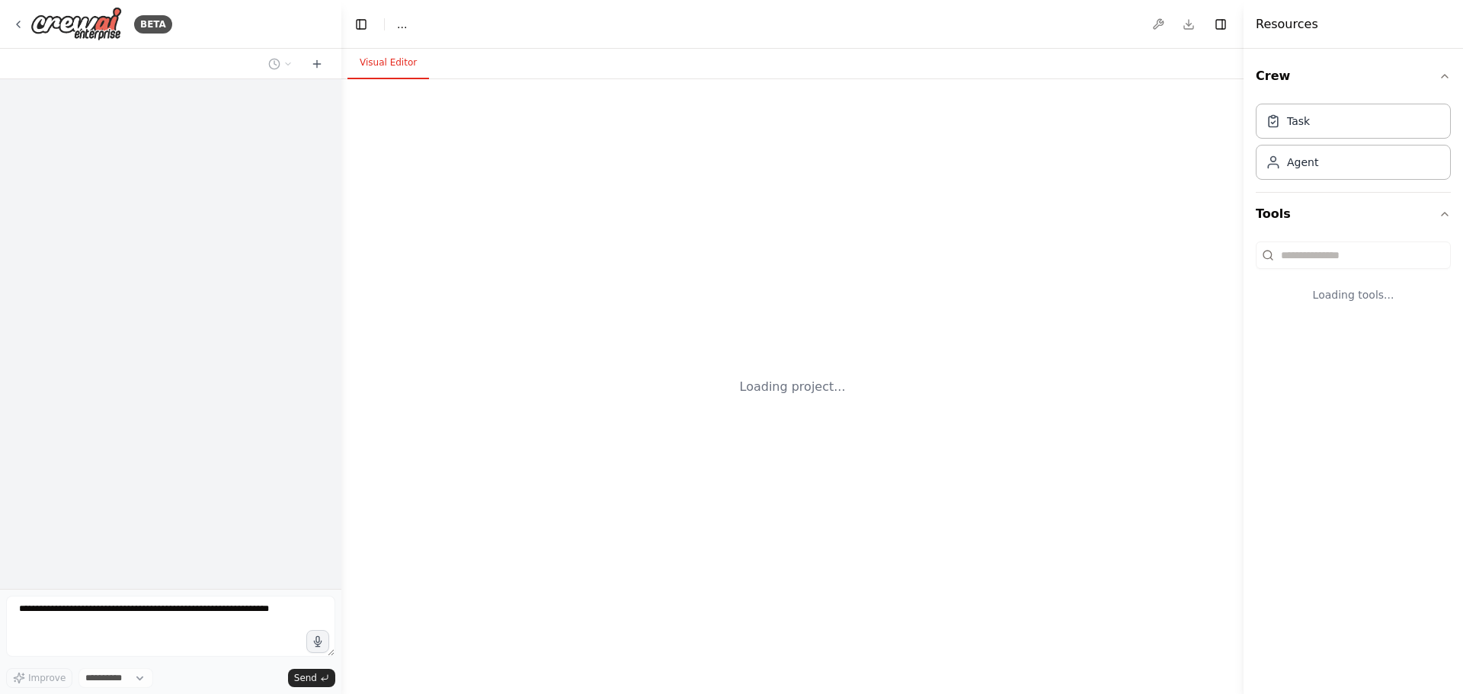
select select "****"
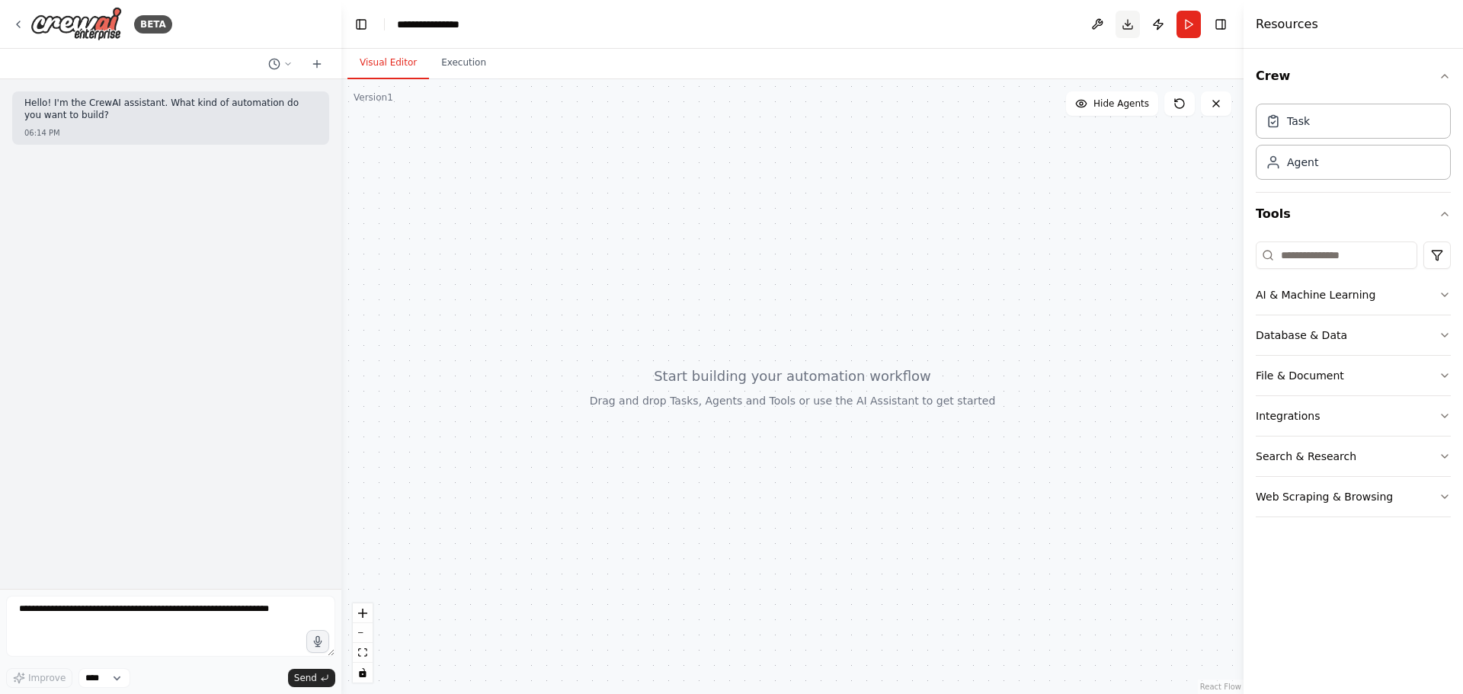
click at [1130, 28] on button "Download" at bounding box center [1127, 24] width 24 height 27
click at [283, 71] on button at bounding box center [280, 64] width 37 height 18
click at [153, 143] on div at bounding box center [170, 347] width 341 height 694
click at [18, 25] on icon at bounding box center [18, 24] width 3 height 6
click at [104, 622] on textarea at bounding box center [170, 626] width 329 height 61
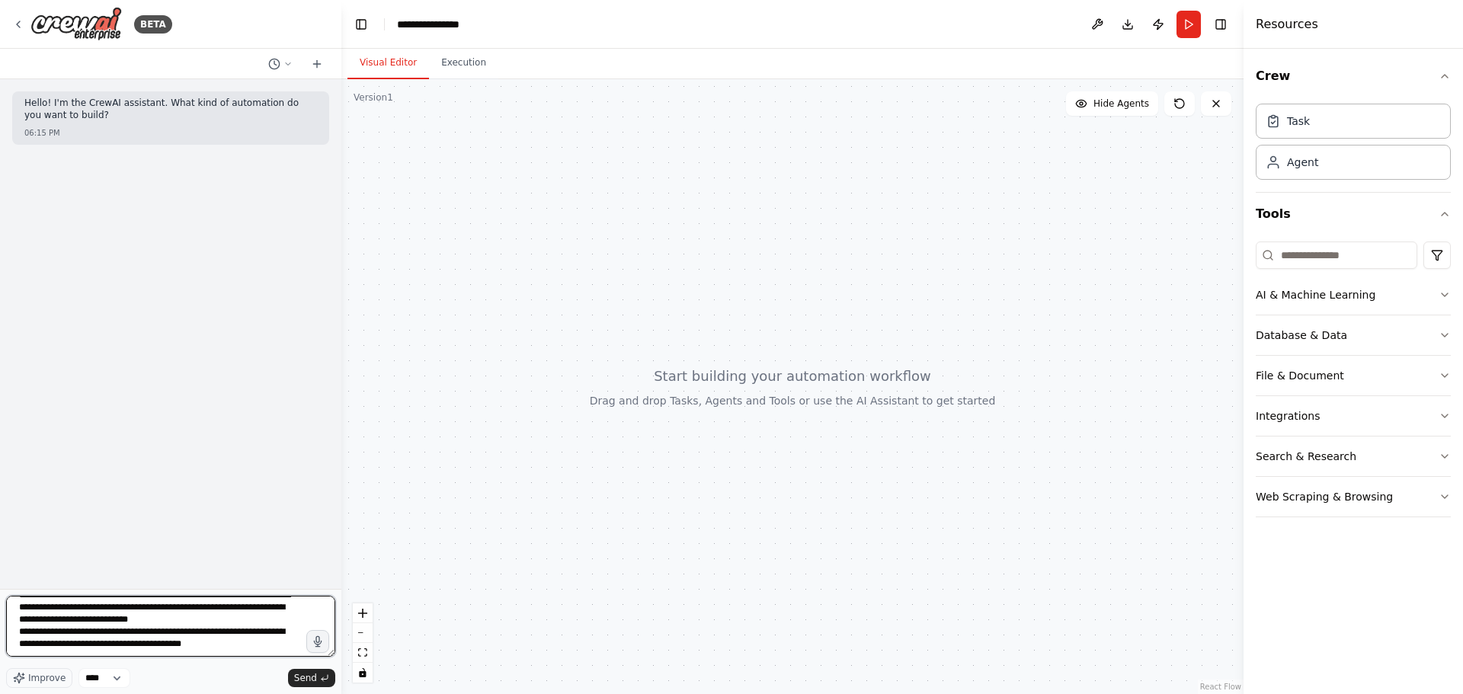
scroll to position [56, 0]
type textarea "**********"
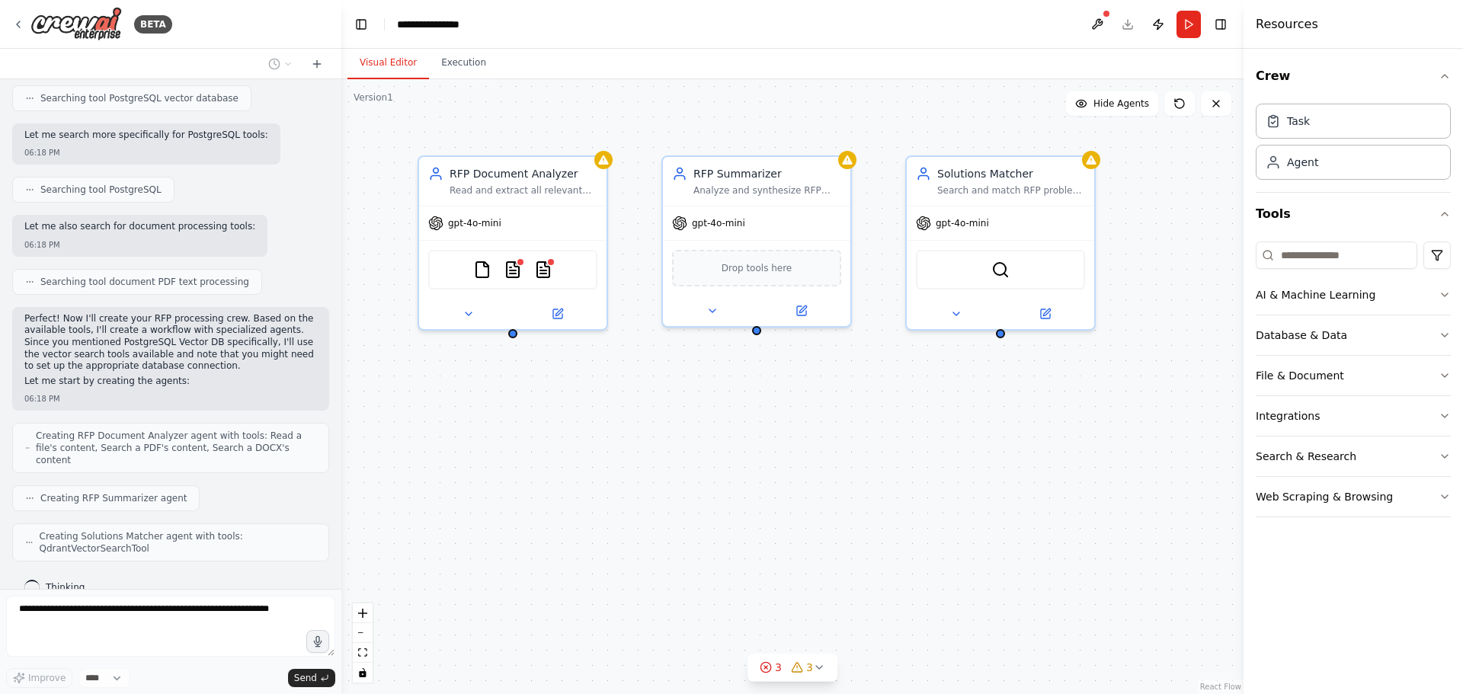
scroll to position [491, 0]
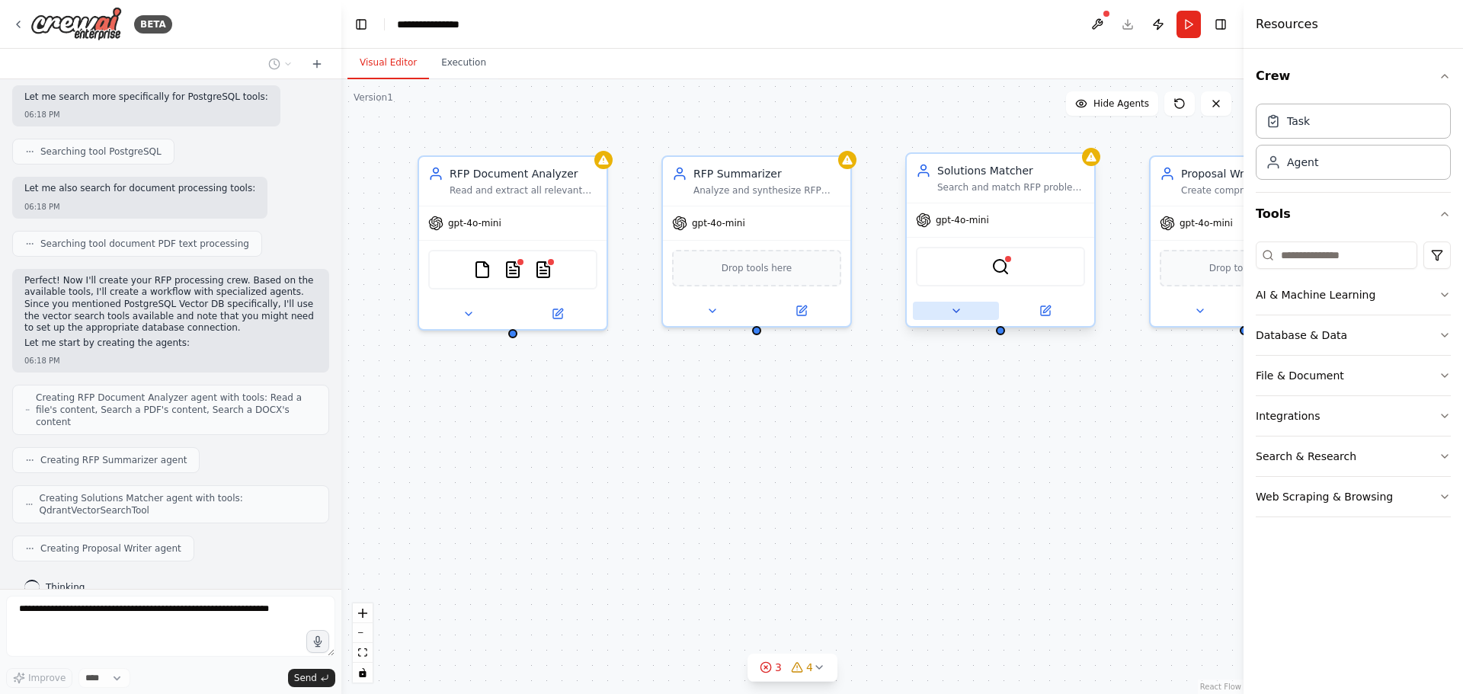
click at [958, 314] on icon at bounding box center [956, 311] width 12 height 12
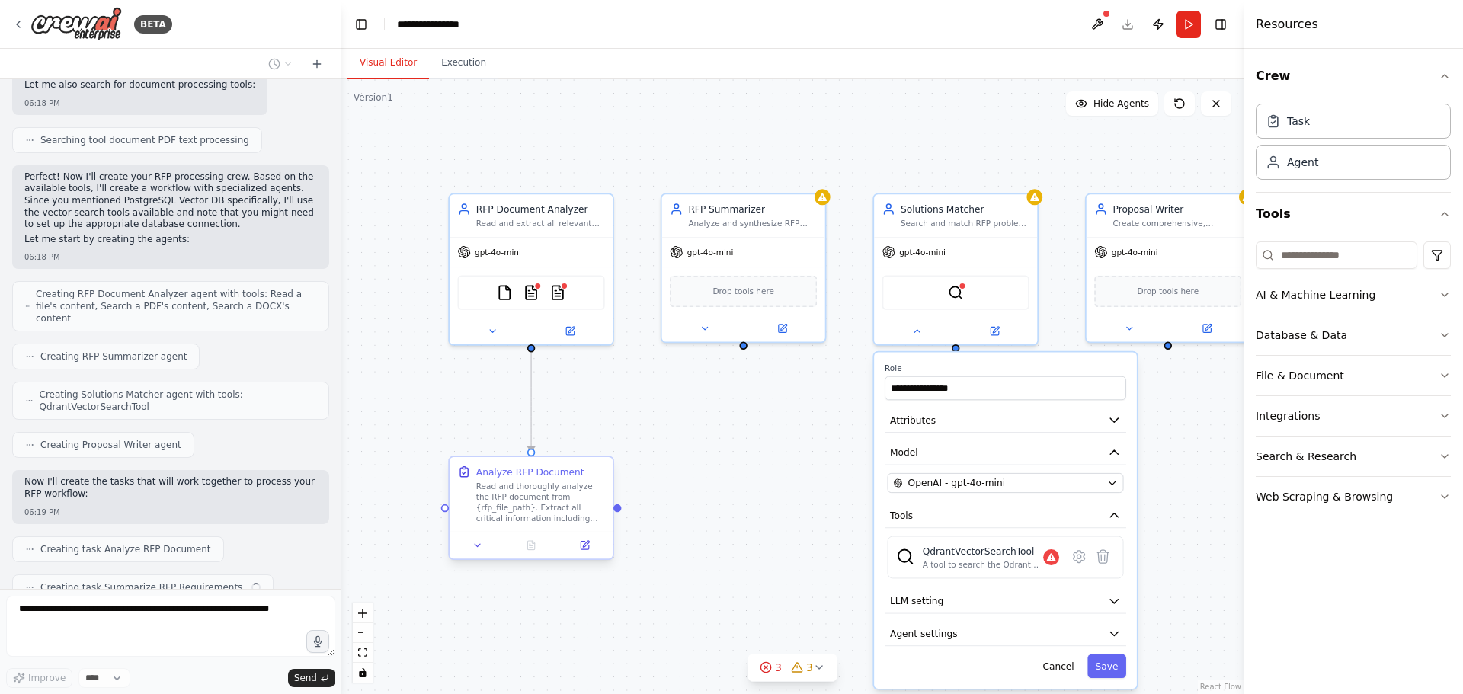
scroll to position [633, 0]
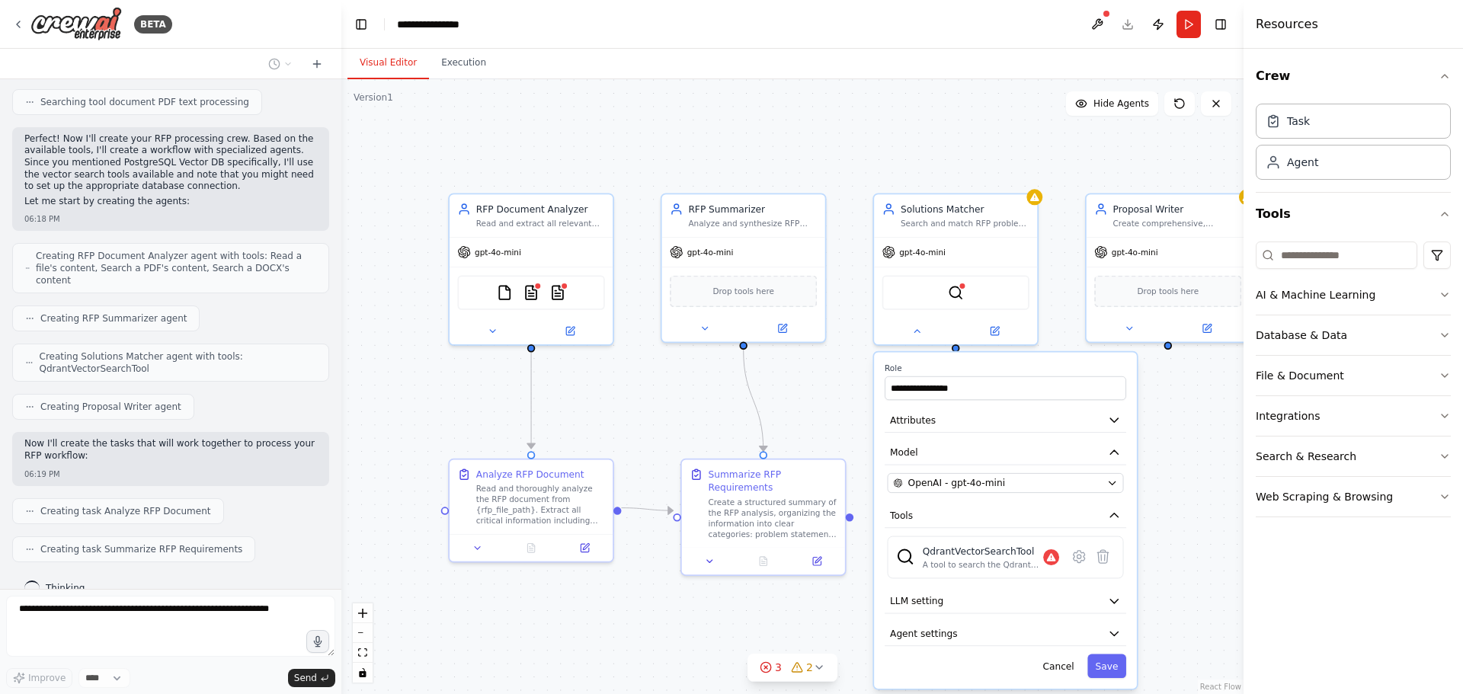
click at [789, 120] on div ".deletable-edge-delete-btn { width: 20px; height: 20px; border: 0px solid #ffff…" at bounding box center [792, 386] width 902 height 615
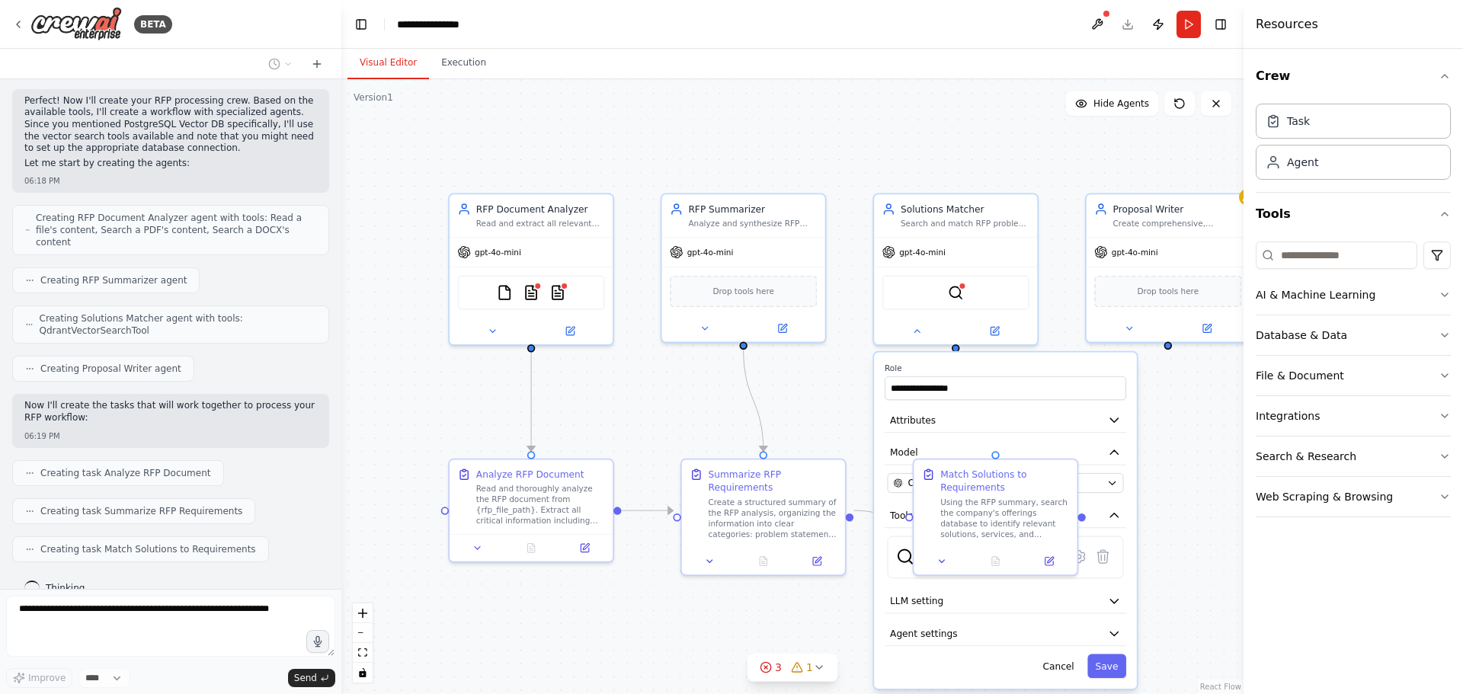
click at [1207, 503] on div ".deletable-edge-delete-btn { width: 20px; height: 20px; border: 0px solid #ffff…" at bounding box center [792, 386] width 902 height 615
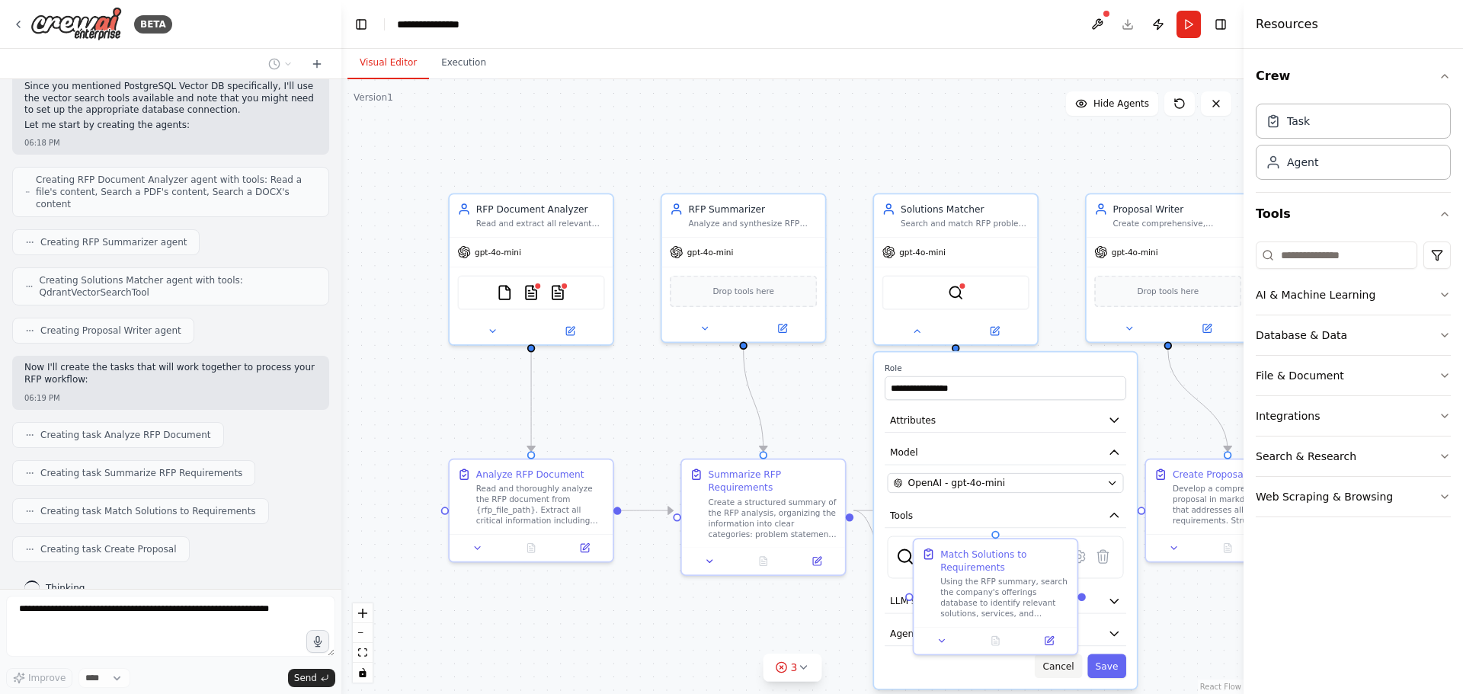
click at [1062, 674] on button "Cancel" at bounding box center [1058, 666] width 47 height 24
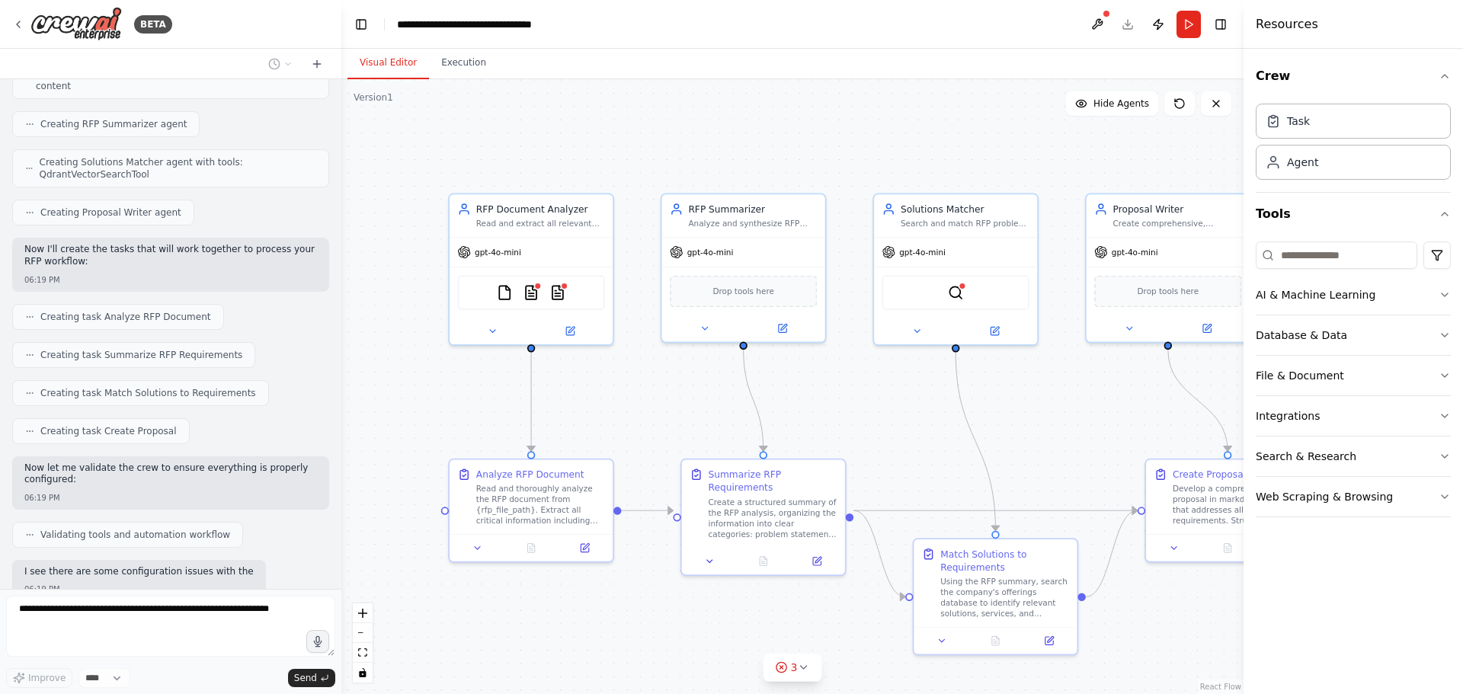
scroll to position [917, 0]
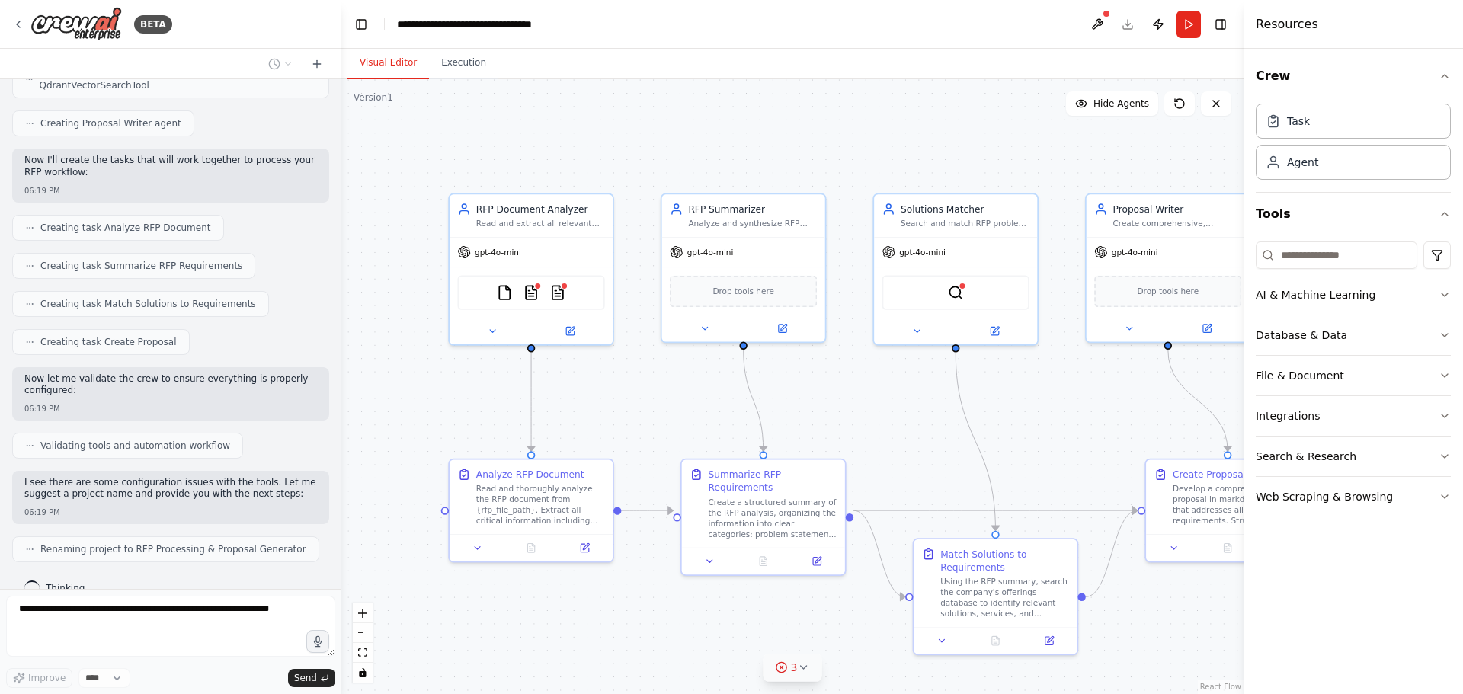
click at [802, 666] on icon at bounding box center [803, 667] width 12 height 12
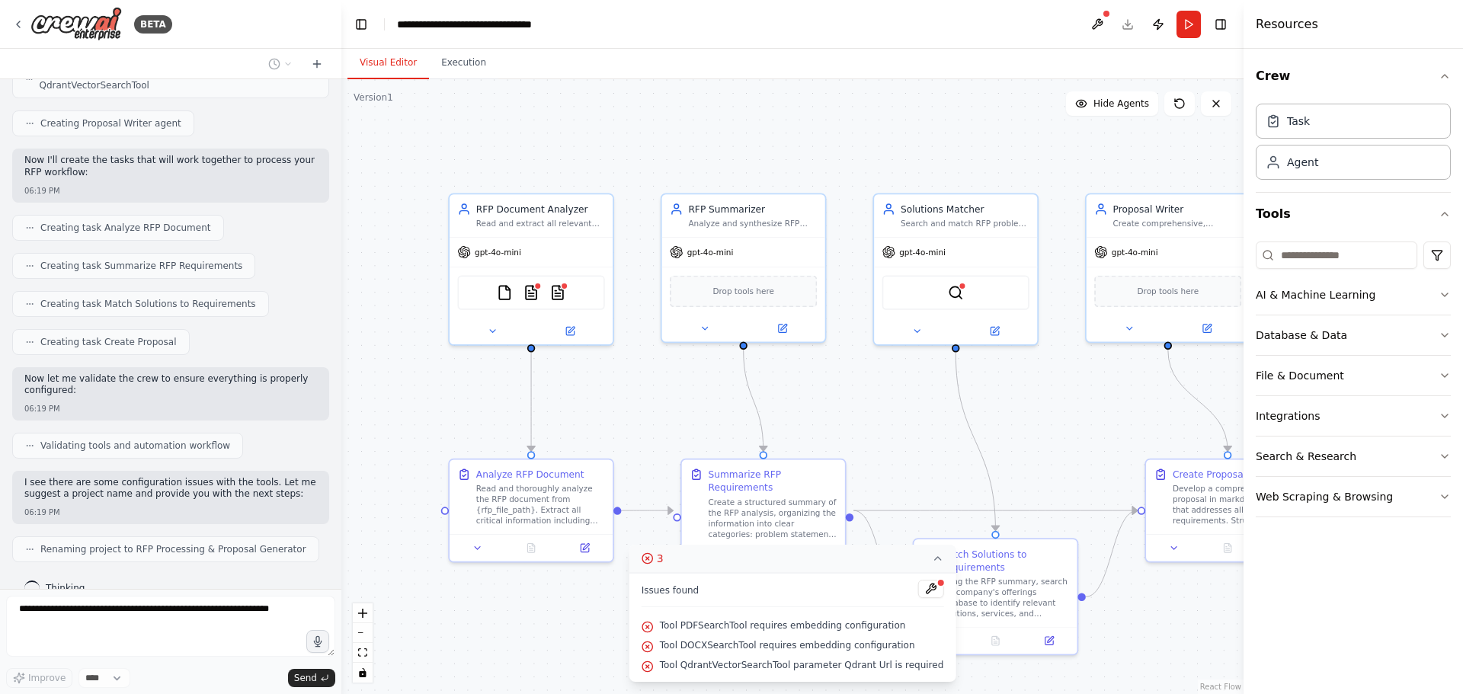
drag, startPoint x: 846, startPoint y: 404, endPoint x: 726, endPoint y: 354, distance: 129.8
drag, startPoint x: 726, startPoint y: 354, endPoint x: 841, endPoint y: 312, distance: 122.2
click at [841, 312] on div ".deletable-edge-delete-btn { width: 20px; height: 20px; border: 0px solid #ffff…" at bounding box center [792, 386] width 902 height 615
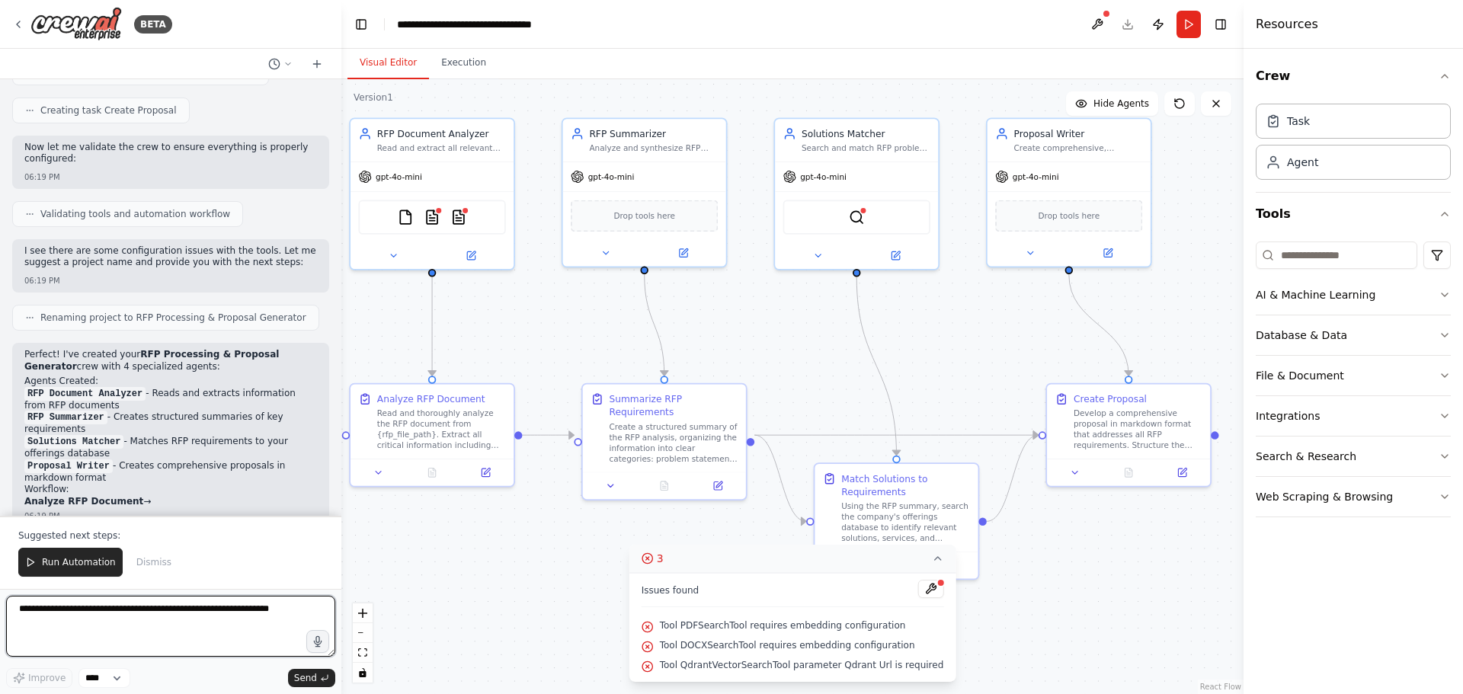
drag, startPoint x: 872, startPoint y: 395, endPoint x: 773, endPoint y: 320, distance: 124.5
click at [773, 320] on div ".deletable-edge-delete-btn { width: 20px; height: 20px; border: 0px solid #ffff…" at bounding box center [792, 386] width 902 height 615
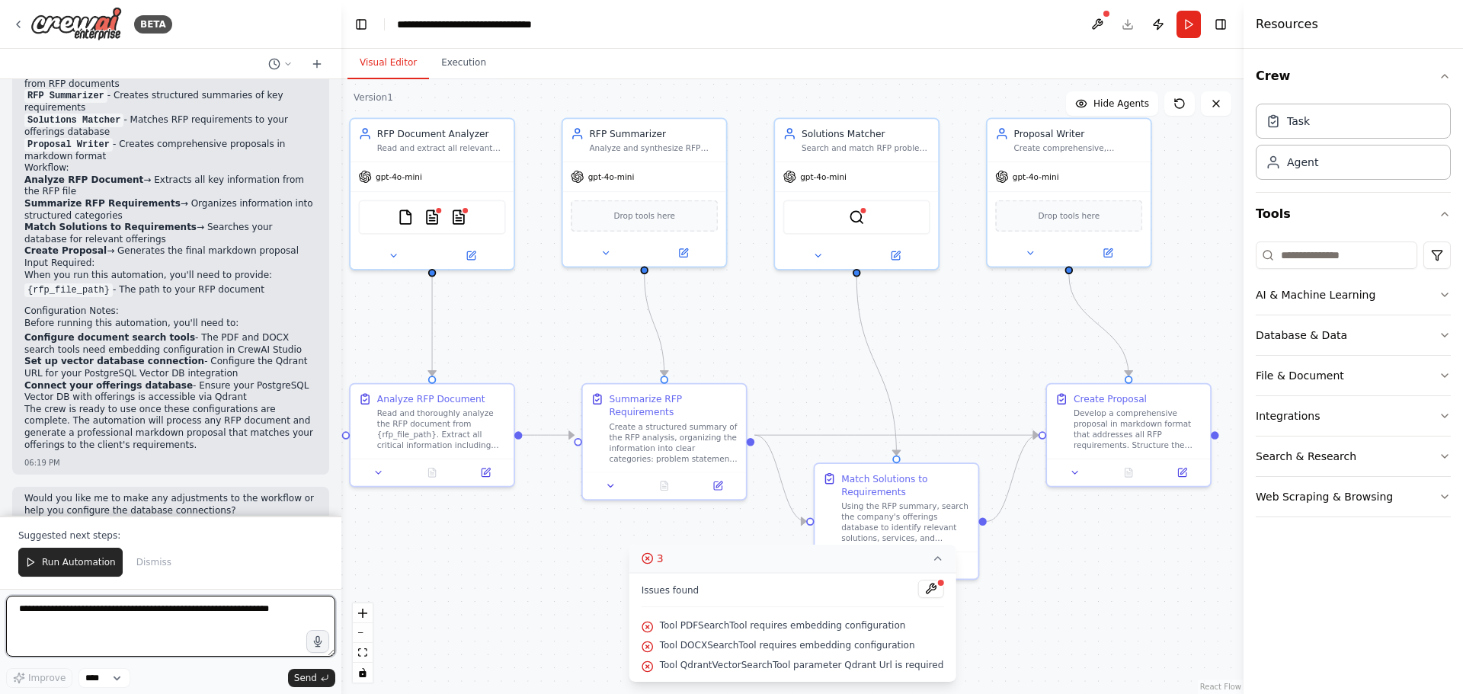
scroll to position [1482, 0]
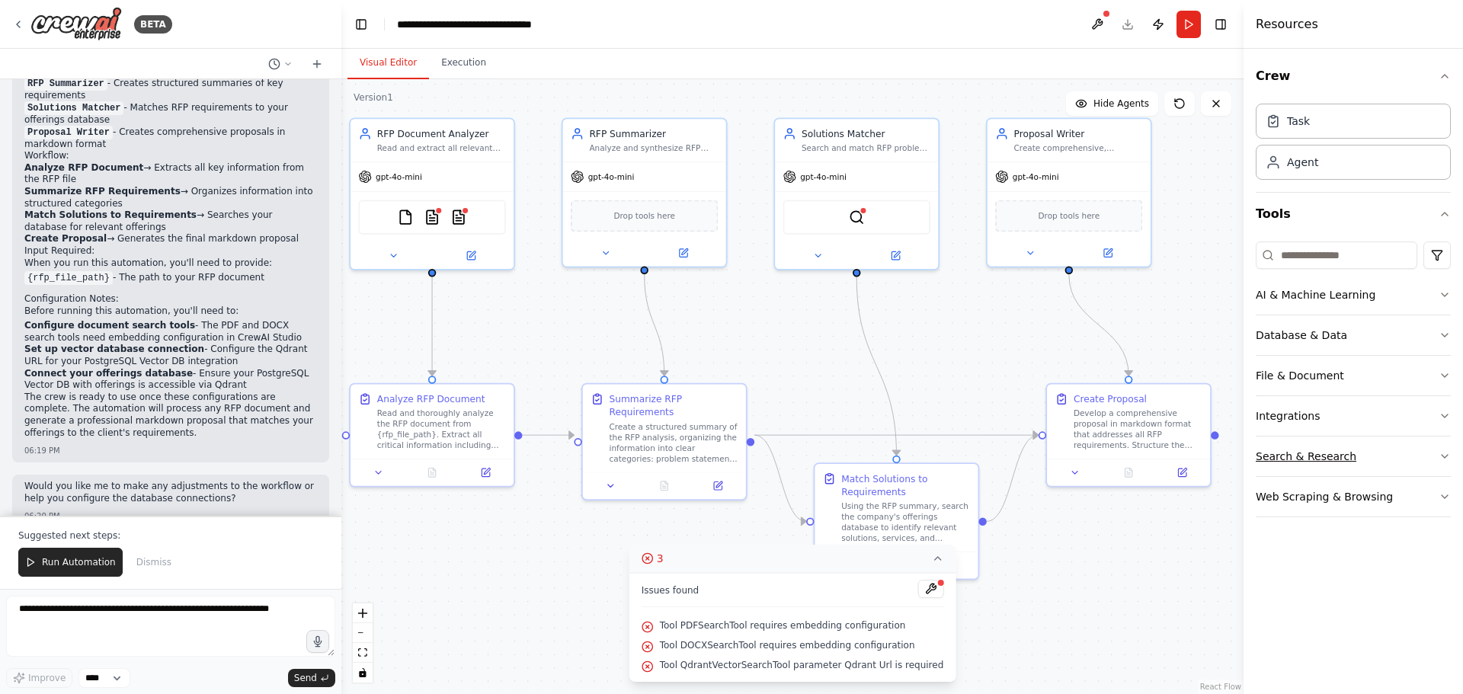
click at [1448, 456] on icon "button" at bounding box center [1444, 456] width 12 height 12
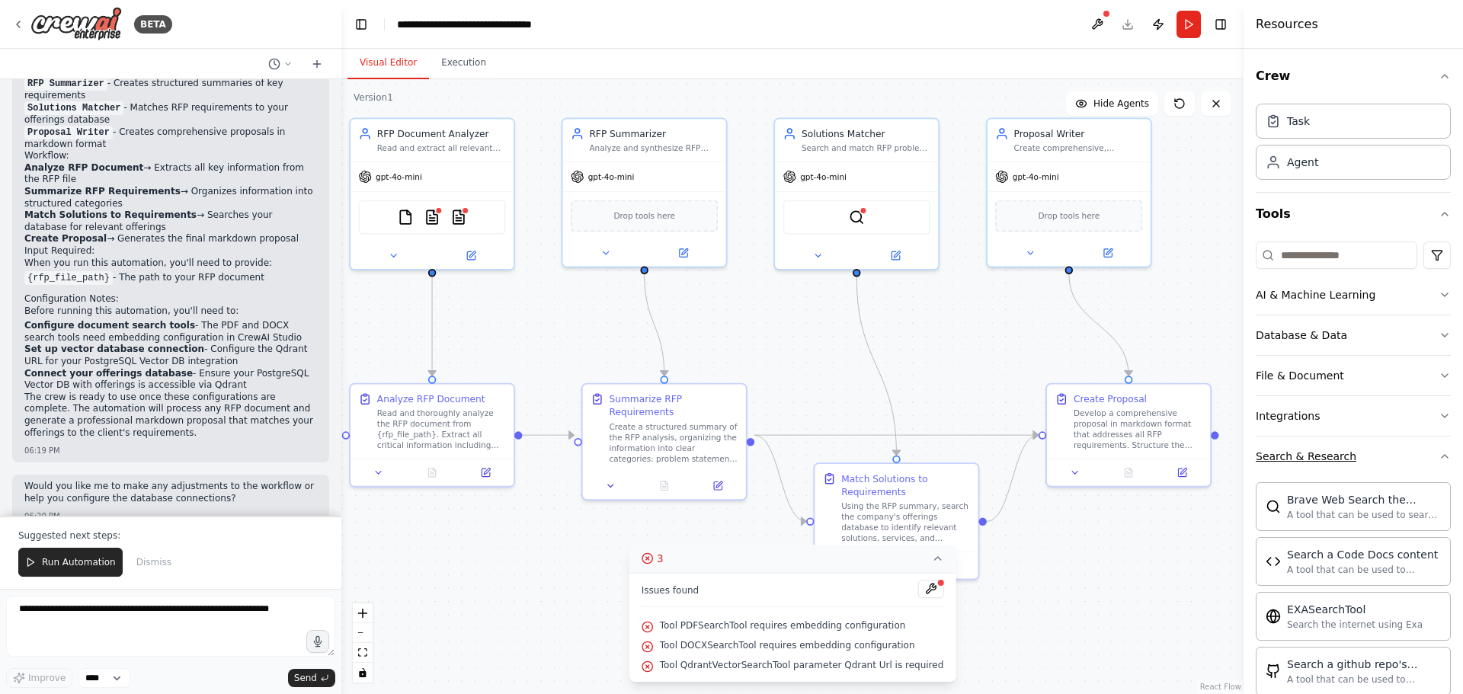
click at [1448, 456] on div "Crew Task Agent Tools AI & Machine Learning Database & Data File & Document Int…" at bounding box center [1352, 371] width 219 height 645
click at [1438, 459] on icon "button" at bounding box center [1444, 456] width 12 height 12
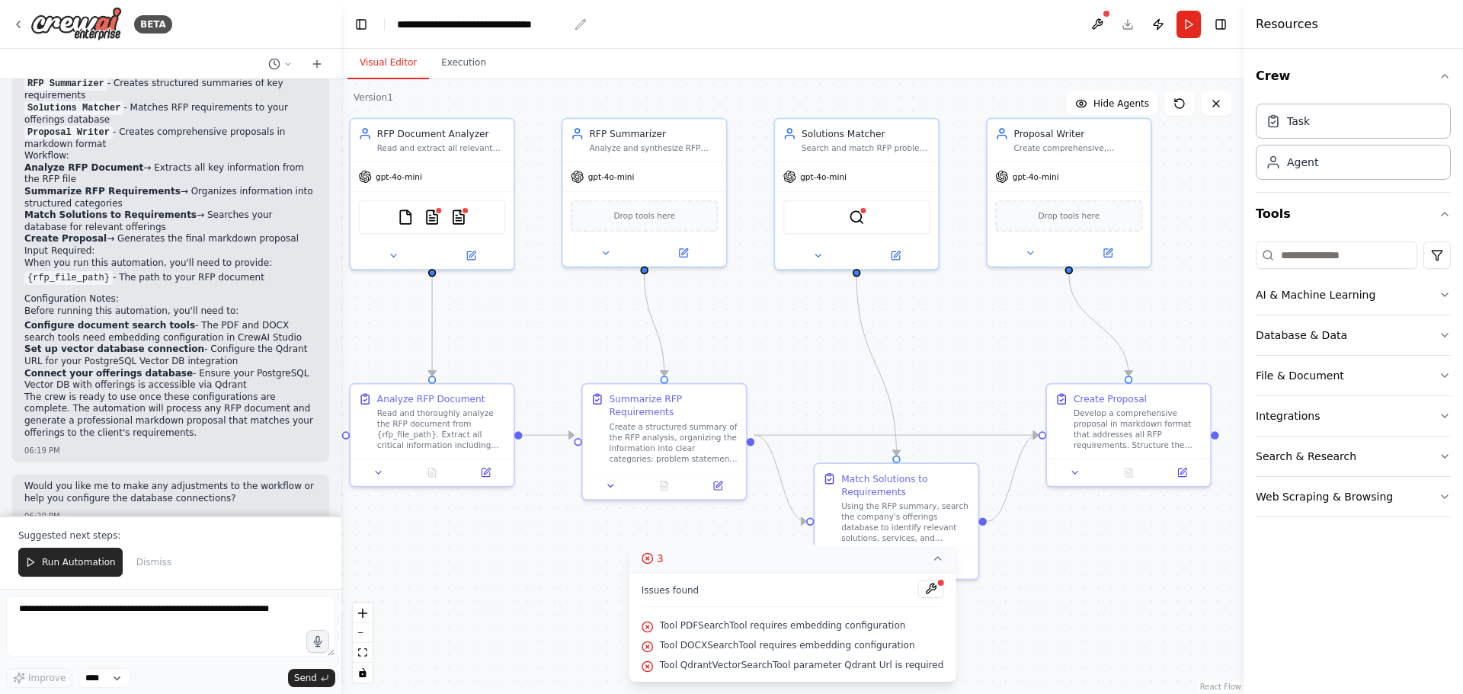
click at [424, 21] on div "**********" at bounding box center [482, 24] width 171 height 15
click at [578, 27] on header "**********" at bounding box center [792, 24] width 902 height 49
click at [576, 24] on icon "breadcrumb" at bounding box center [580, 24] width 12 height 12
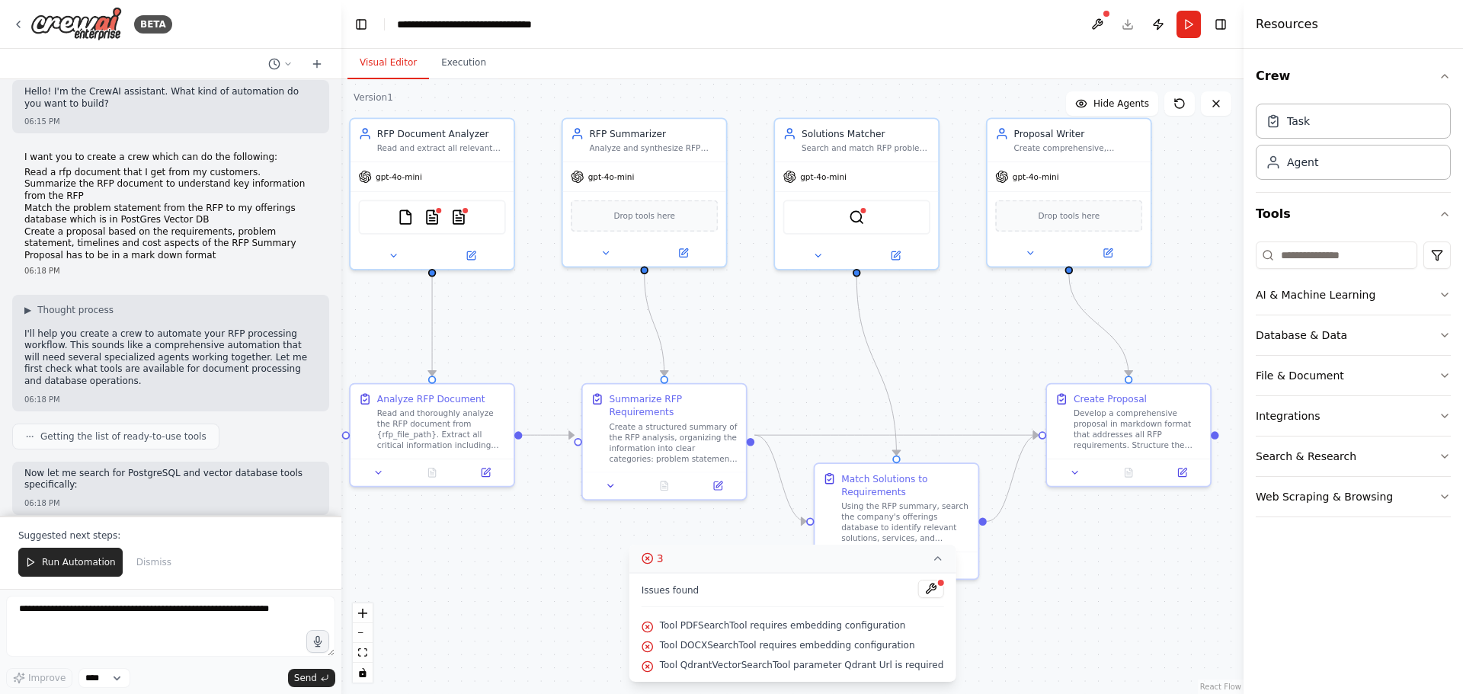
scroll to position [0, 0]
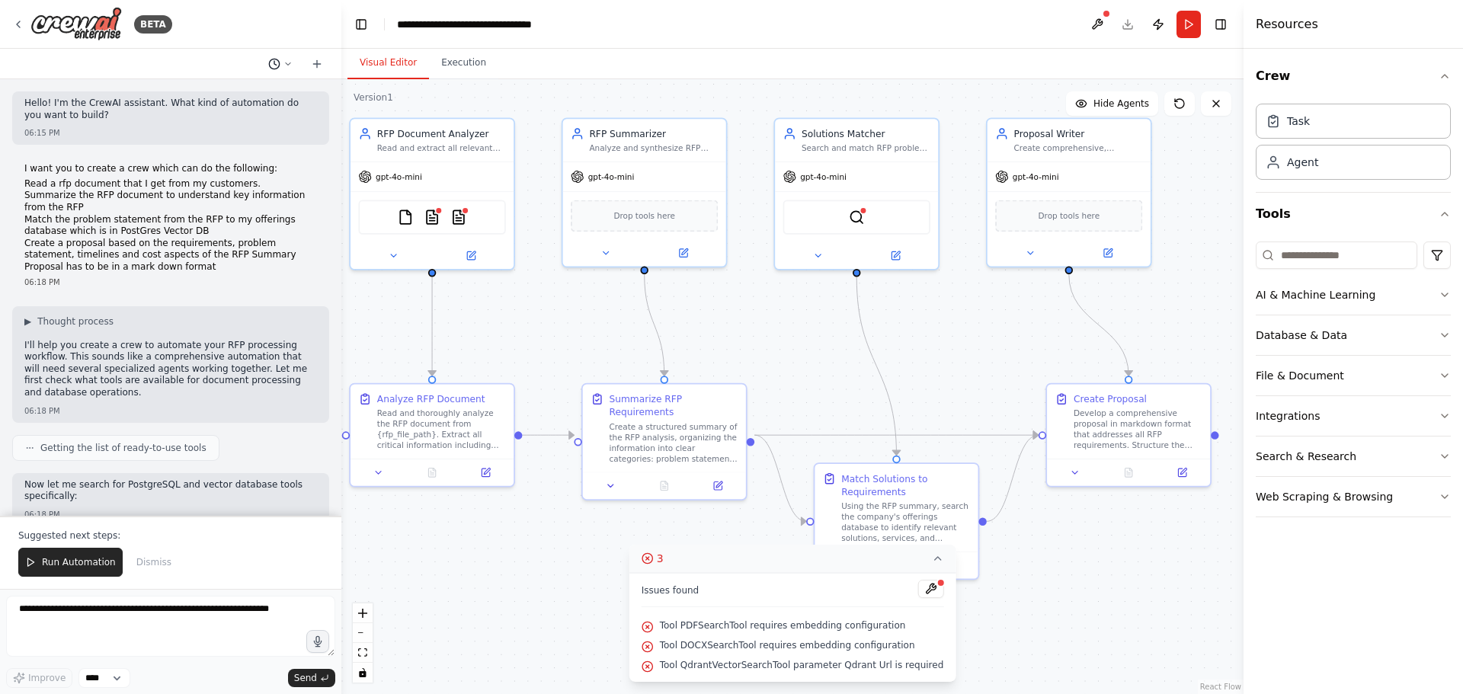
click at [286, 66] on icon at bounding box center [287, 63] width 9 height 9
click at [200, 93] on span "Untitled" at bounding box center [214, 95] width 99 height 12
click at [271, 62] on icon at bounding box center [274, 64] width 12 height 12
click at [1091, 25] on button at bounding box center [1097, 24] width 24 height 27
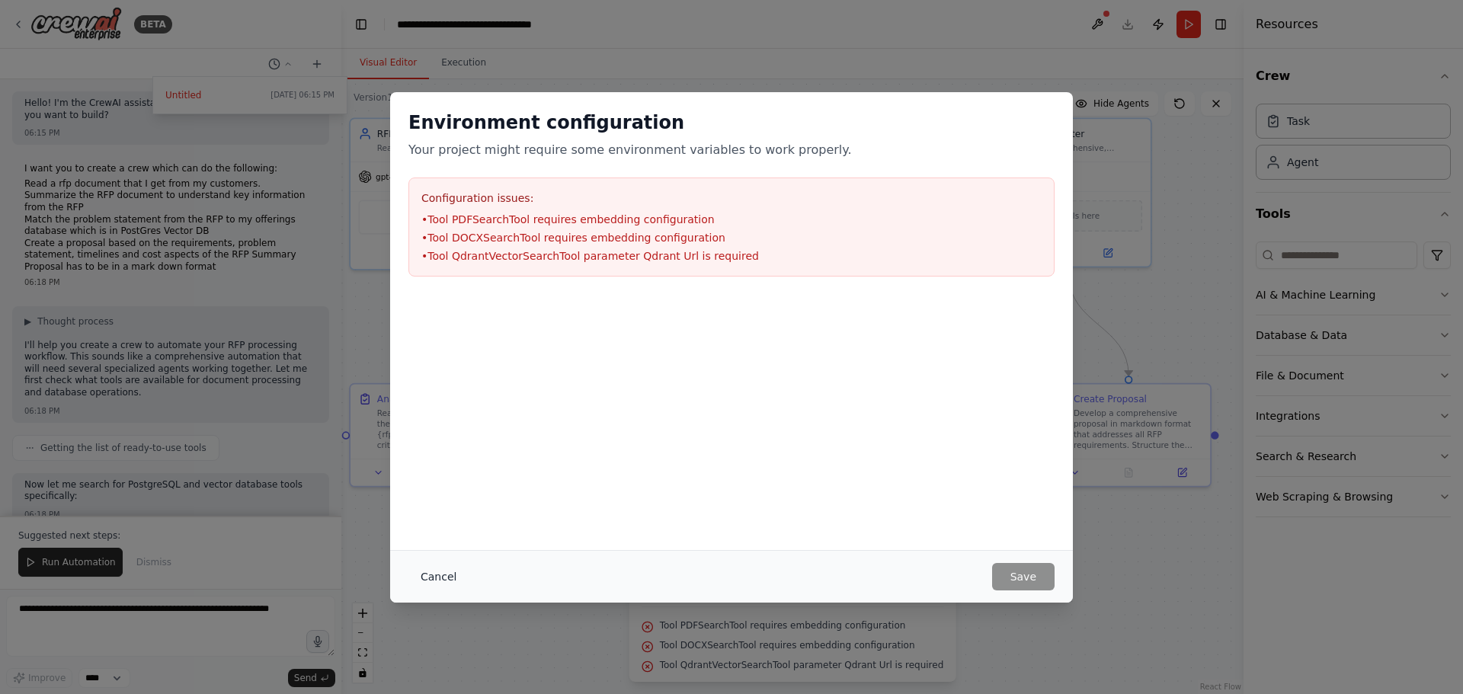
click at [435, 574] on button "Cancel" at bounding box center [438, 576] width 60 height 27
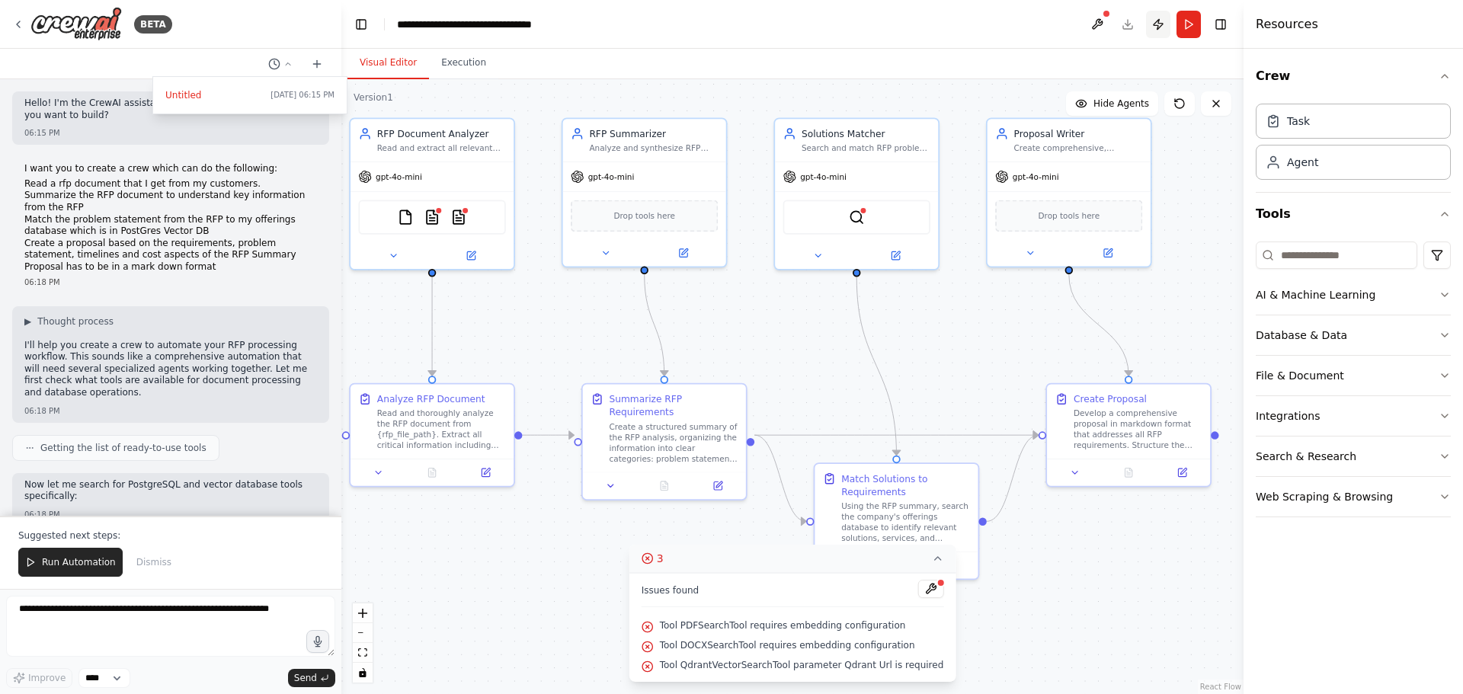
click at [1154, 24] on button "Publish" at bounding box center [1158, 24] width 24 height 27
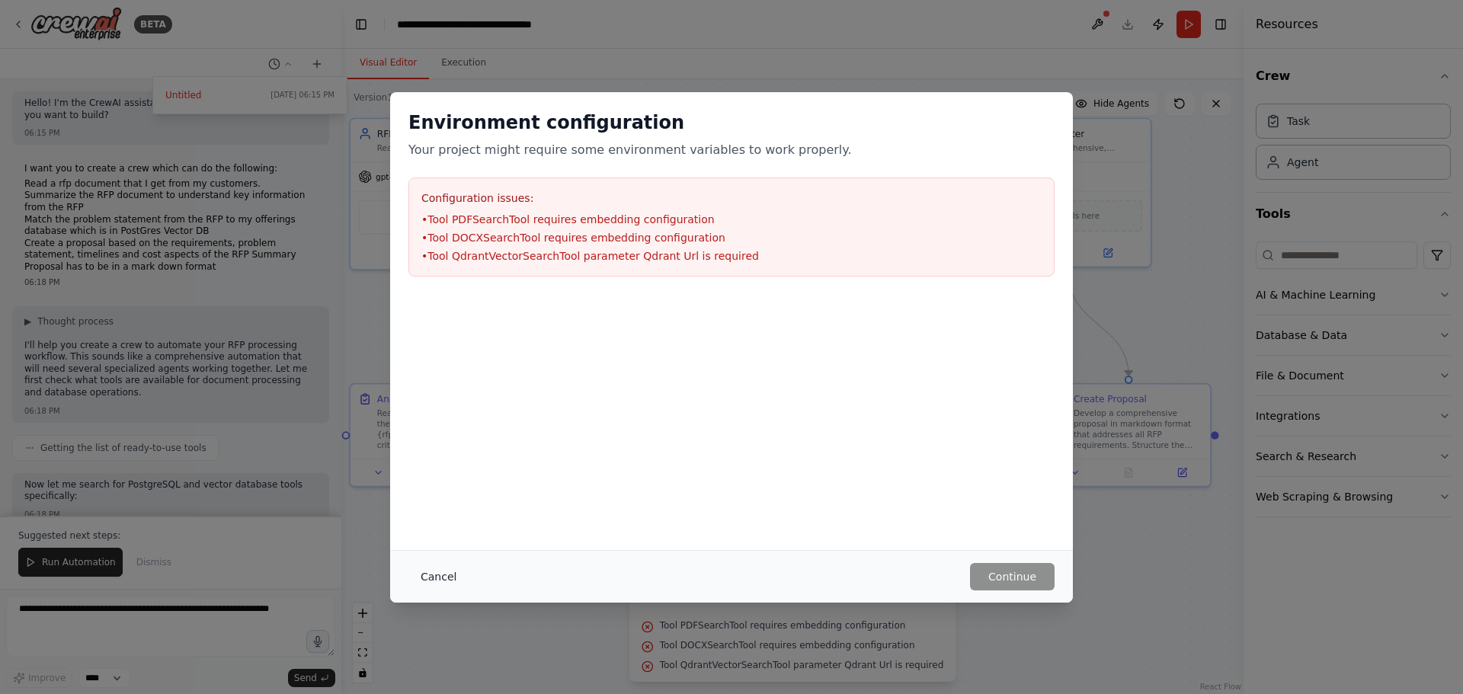
click at [440, 574] on button "Cancel" at bounding box center [438, 576] width 60 height 27
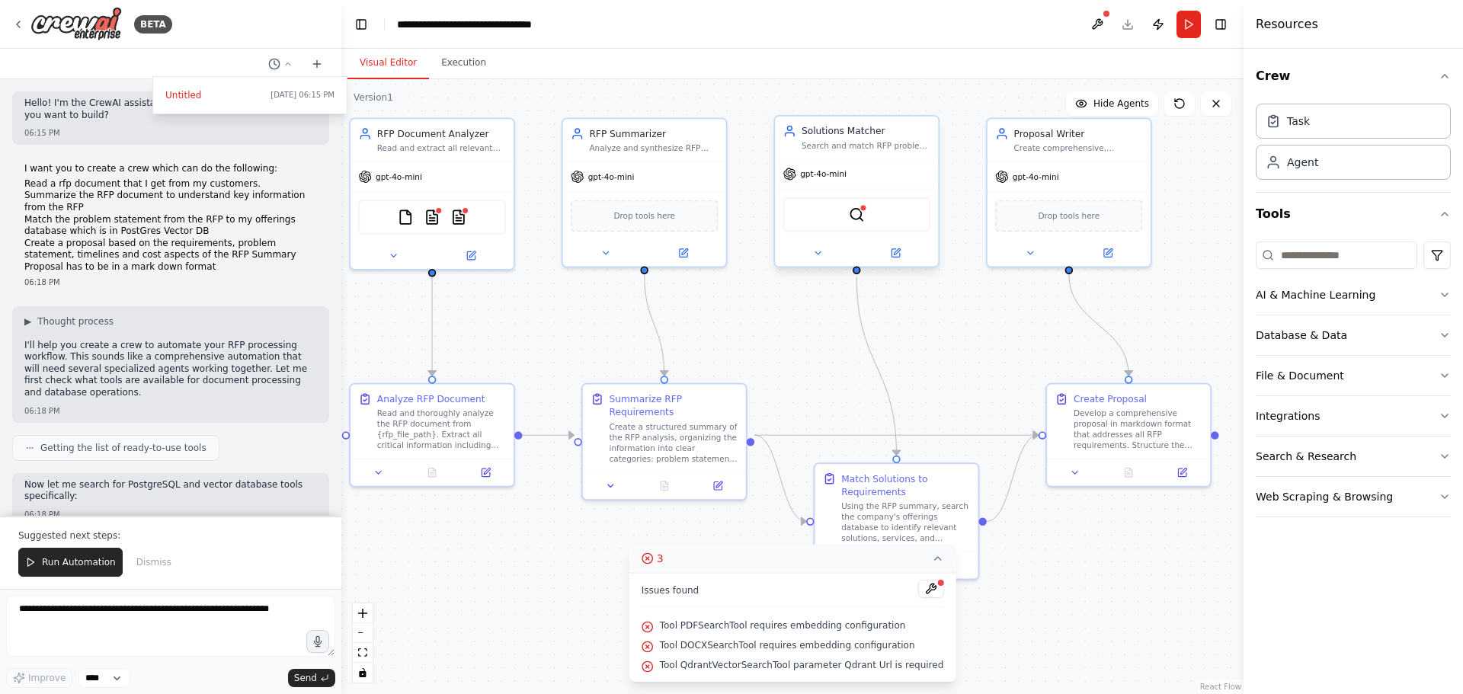
click at [783, 117] on div "Solutions Matcher Search and match RFP problem statements and requirements agai…" at bounding box center [856, 138] width 163 height 43
click at [462, 68] on button "Execution" at bounding box center [463, 63] width 69 height 32
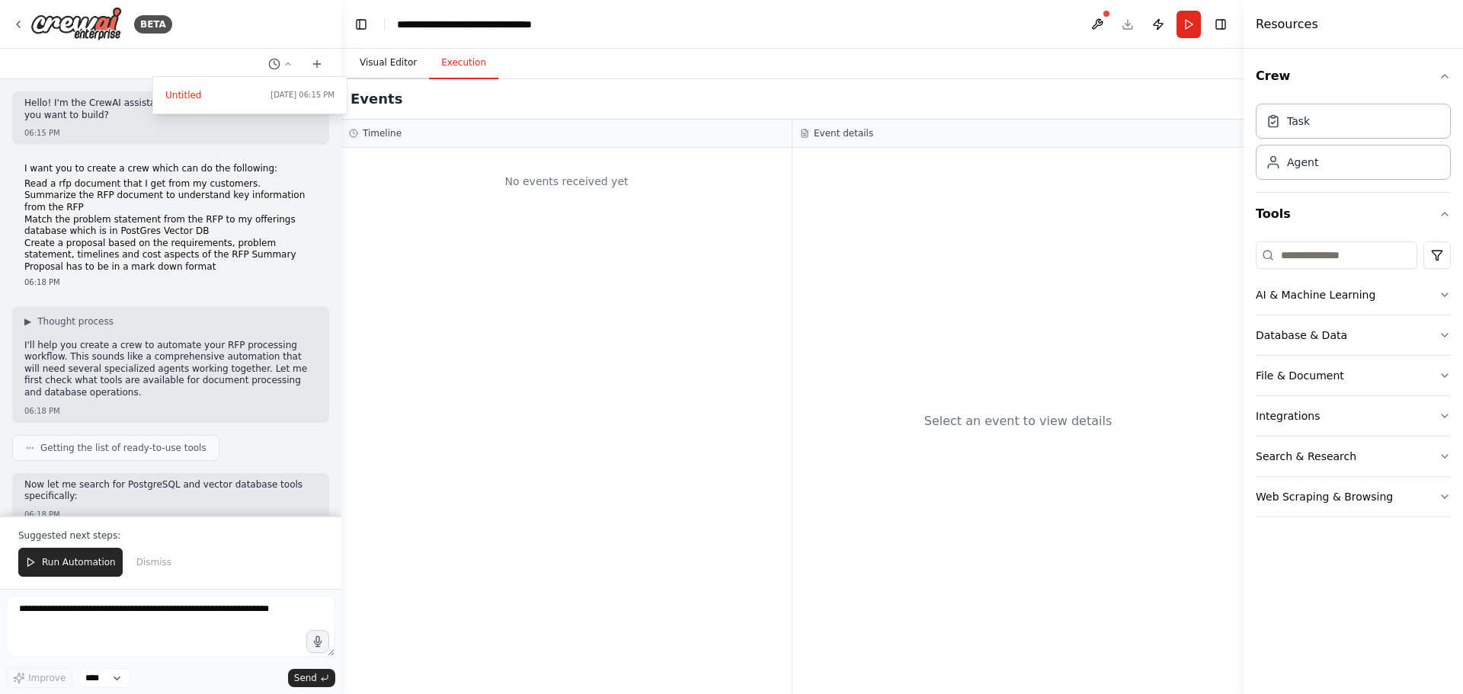
click at [378, 70] on button "Visual Editor" at bounding box center [388, 63] width 82 height 32
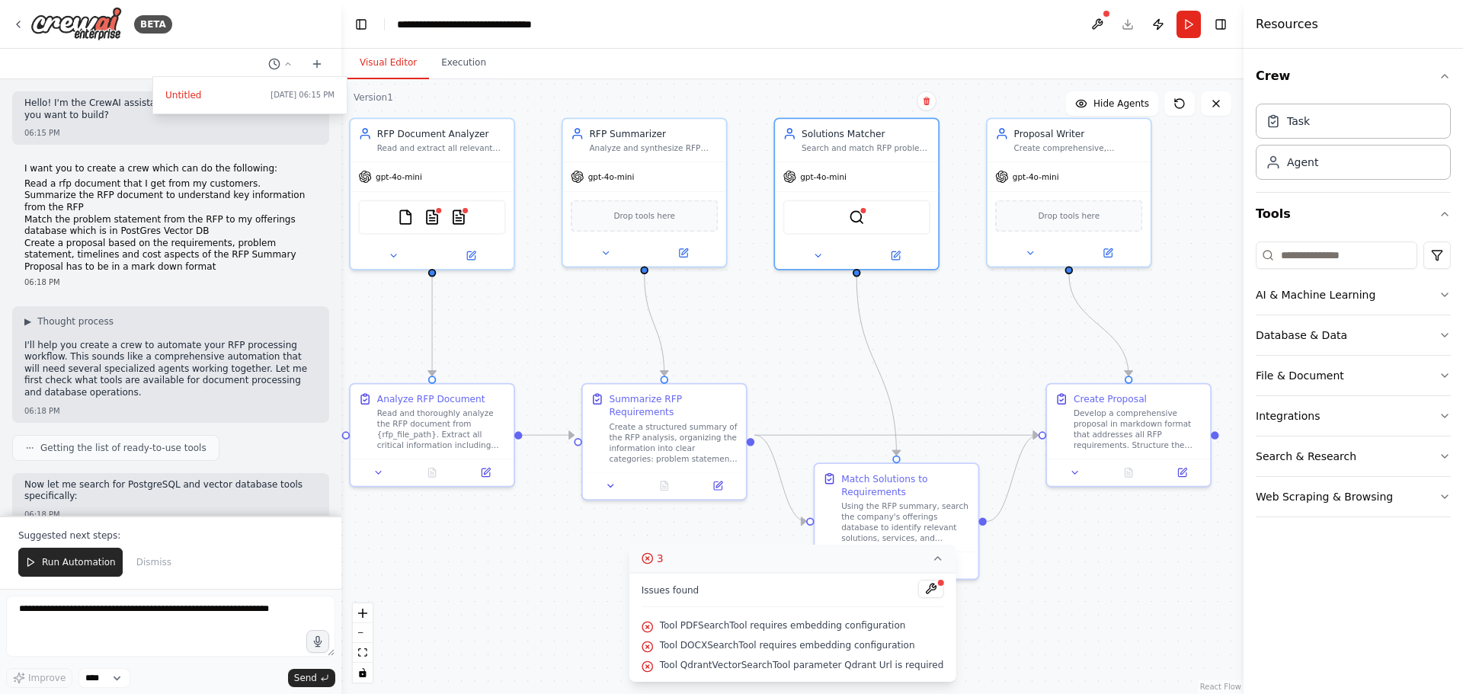
drag, startPoint x: 564, startPoint y: 306, endPoint x: 176, endPoint y: 162, distance: 414.0
click at [176, 162] on div at bounding box center [170, 347] width 341 height 694
drag, startPoint x: 180, startPoint y: 204, endPoint x: 118, endPoint y: 677, distance: 477.2
click at [118, 677] on select "****" at bounding box center [104, 678] width 52 height 20
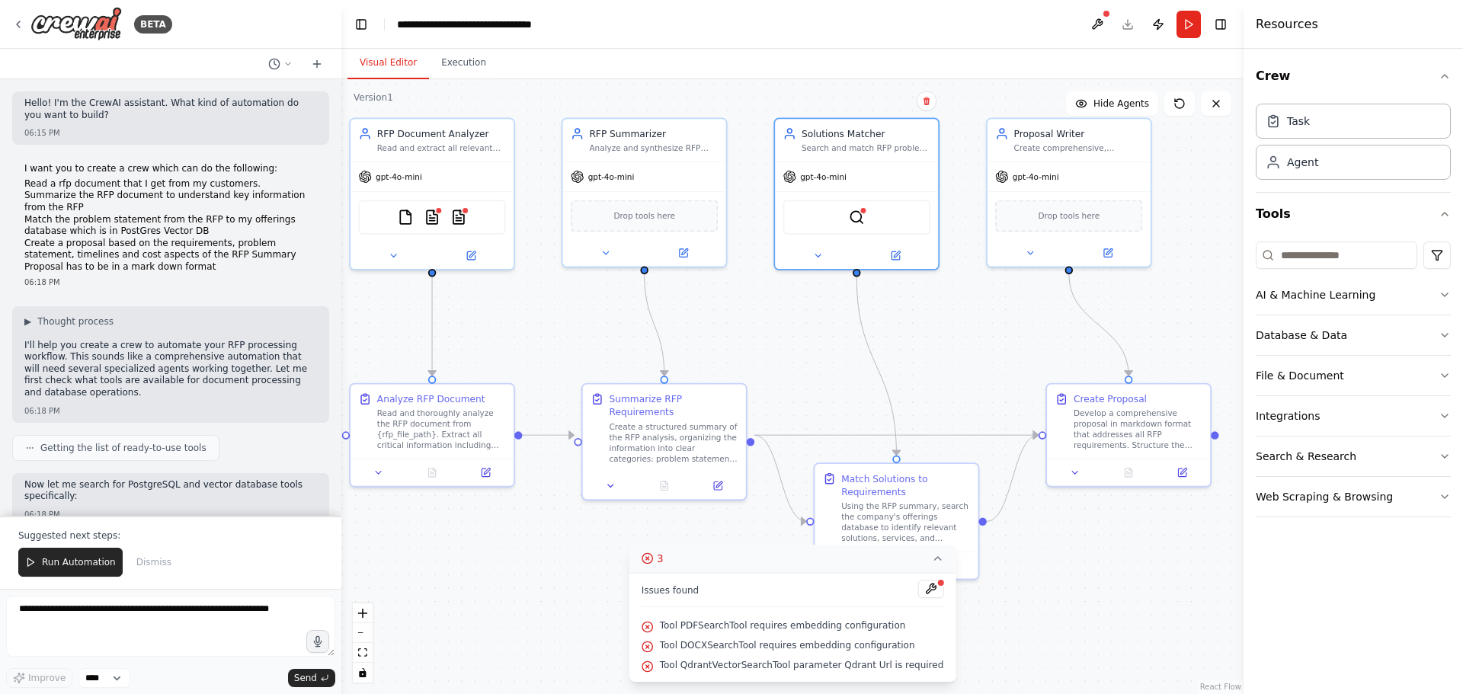
drag, startPoint x: 1009, startPoint y: 66, endPoint x: 505, endPoint y: 15, distance: 506.2
click at [505, 15] on header "**********" at bounding box center [792, 24] width 902 height 49
click at [499, 24] on div "**********" at bounding box center [482, 24] width 171 height 15
click at [499, 24] on div "**********" at bounding box center [487, 24] width 181 height 15
click at [578, 20] on header "**********" at bounding box center [792, 24] width 902 height 49
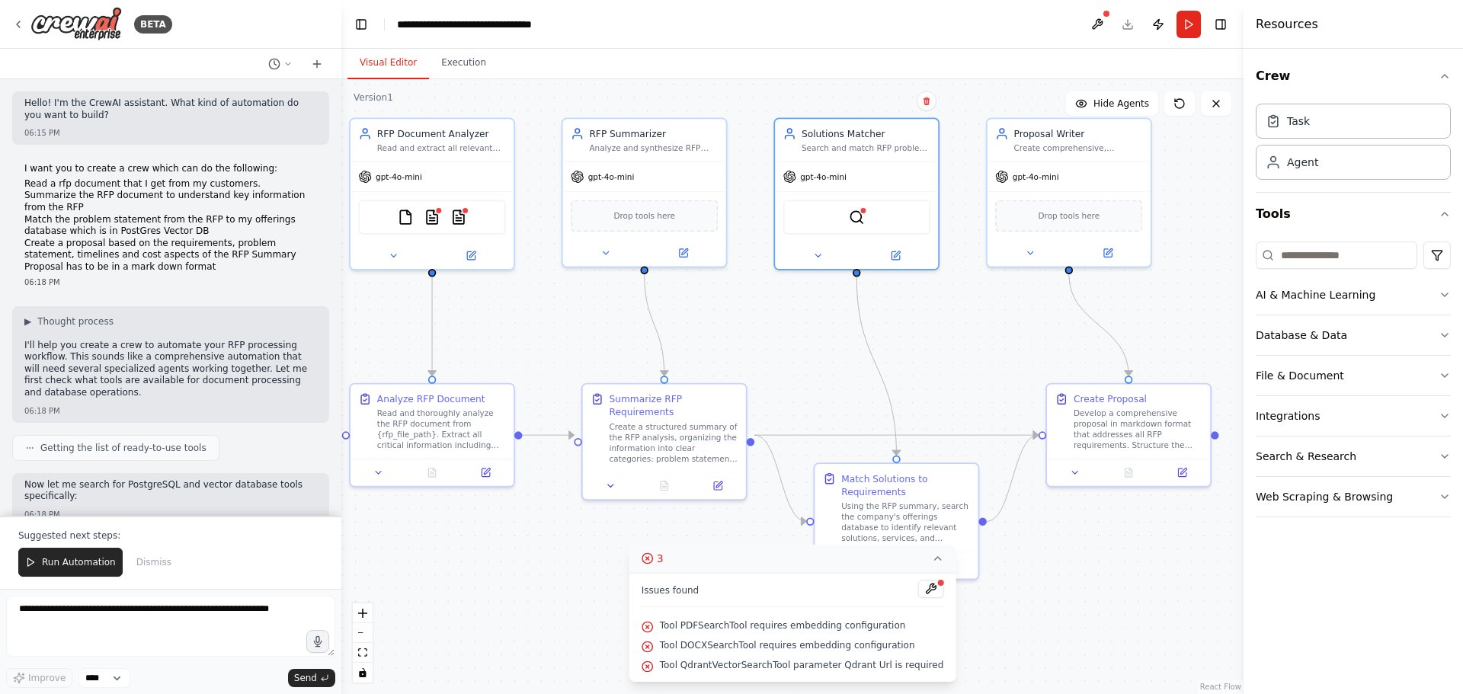
click at [572, 26] on header "**********" at bounding box center [792, 24] width 902 height 49
click at [539, 29] on div "**********" at bounding box center [482, 24] width 171 height 15
click at [361, 23] on button "Toggle Left Sidebar" at bounding box center [360, 24] width 21 height 21
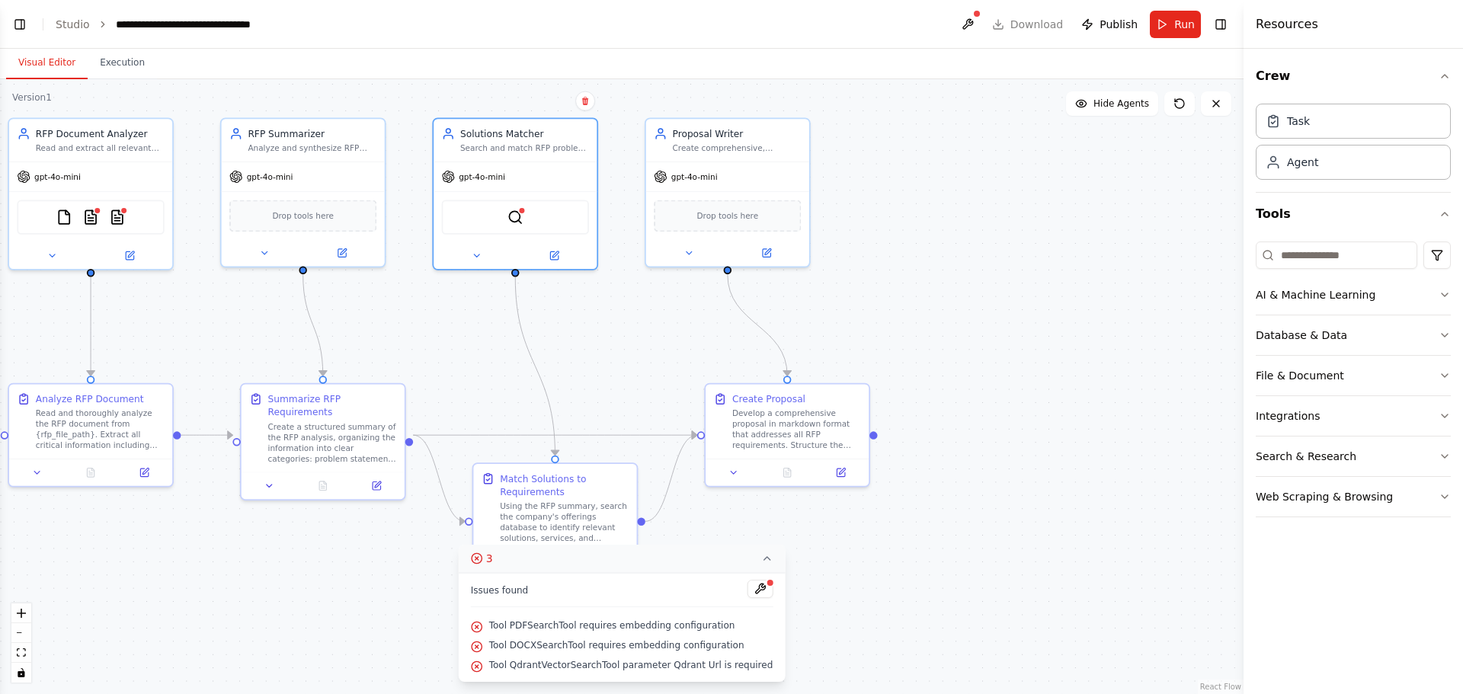
click at [199, 314] on div ".deletable-edge-delete-btn { width: 20px; height: 20px; border: 0px solid #ffff…" at bounding box center [621, 386] width 1243 height 615
drag, startPoint x: 934, startPoint y: 270, endPoint x: 1036, endPoint y: 27, distance: 263.6
click at [1036, 27] on header "**********" at bounding box center [621, 24] width 1243 height 49
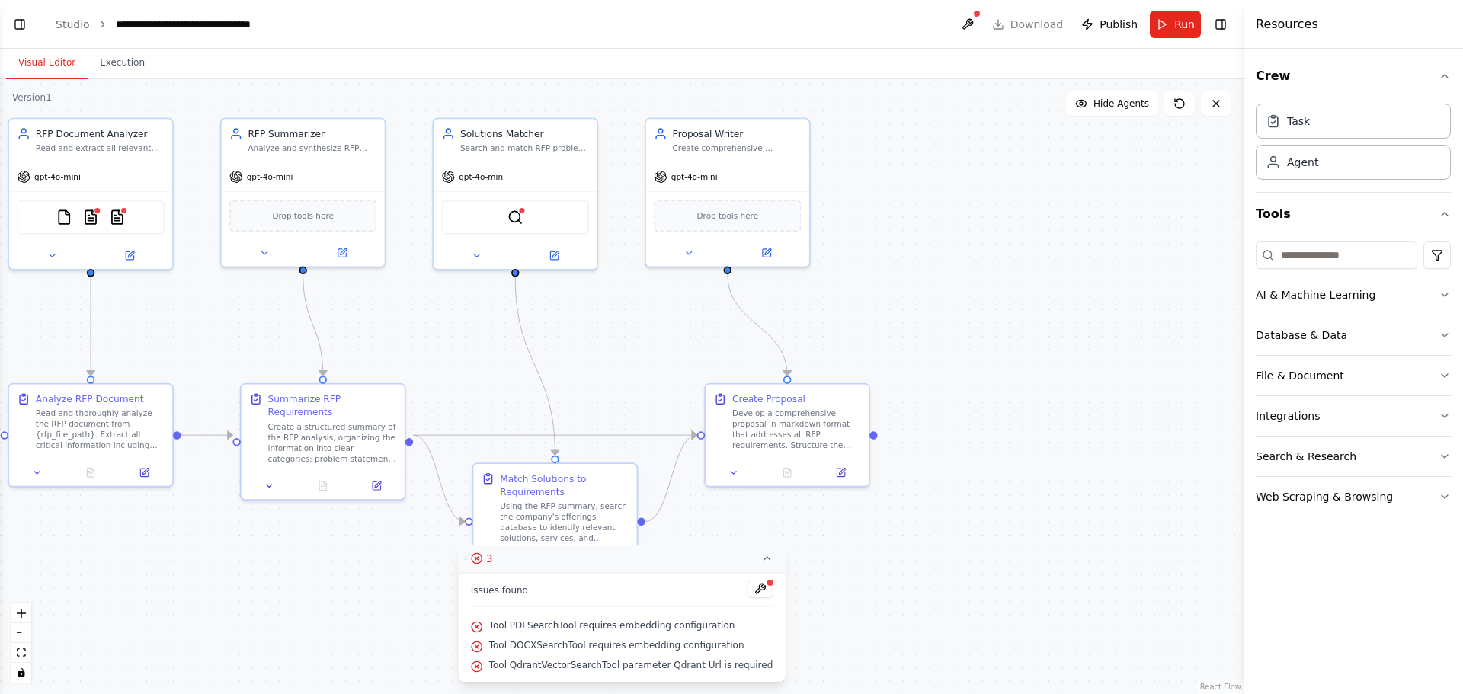
drag, startPoint x: 23, startPoint y: 0, endPoint x: 446, endPoint y: 88, distance: 432.0
click at [446, 88] on div ".deletable-edge-delete-btn { width: 20px; height: 20px; border: 0px solid #ffff…" at bounding box center [621, 386] width 1243 height 615
click at [970, 30] on button at bounding box center [967, 24] width 24 height 27
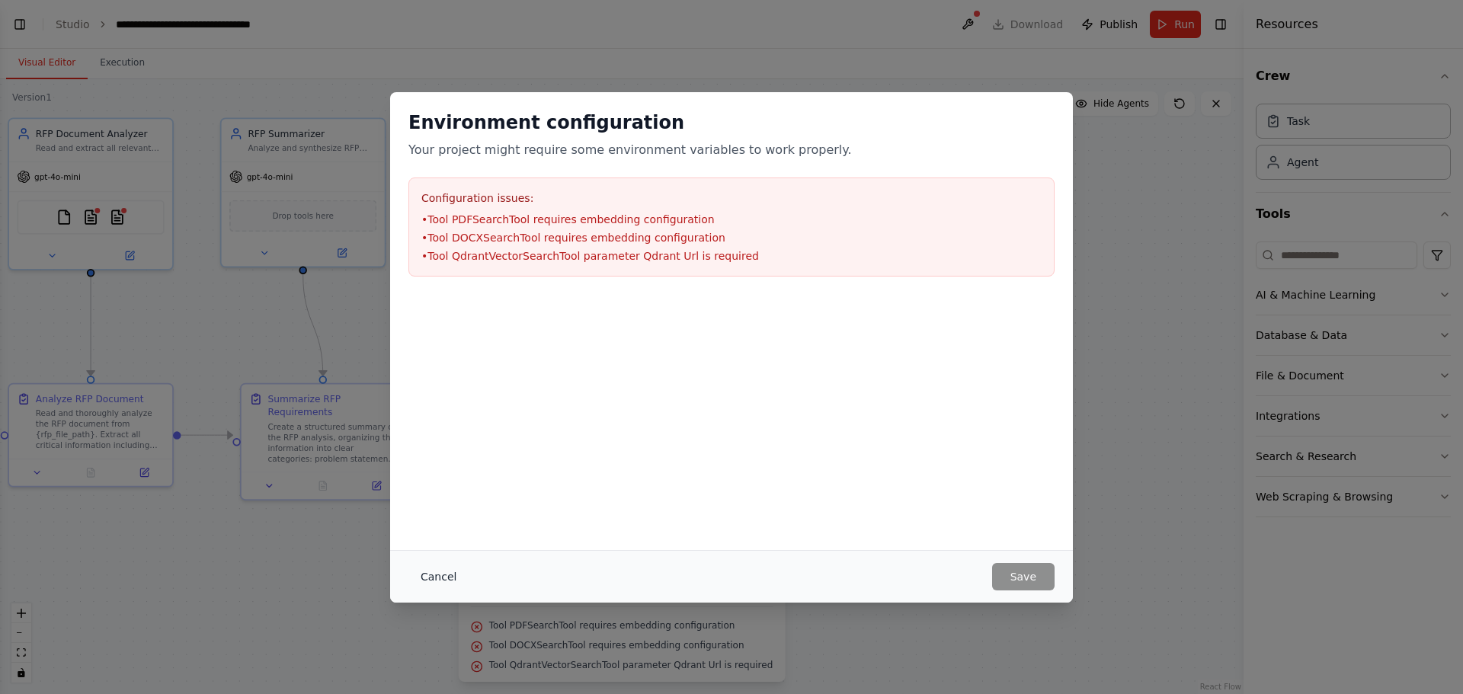
click at [424, 570] on button "Cancel" at bounding box center [438, 576] width 60 height 27
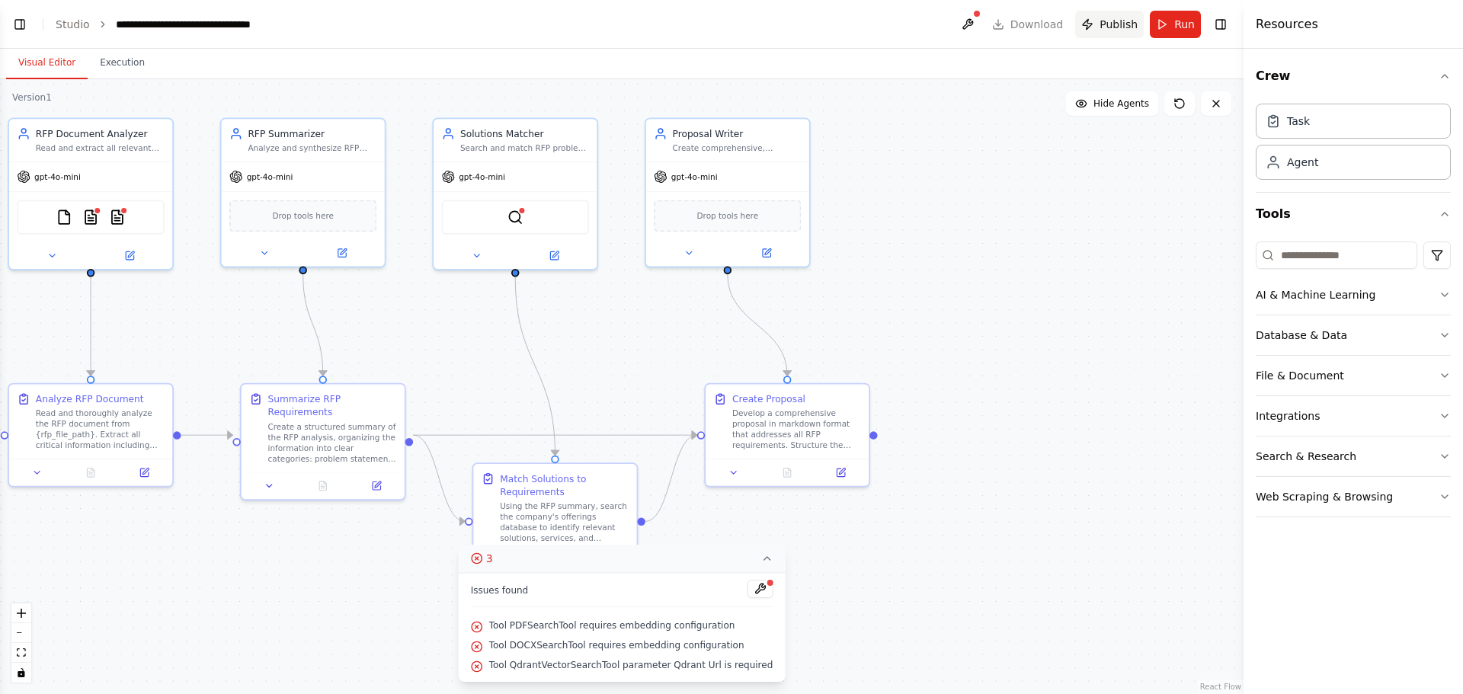
click at [1115, 30] on span "Publish" at bounding box center [1118, 24] width 38 height 15
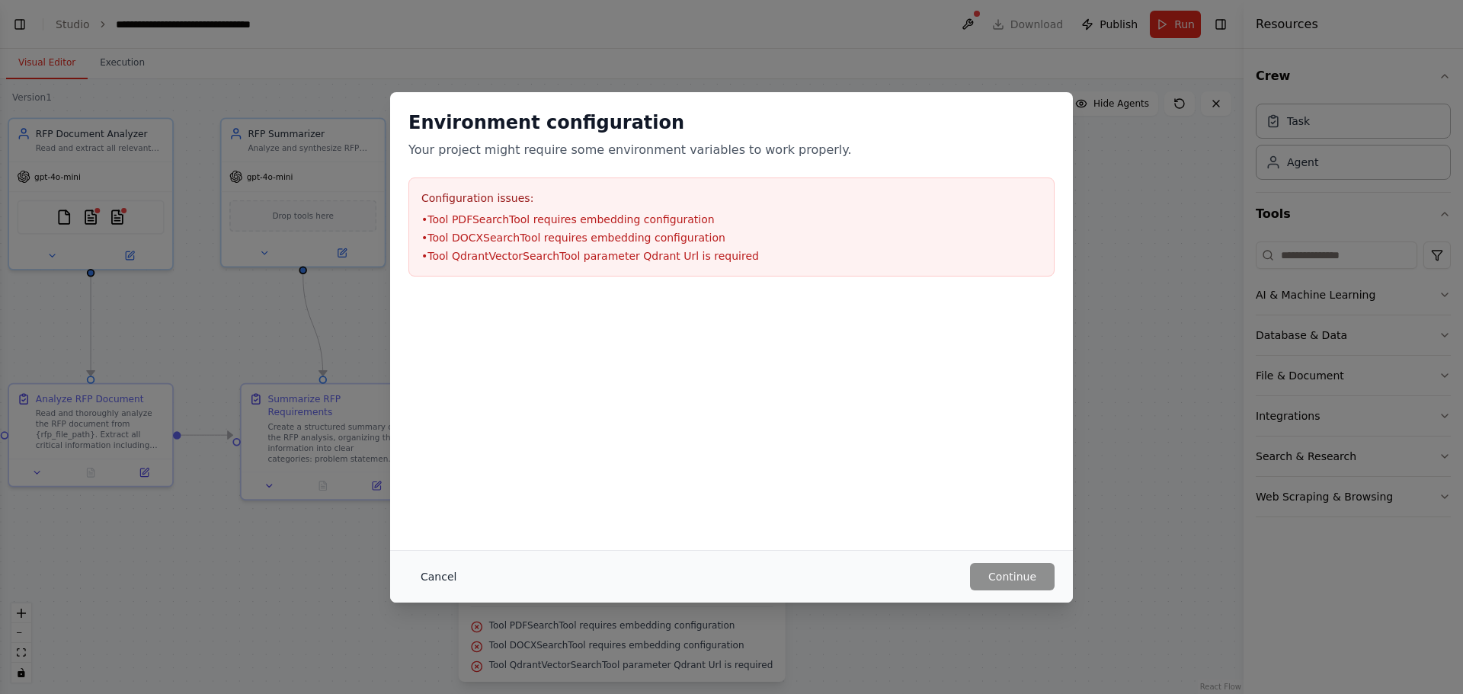
click at [420, 573] on button "Cancel" at bounding box center [438, 576] width 60 height 27
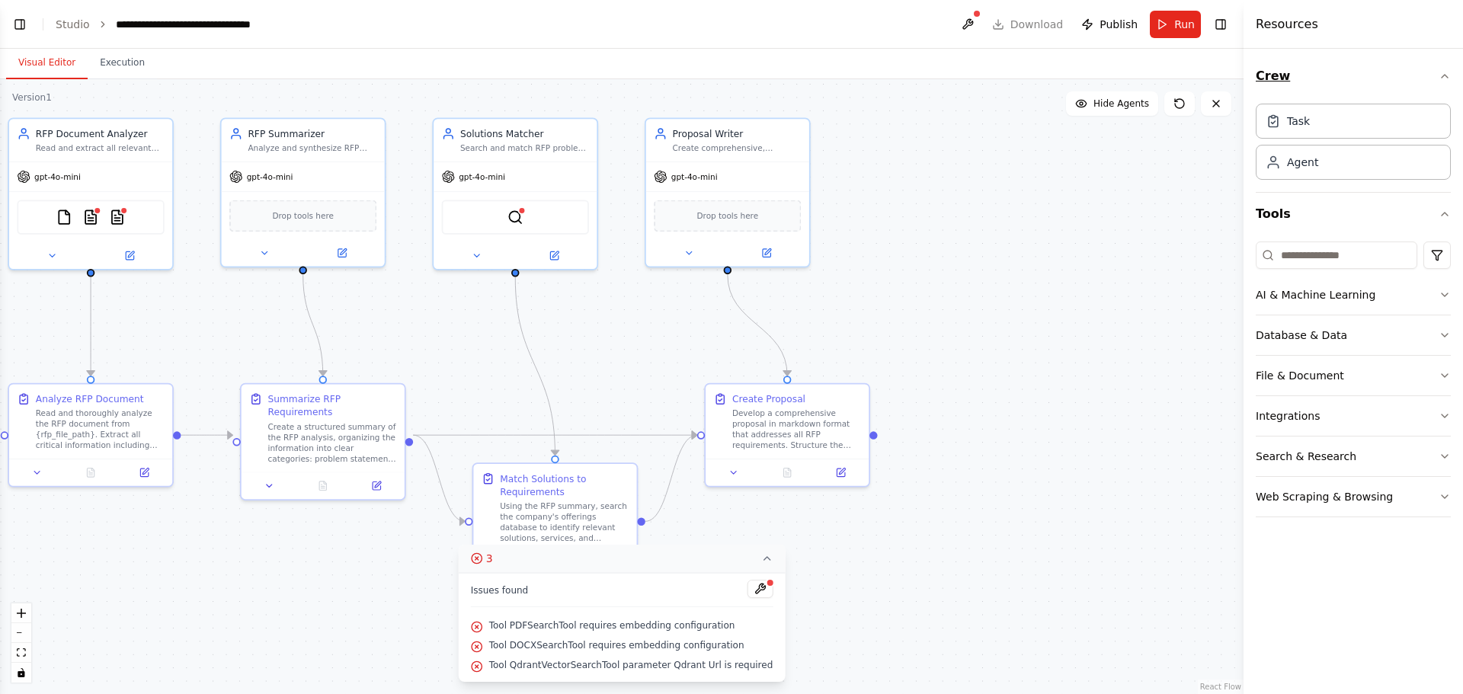
click at [1444, 78] on icon "button" at bounding box center [1444, 76] width 12 height 12
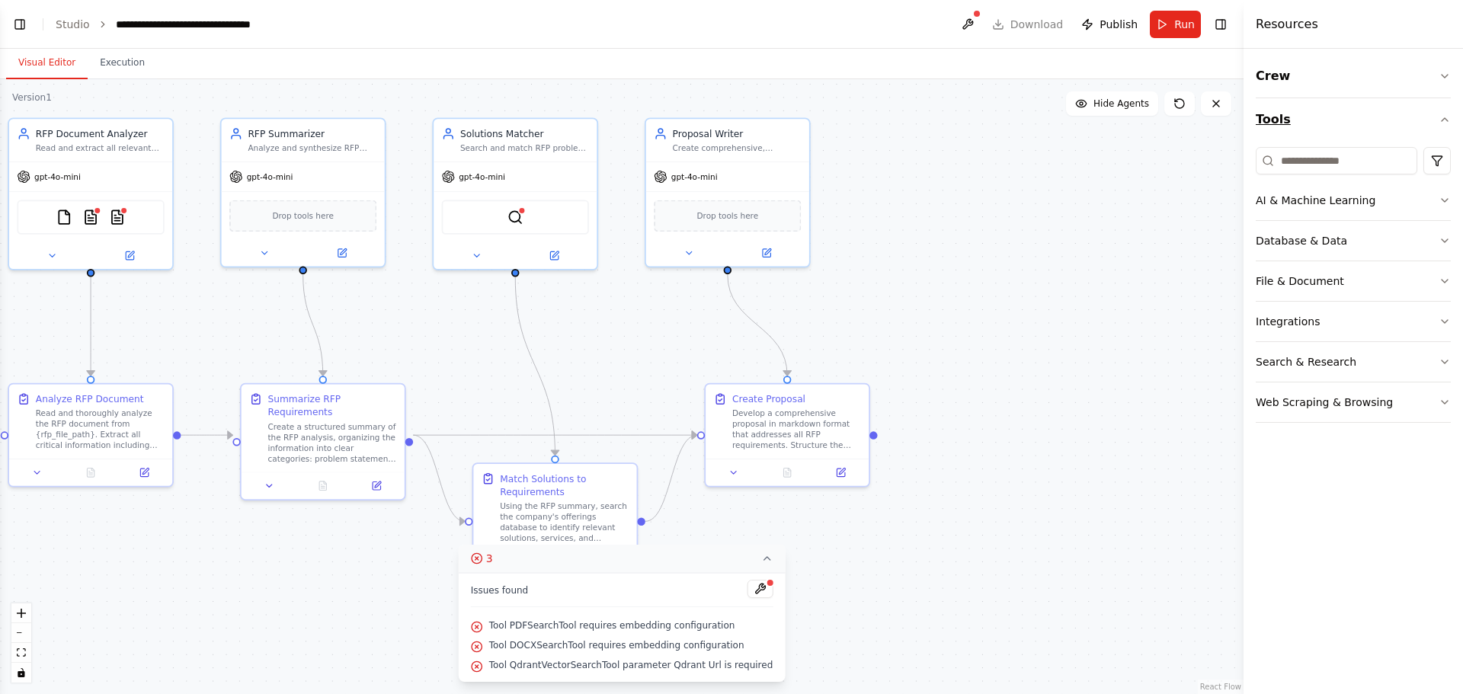
click at [1442, 117] on icon "button" at bounding box center [1444, 120] width 12 height 12
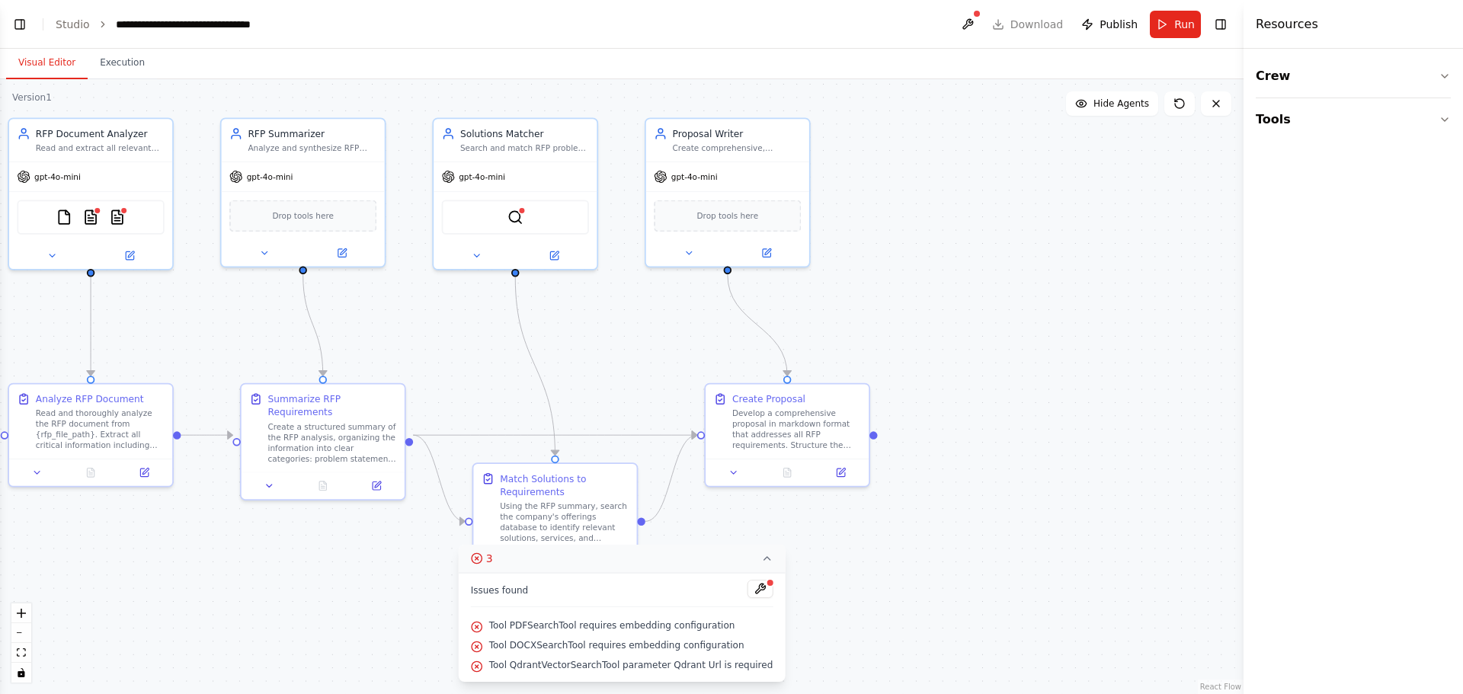
drag, startPoint x: 1366, startPoint y: 370, endPoint x: 1012, endPoint y: 286, distance: 364.2
click at [1012, 286] on div ".deletable-edge-delete-btn { width: 20px; height: 20px; border: 0px solid #ffff…" at bounding box center [621, 386] width 1243 height 615
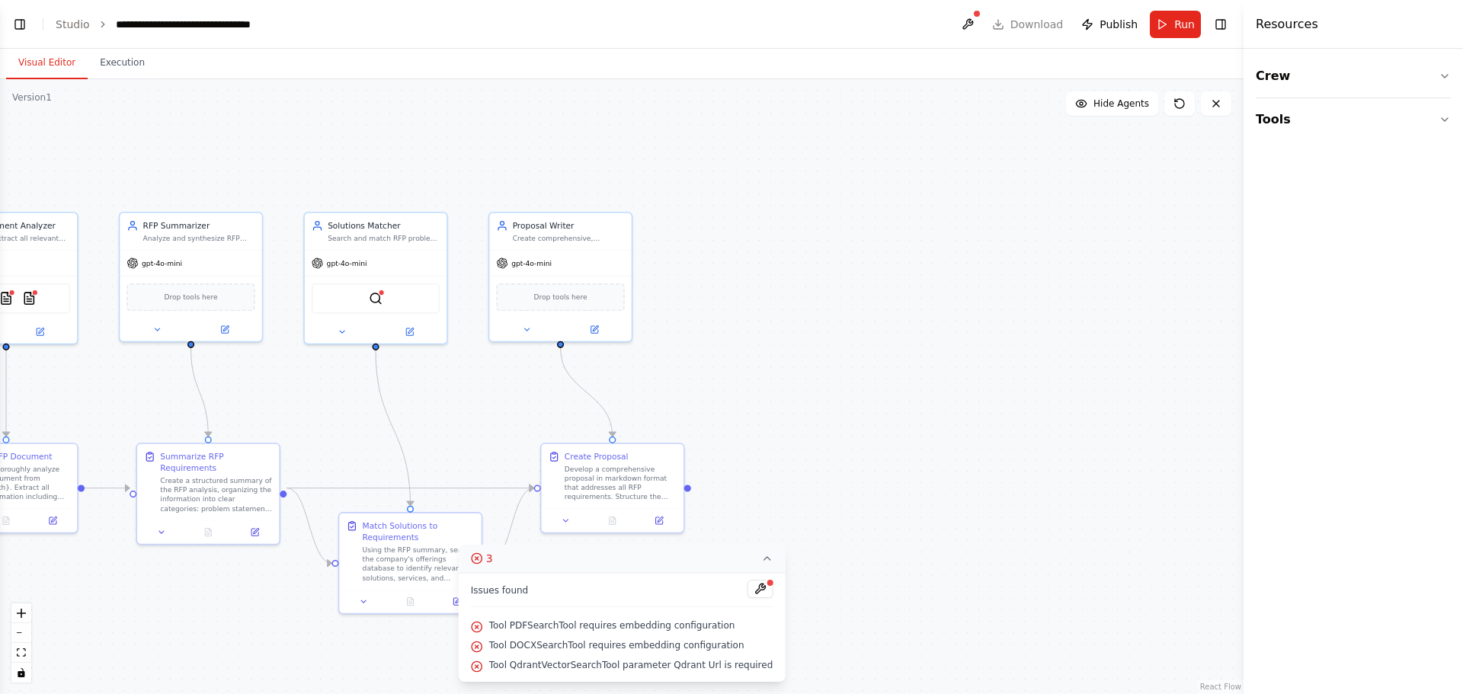
drag, startPoint x: 453, startPoint y: 398, endPoint x: 822, endPoint y: 353, distance: 371.5
drag, startPoint x: 822, startPoint y: 353, endPoint x: 786, endPoint y: 354, distance: 35.8
click at [786, 354] on div ".deletable-edge-delete-btn { width: 20px; height: 20px; border: 0px solid #ffff…" at bounding box center [621, 386] width 1243 height 615
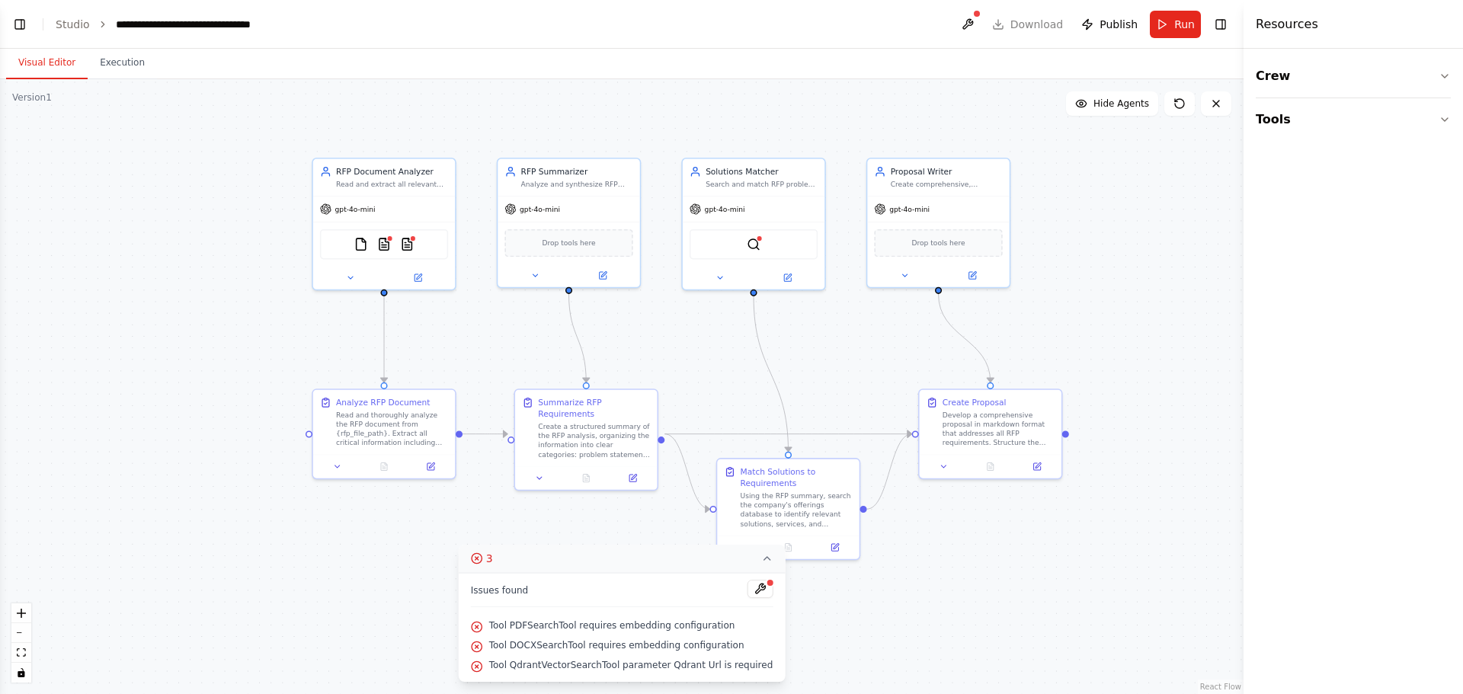
drag, startPoint x: 754, startPoint y: 350, endPoint x: 1132, endPoint y: 296, distance: 381.8
click at [1132, 296] on div ".deletable-edge-delete-btn { width: 20px; height: 20px; border: 0px solid #ffff…" at bounding box center [621, 386] width 1243 height 615
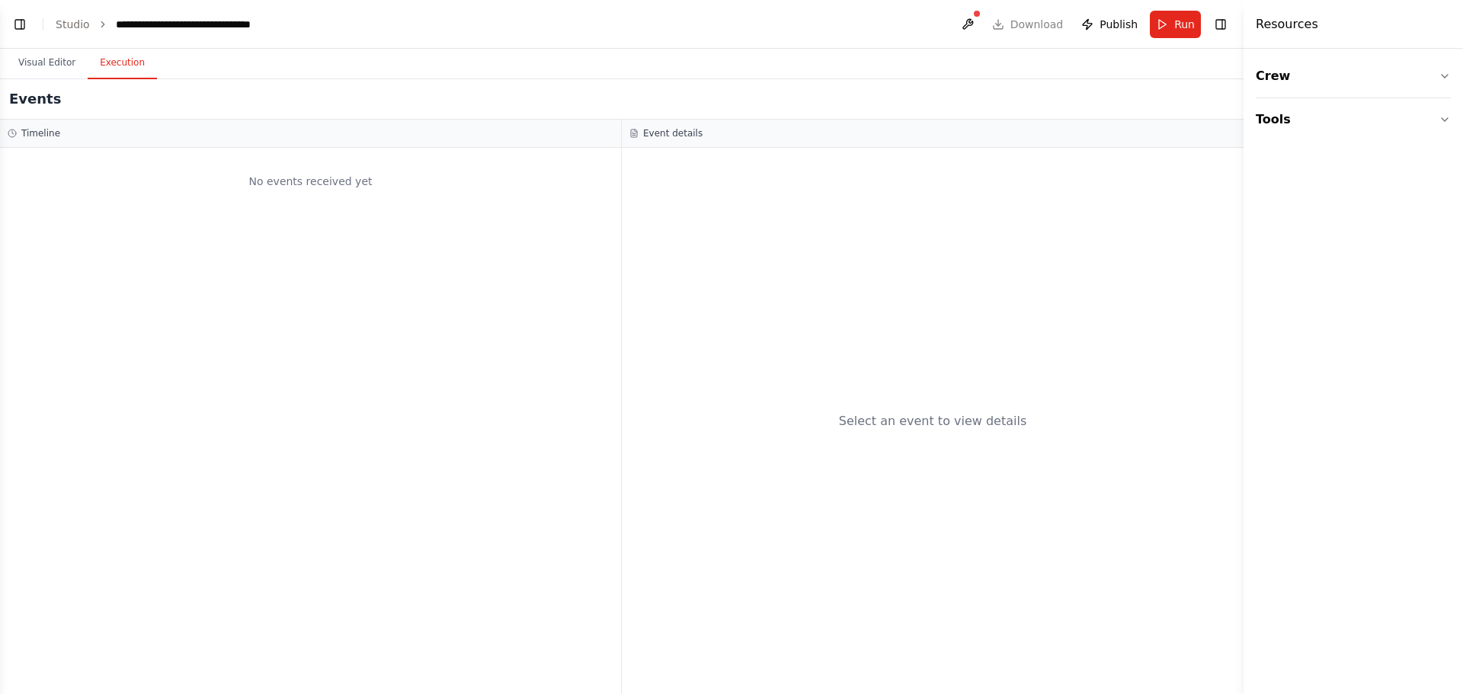
click at [119, 60] on button "Execution" at bounding box center [122, 63] width 69 height 32
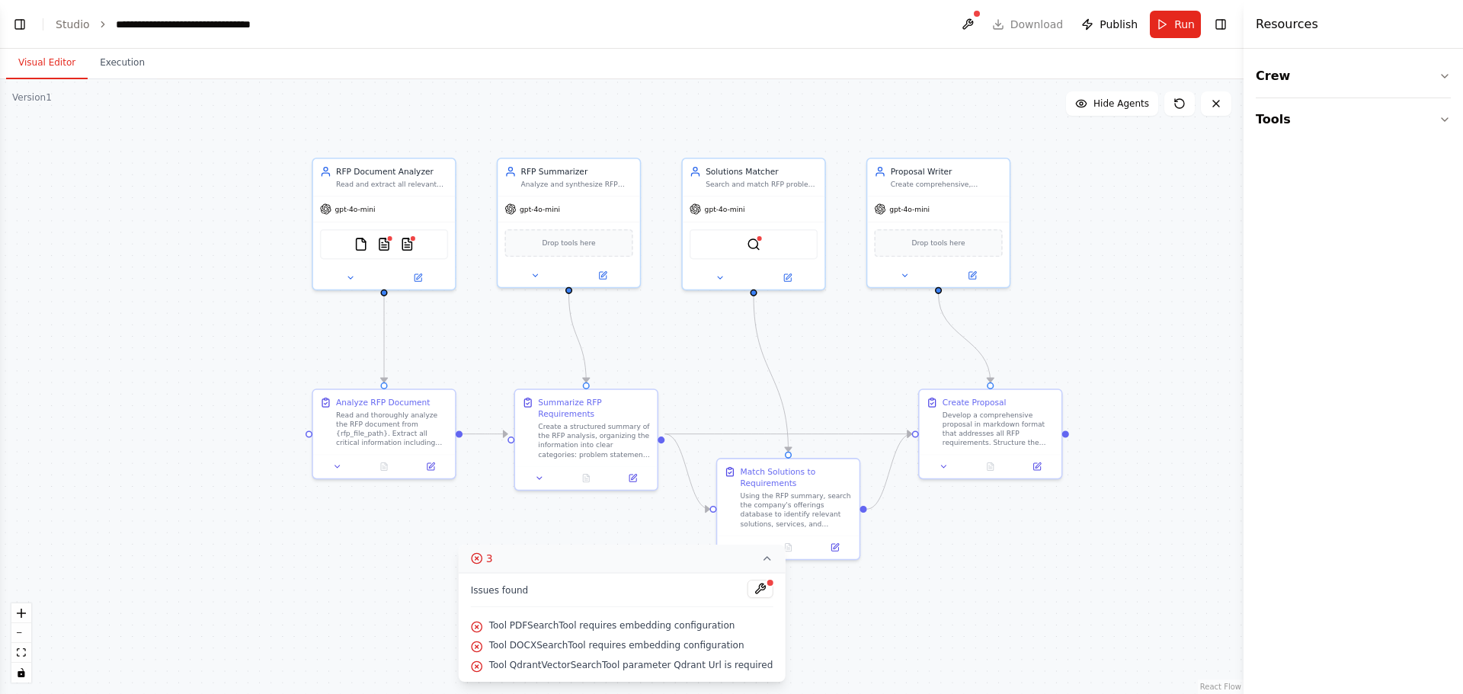
click at [52, 73] on button "Visual Editor" at bounding box center [47, 63] width 82 height 32
click at [216, 201] on div ".deletable-edge-delete-btn { width: 20px; height: 20px; border: 0px solid #ffff…" at bounding box center [621, 386] width 1243 height 615
click at [294, 24] on icon "breadcrumb" at bounding box center [299, 24] width 12 height 12
click at [257, 28] on div "**********" at bounding box center [201, 24] width 171 height 15
click at [250, 386] on div ".deletable-edge-delete-btn { width: 20px; height: 20px; border: 0px solid #ffff…" at bounding box center [621, 386] width 1243 height 615
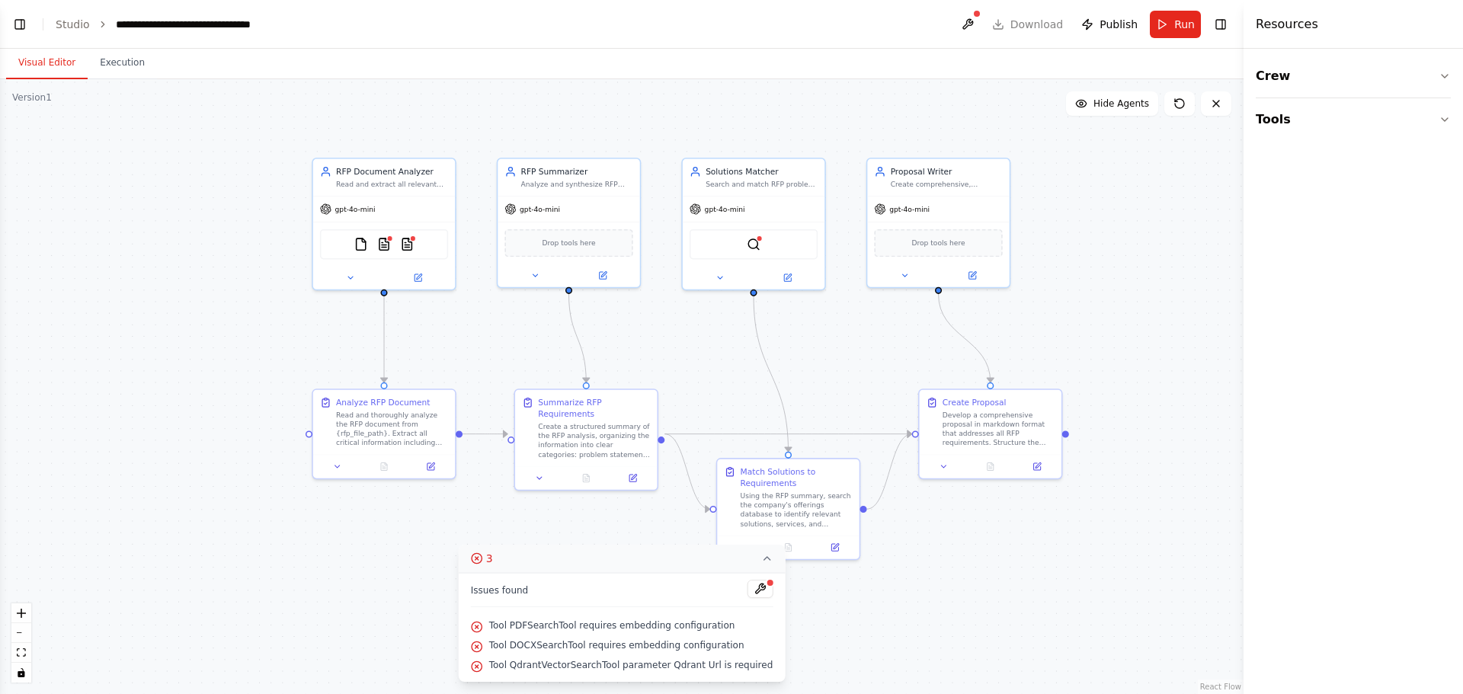
click at [1004, 22] on header "**********" at bounding box center [621, 24] width 1243 height 49
